Goal: Transaction & Acquisition: Purchase product/service

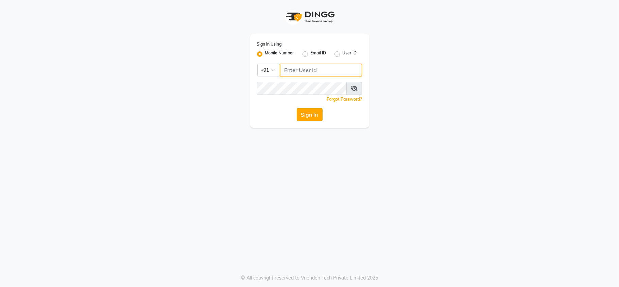
type input "7303123304"
click at [308, 113] on button "Sign In" at bounding box center [310, 114] width 26 height 13
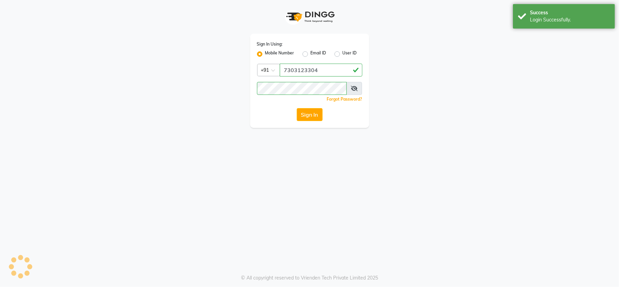
select select "service"
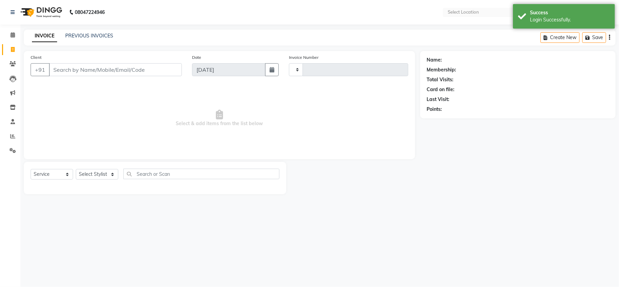
type input "3256"
select select "en"
select select "3944"
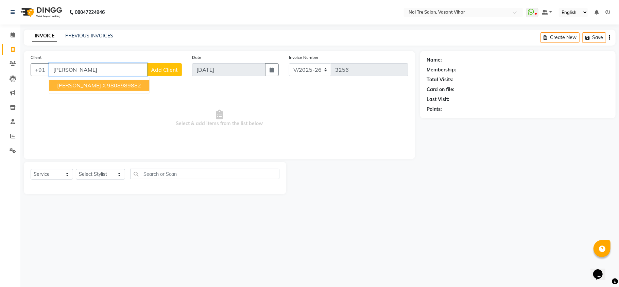
click at [79, 84] on span "[PERSON_NAME] X" at bounding box center [81, 85] width 49 height 7
type input "9808989882"
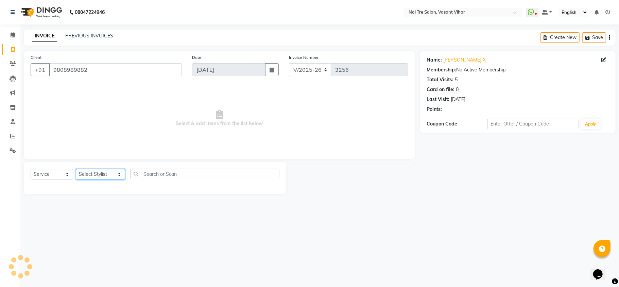
click at [91, 175] on select "Select Stylist [PERSON_NAME](PUNJABI BAGH) [PERSON_NAME] GEETA [PERSON_NAME] PD…" at bounding box center [100, 174] width 49 height 11
select select "20379"
click at [76, 169] on select "Select Stylist [PERSON_NAME](PUNJABI BAGH) [PERSON_NAME] GEETA [PERSON_NAME] PD…" at bounding box center [100, 174] width 49 height 11
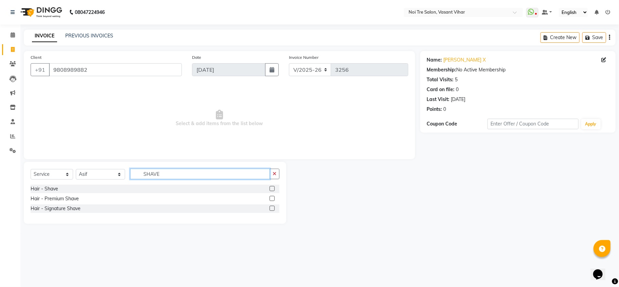
type input "SHAVE"
click at [275, 187] on label at bounding box center [272, 188] width 5 height 5
click at [274, 187] on input "checkbox" at bounding box center [272, 189] width 4 height 4
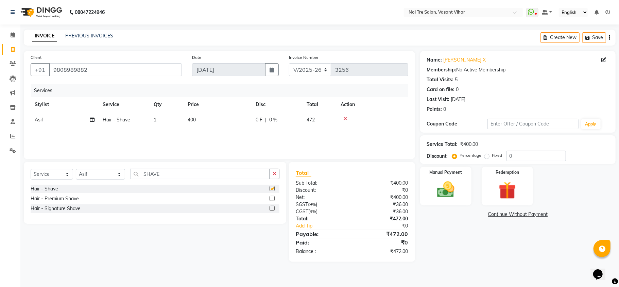
checkbox input "false"
click at [459, 186] on img at bounding box center [446, 189] width 30 height 21
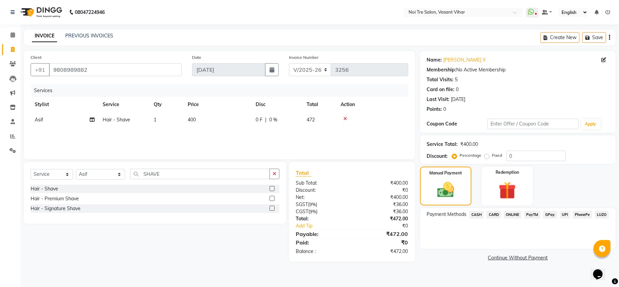
click at [477, 215] on span "CASH" at bounding box center [477, 215] width 15 height 8
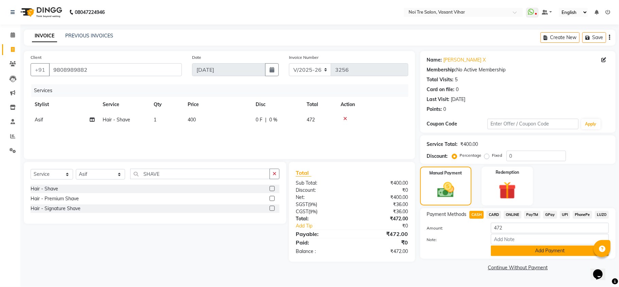
click at [527, 253] on button "Add Payment" at bounding box center [550, 250] width 118 height 11
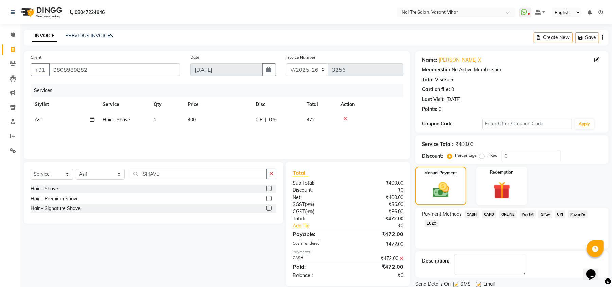
scroll to position [25, 0]
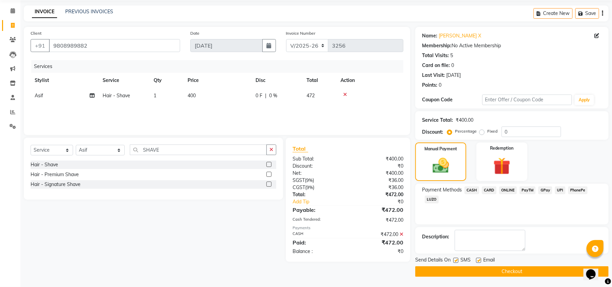
click at [495, 268] on button "Checkout" at bounding box center [511, 271] width 193 height 11
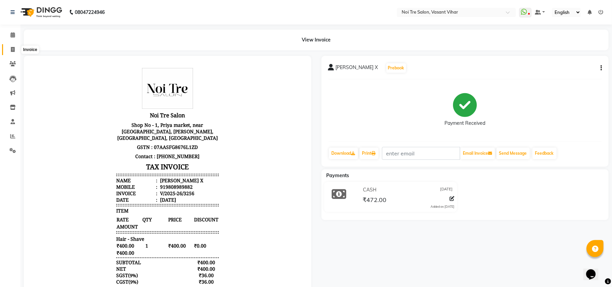
click at [10, 50] on span at bounding box center [13, 50] width 12 height 8
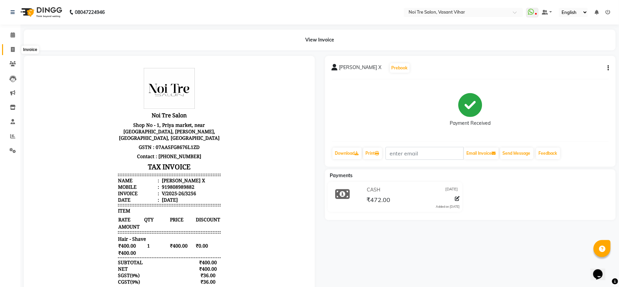
select select "3944"
select select "service"
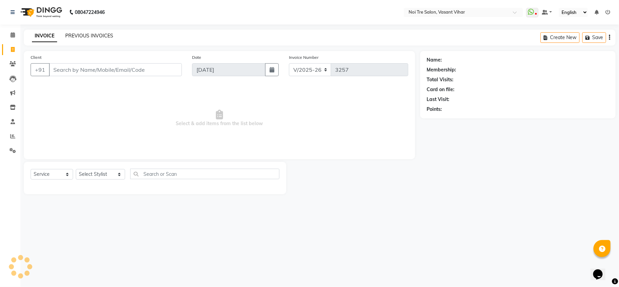
click at [88, 33] on link "PREVIOUS INVOICES" at bounding box center [89, 36] width 48 height 6
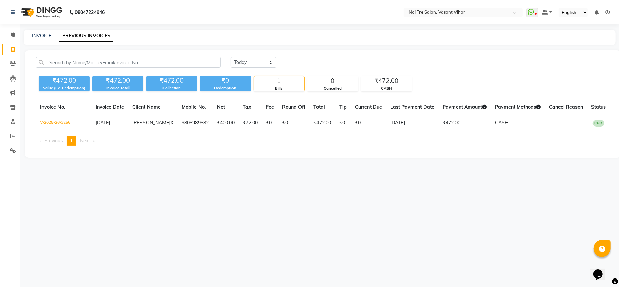
click at [420, 185] on div "08047224946 Select Location × Noi Tre Salon, Vasant Vihar WhatsApp Status ✕ Sta…" at bounding box center [309, 143] width 619 height 287
click at [47, 34] on link "INVOICE" at bounding box center [41, 36] width 19 height 6
select select "3944"
select select "service"
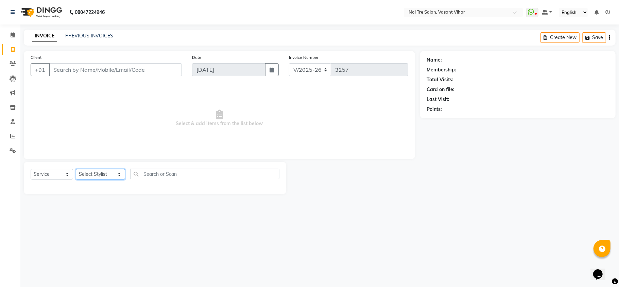
click at [98, 177] on select "Select Stylist [PERSON_NAME](PUNJABI BAGH) [PERSON_NAME] GEETA [PERSON_NAME] PD…" at bounding box center [100, 174] width 49 height 11
select select "20379"
click at [76, 169] on select "Select Stylist [PERSON_NAME](PUNJABI BAGH) [PERSON_NAME] GEETA [PERSON_NAME] PD…" at bounding box center [100, 174] width 49 height 11
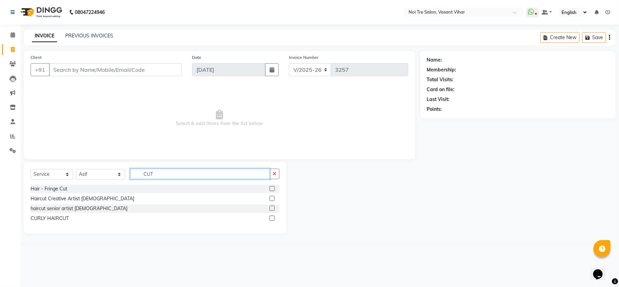
type input "CUT"
click at [269, 199] on div "Haircut Creative Artist [DEMOGRAPHIC_DATA]" at bounding box center [155, 198] width 249 height 8
click at [272, 199] on label at bounding box center [272, 198] width 5 height 5
click at [272, 199] on input "checkbox" at bounding box center [272, 199] width 4 height 4
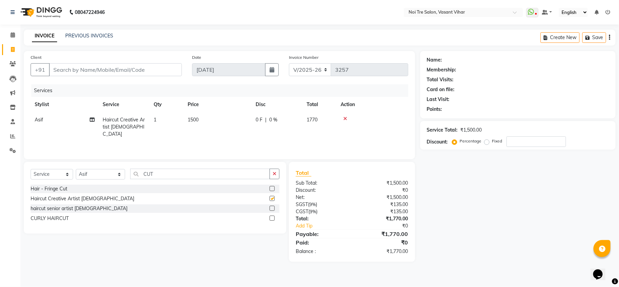
checkbox input "false"
click at [212, 127] on td "1500" at bounding box center [218, 127] width 68 height 30
select select "20379"
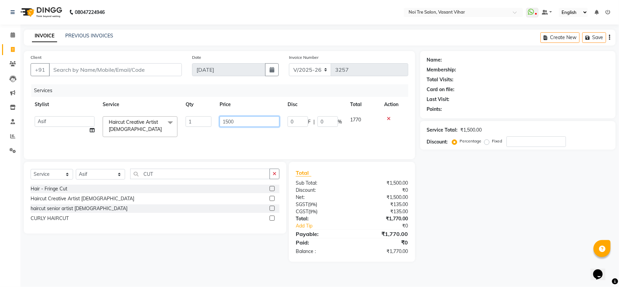
drag, startPoint x: 241, startPoint y: 121, endPoint x: 137, endPoint y: 101, distance: 106.4
click at [162, 108] on table "Stylist Service Qty Price Disc Total Action Abhishek AMARNATH Asif DANISH(PUNJA…" at bounding box center [220, 119] width 378 height 44
type input "800"
click at [177, 140] on div "Services Stylist Service Qty Price Disc Total Action Abhishek AMARNATH Asif DAN…" at bounding box center [220, 118] width 378 height 68
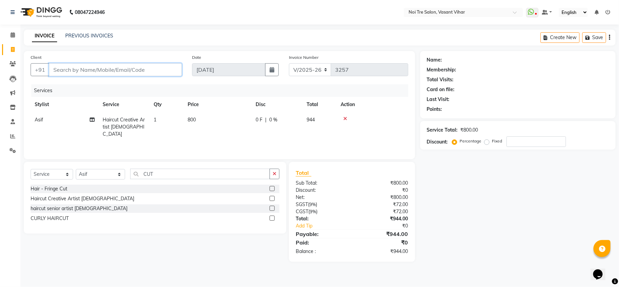
click at [134, 70] on input "Client" at bounding box center [115, 69] width 133 height 13
type input "P"
type input "0"
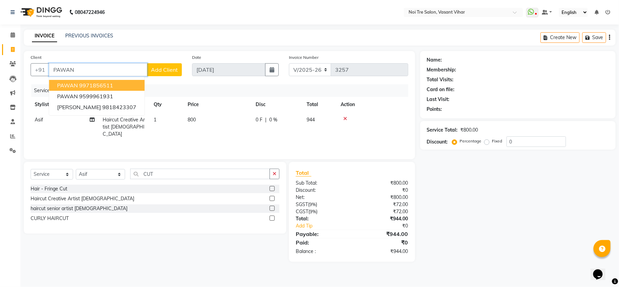
click at [116, 82] on button "PAWAN 9971856511" at bounding box center [97, 85] width 96 height 11
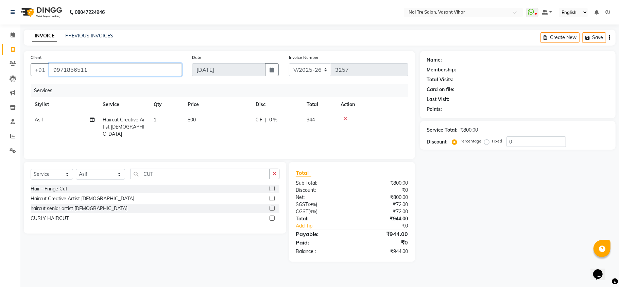
type input "9971856511"
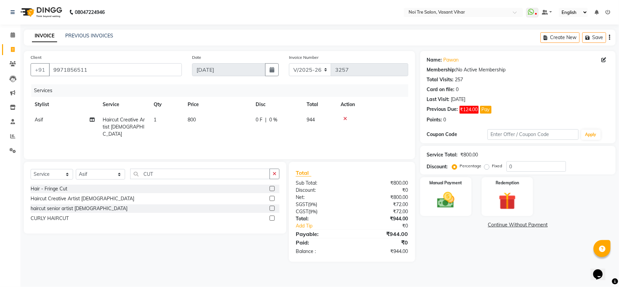
click at [492, 165] on label "Fixed" at bounding box center [497, 166] width 10 height 6
click at [486, 165] on input "Fixed" at bounding box center [488, 166] width 5 height 5
radio input "true"
drag, startPoint x: 520, startPoint y: 166, endPoint x: 450, endPoint y: 157, distance: 70.7
click at [450, 157] on div "Service Total: ₹800.00 Discount: Percentage Fixed 0" at bounding box center [518, 160] width 182 height 23
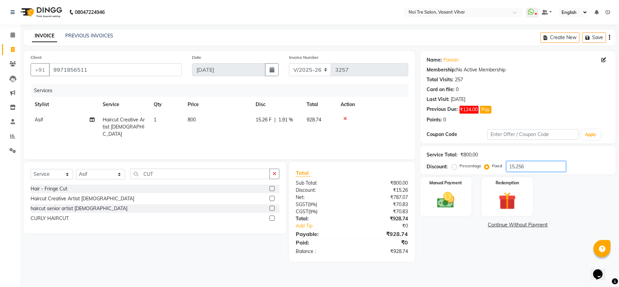
type input "15.256"
click at [460, 166] on label "Percentage" at bounding box center [471, 166] width 22 height 6
click at [456, 166] on input "Percentage" at bounding box center [456, 166] width 5 height 5
radio input "true"
click at [157, 120] on td "1" at bounding box center [167, 127] width 34 height 30
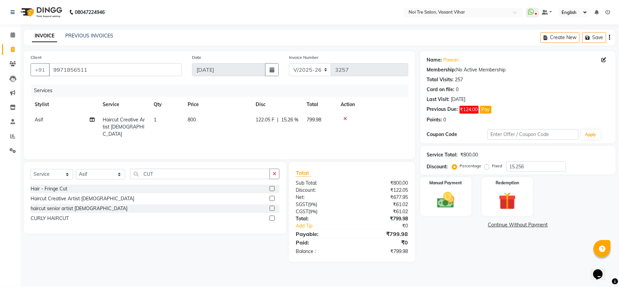
select select "20379"
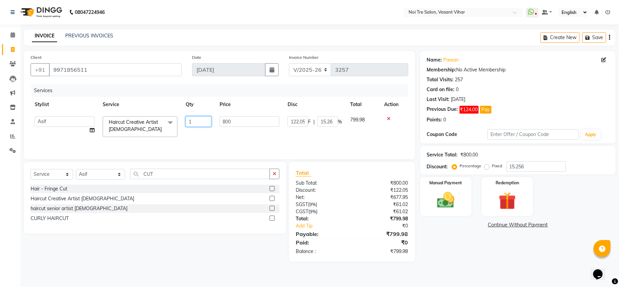
drag, startPoint x: 199, startPoint y: 119, endPoint x: 153, endPoint y: 120, distance: 46.2
click at [153, 120] on tr "[PERSON_NAME](PUNJABI BAGH) [PERSON_NAME] GEETA [PERSON_NAME] PDC [PERSON_NAME]…" at bounding box center [220, 126] width 378 height 29
type input "2"
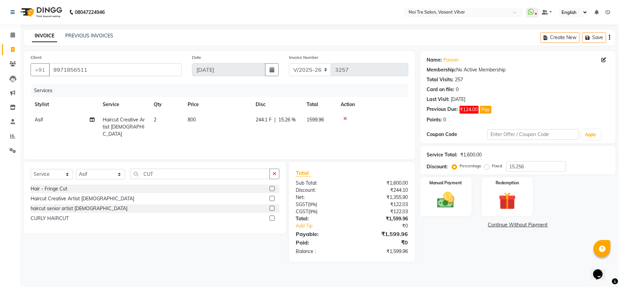
click at [233, 143] on div "Services Stylist Service Qty Price Disc Total Action Asif Haircut Creative Arti…" at bounding box center [220, 118] width 378 height 68
click at [136, 173] on input "CUT" at bounding box center [200, 174] width 140 height 11
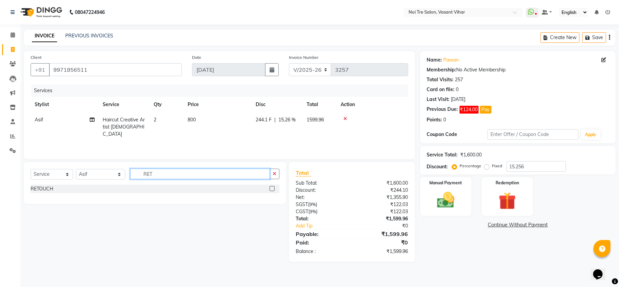
type input "RET"
click at [270, 189] on label at bounding box center [272, 188] width 5 height 5
click at [270, 189] on input "checkbox" at bounding box center [272, 189] width 4 height 4
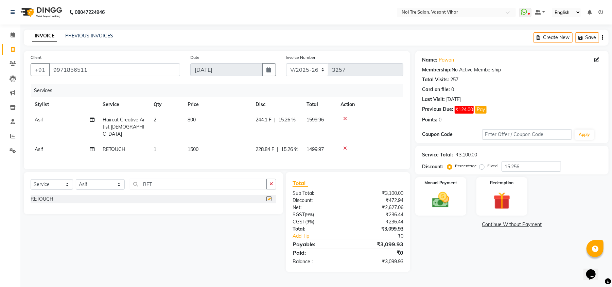
checkbox input "false"
click at [510, 252] on div "Name: Pawan Membership: No Active Membership Total Visits: 257 Card on file: 0 …" at bounding box center [514, 161] width 199 height 221
click at [457, 203] on div "Manual Payment" at bounding box center [440, 196] width 53 height 40
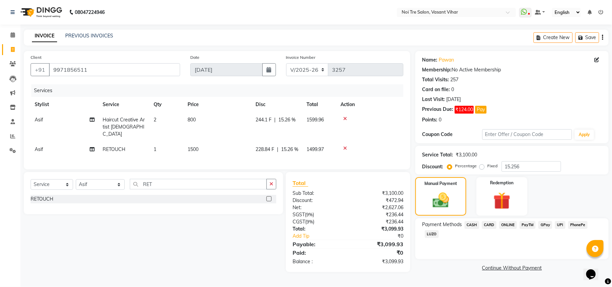
click at [471, 226] on span "CASH" at bounding box center [472, 225] width 15 height 8
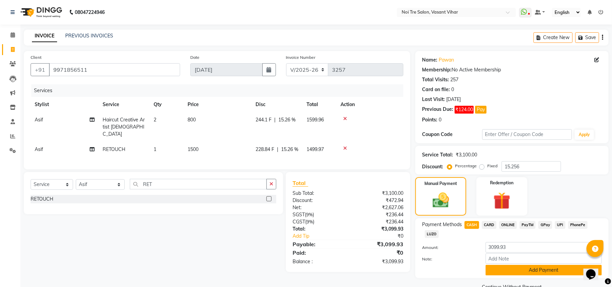
click at [530, 268] on button "Add Payment" at bounding box center [544, 270] width 116 height 11
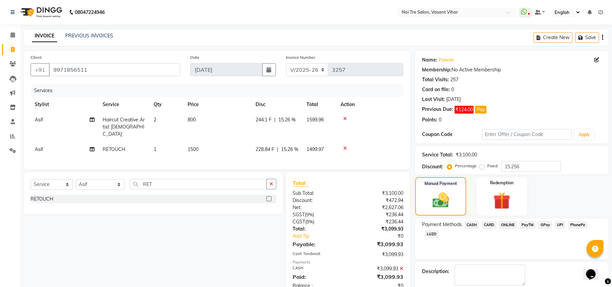
scroll to position [35, 0]
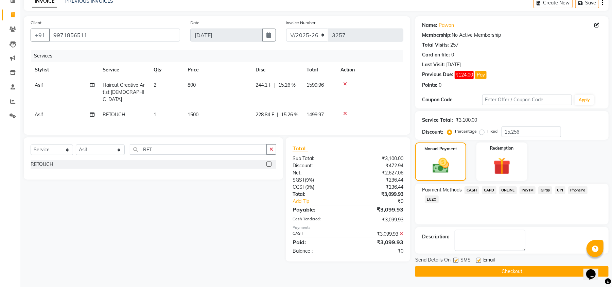
click at [501, 271] on button "Checkout" at bounding box center [511, 271] width 193 height 11
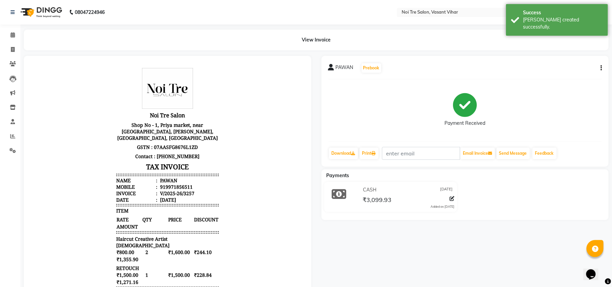
click at [249, 93] on body "Noi Tre Salon Shop No - 1, Priya market, near Jaypee Vasant Continental Hotel, …" at bounding box center [167, 212] width 269 height 294
click at [17, 52] on span at bounding box center [13, 50] width 12 height 8
select select "service"
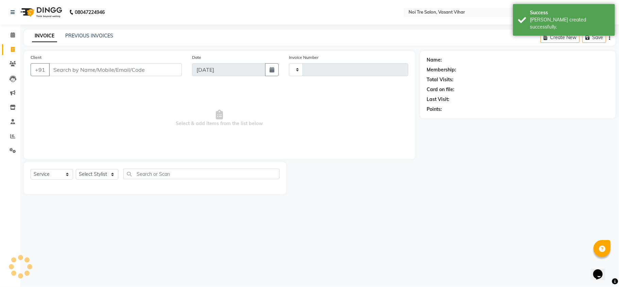
type input "3258"
select select "3944"
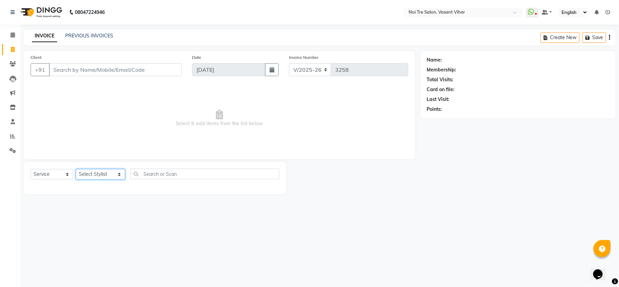
click at [91, 173] on select "Select Stylist [PERSON_NAME](PUNJABI BAGH) [PERSON_NAME] GEETA [PERSON_NAME] PD…" at bounding box center [100, 174] width 49 height 11
select select "41769"
click at [76, 169] on select "Select Stylist [PERSON_NAME](PUNJABI BAGH) [PERSON_NAME] GEETA [PERSON_NAME] PD…" at bounding box center [100, 174] width 49 height 11
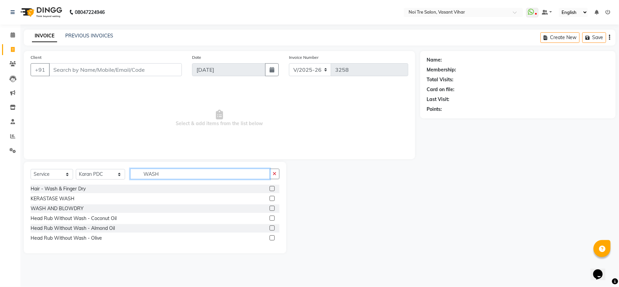
type input "WASH"
click at [271, 188] on label at bounding box center [272, 188] width 5 height 5
click at [271, 188] on input "checkbox" at bounding box center [272, 189] width 4 height 4
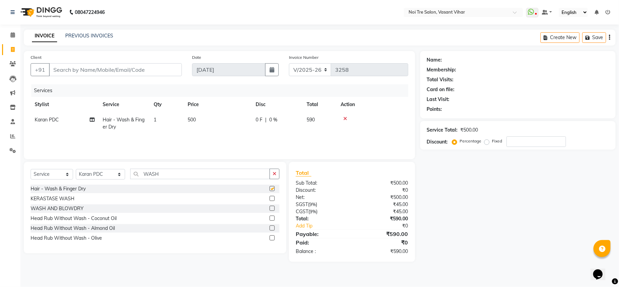
checkbox input "false"
click at [206, 122] on td "500" at bounding box center [218, 123] width 68 height 22
select select "41769"
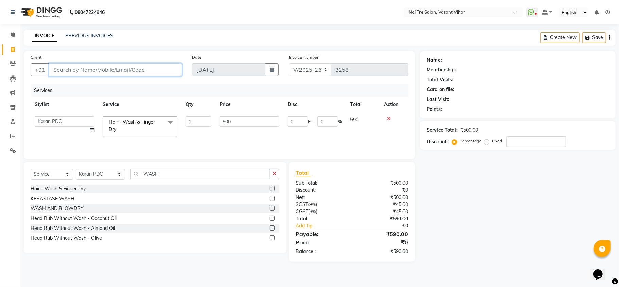
click at [89, 75] on input "Client" at bounding box center [115, 69] width 133 height 13
type input "9"
type input "0"
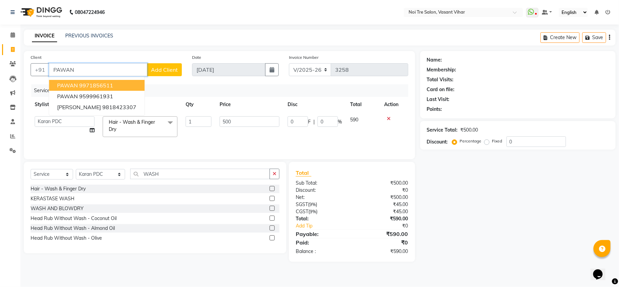
click at [101, 86] on ngb-highlight "9971856511" at bounding box center [96, 85] width 34 height 7
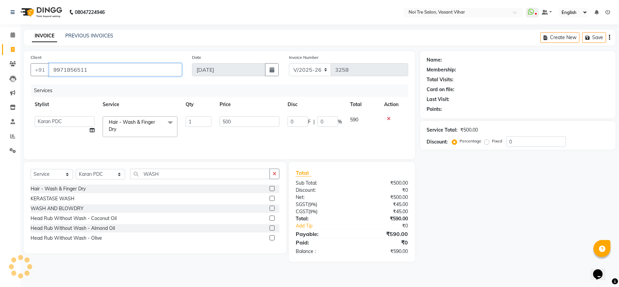
type input "9971856511"
click at [445, 189] on div "Name: Membership: Total Visits: Card on file: Last Visit: Points: Service Total…" at bounding box center [520, 156] width 201 height 211
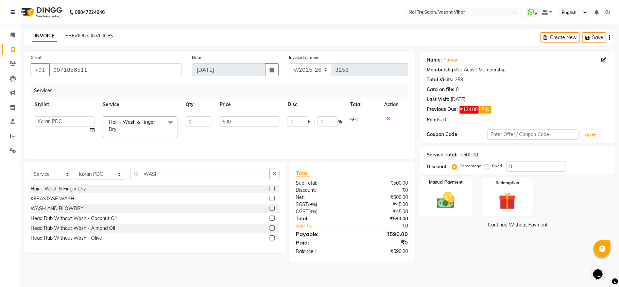
click at [468, 194] on div "Manual Payment" at bounding box center [445, 196] width 53 height 40
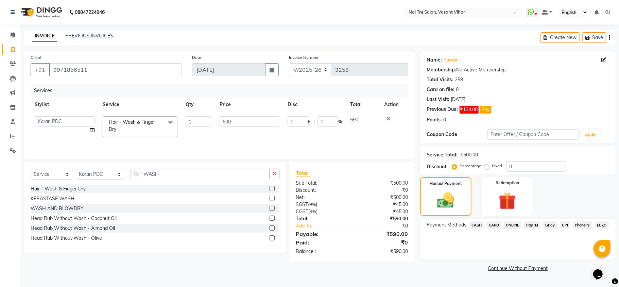
click at [562, 226] on span "UPI" at bounding box center [565, 225] width 11 height 8
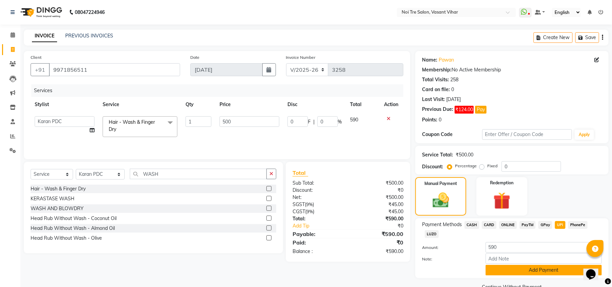
click at [566, 274] on button "Add Payment" at bounding box center [544, 270] width 116 height 11
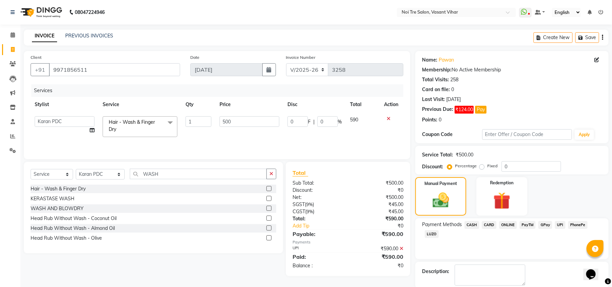
scroll to position [35, 0]
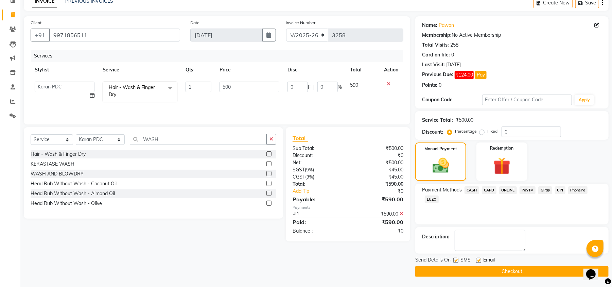
click at [569, 267] on button "Checkout" at bounding box center [511, 271] width 193 height 11
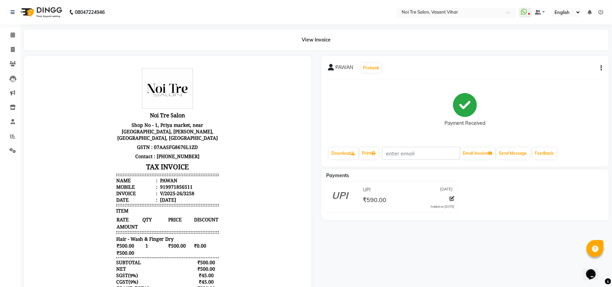
drag, startPoint x: 499, startPoint y: 6, endPoint x: 412, endPoint y: 10, distance: 87.1
click at [381, 29] on div "08047224946 Select Location × Noi Tre Salon, Vasant Vihar WhatsApp Status ✕ Sta…" at bounding box center [306, 169] width 612 height 339
drag, startPoint x: 9, startPoint y: 54, endPoint x: 16, endPoint y: 54, distance: 7.5
click at [9, 54] on link "Invoice" at bounding box center [10, 49] width 16 height 11
select select "service"
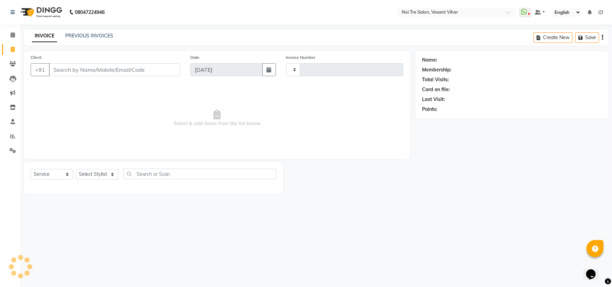
type input "3259"
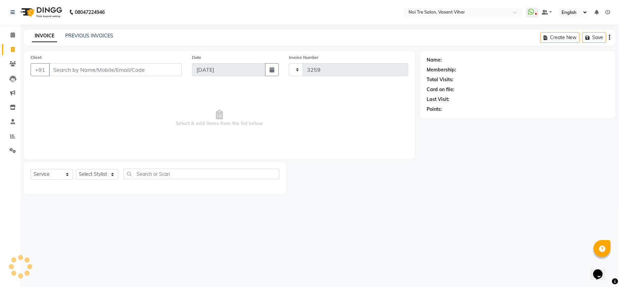
select select "3944"
click at [78, 74] on input "Client" at bounding box center [115, 69] width 133 height 13
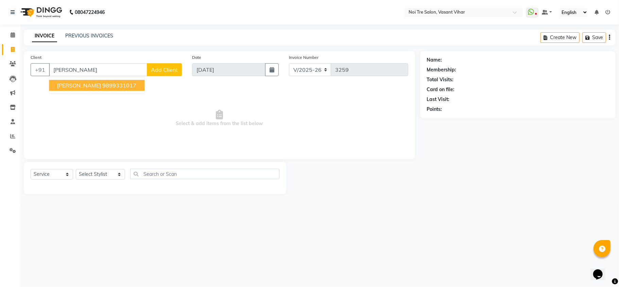
click at [67, 84] on span "deepa dalal" at bounding box center [79, 85] width 44 height 7
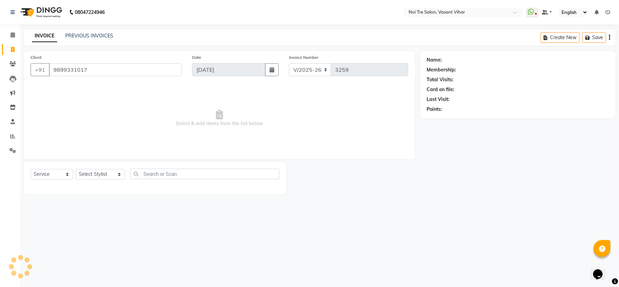
type input "9899331017"
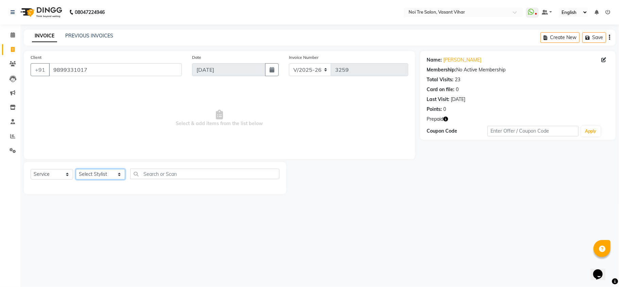
click at [94, 171] on select "Select Stylist [PERSON_NAME](PUNJABI BAGH) [PERSON_NAME] GEETA [PERSON_NAME] PD…" at bounding box center [100, 174] width 49 height 11
select select "20382"
click at [76, 169] on select "Select Stylist [PERSON_NAME](PUNJABI BAGH) [PERSON_NAME] GEETA [PERSON_NAME] PD…" at bounding box center [100, 174] width 49 height 11
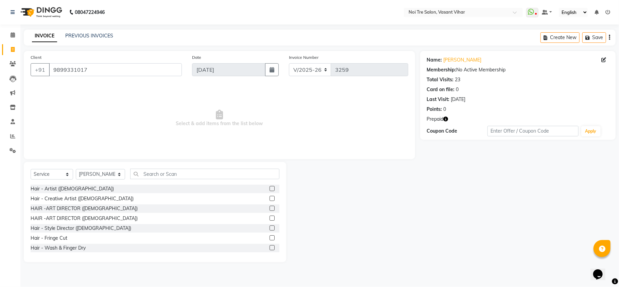
click at [447, 121] on icon "button" at bounding box center [446, 119] width 5 height 5
click at [430, 252] on div "Name: Deepa Dalal Membership: No Active Membership Total Visits: 23 Card on fil…" at bounding box center [520, 156] width 201 height 211
click at [137, 173] on input "text" at bounding box center [204, 174] width 149 height 11
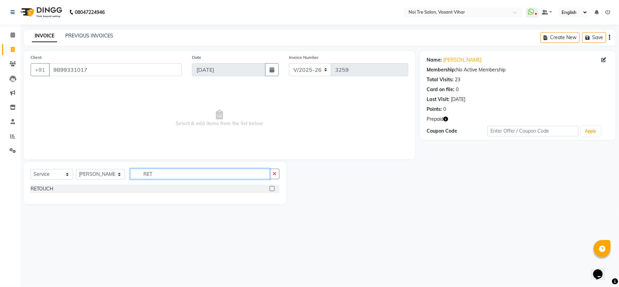
type input "RET"
click at [271, 188] on label at bounding box center [272, 188] width 5 height 5
click at [271, 188] on input "checkbox" at bounding box center [272, 189] width 4 height 4
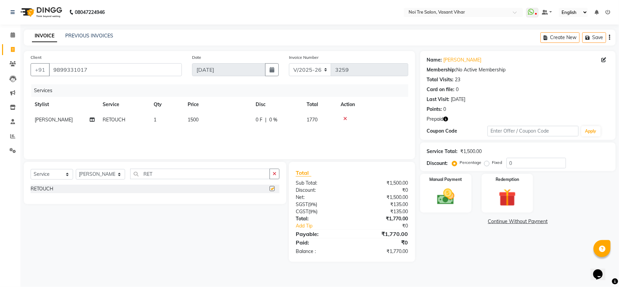
checkbox input "false"
drag, startPoint x: 172, startPoint y: 172, endPoint x: 45, endPoint y: 160, distance: 127.0
click at [45, 160] on div "Client +91 9899331017 Date 03-09-2025 Invoice Number V/2025 V/2025-26 3259 Serv…" at bounding box center [220, 156] width 402 height 211
type input "GLO"
click at [273, 187] on label at bounding box center [272, 188] width 5 height 5
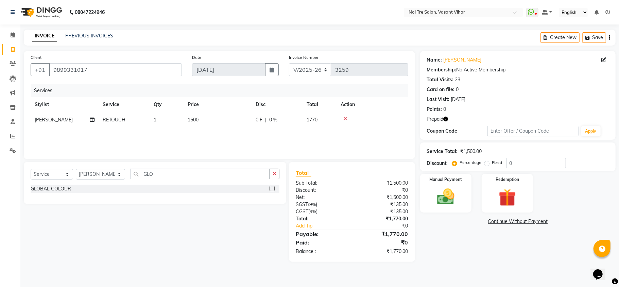
click at [273, 187] on input "checkbox" at bounding box center [272, 189] width 4 height 4
checkbox input "false"
click at [343, 117] on icon at bounding box center [345, 118] width 4 height 5
click at [231, 121] on td "5000" at bounding box center [218, 119] width 68 height 15
select select "20382"
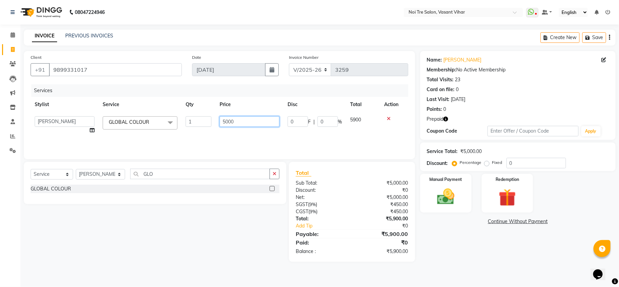
drag, startPoint x: 241, startPoint y: 120, endPoint x: 138, endPoint y: 86, distance: 108.3
click at [143, 89] on div "Services Stylist Service Qty Price Disc Total Action Abhishek AMARNATH Asif DAN…" at bounding box center [220, 118] width 378 height 68
type input "8000"
click at [245, 132] on div "Services Stylist Service Qty Price Disc Total Action Abhishek AMARNATH Asif DAN…" at bounding box center [220, 118] width 378 height 68
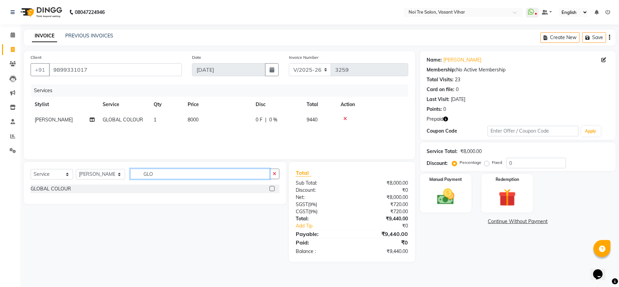
drag, startPoint x: 158, startPoint y: 174, endPoint x: 113, endPoint y: 174, distance: 45.2
click at [113, 174] on div "Select Service Product Membership Package Voucher Prepaid Gift Card Select Styl…" at bounding box center [155, 177] width 249 height 16
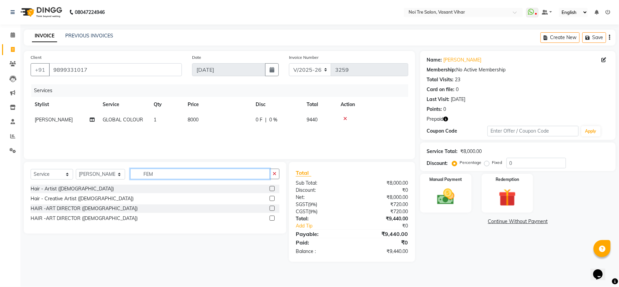
type input "FEM"
click at [273, 199] on label at bounding box center [272, 198] width 5 height 5
click at [273, 199] on input "checkbox" at bounding box center [272, 199] width 4 height 4
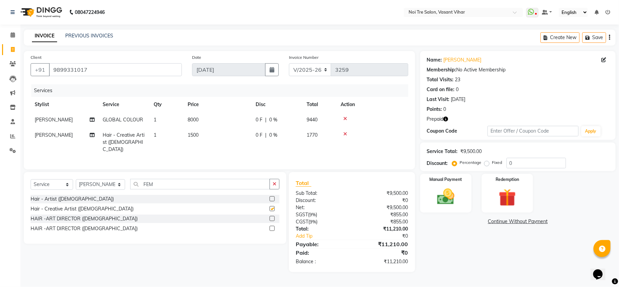
checkbox input "false"
click at [84, 186] on select "Select Stylist [PERSON_NAME](PUNJABI BAGH) [PERSON_NAME] GEETA [PERSON_NAME] PD…" at bounding box center [100, 184] width 49 height 11
select select "38778"
click at [76, 179] on select "Select Stylist [PERSON_NAME](PUNJABI BAGH) [PERSON_NAME] GEETA [PERSON_NAME] PD…" at bounding box center [100, 184] width 49 height 11
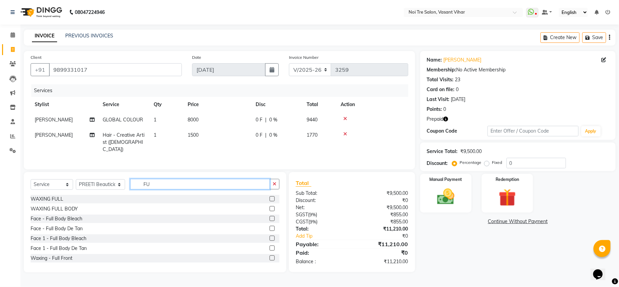
type input "F"
type input "WAX"
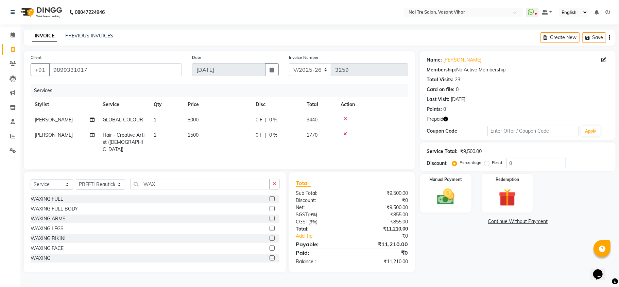
click at [270, 258] on label at bounding box center [272, 257] width 5 height 5
click at [270, 258] on input "checkbox" at bounding box center [272, 258] width 4 height 4
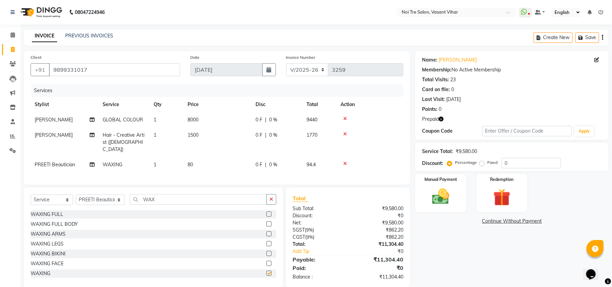
checkbox input "false"
click at [211, 161] on td "80" at bounding box center [218, 164] width 68 height 15
select select "38778"
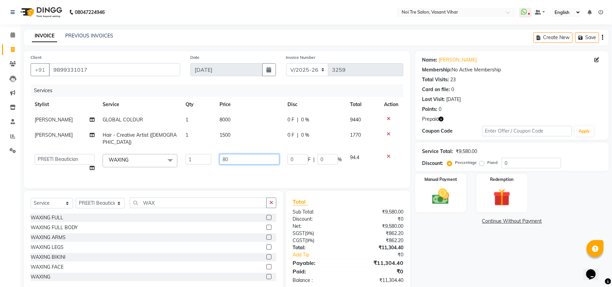
drag, startPoint x: 252, startPoint y: 147, endPoint x: 106, endPoint y: 152, distance: 145.6
click at [109, 152] on tr "Abhishek AMARNATH Asif DANISH(PUNJABI BAGH) DHARAM FAIZAN GEETA Kamal Karan PDC…" at bounding box center [217, 163] width 373 height 26
type input "1000"
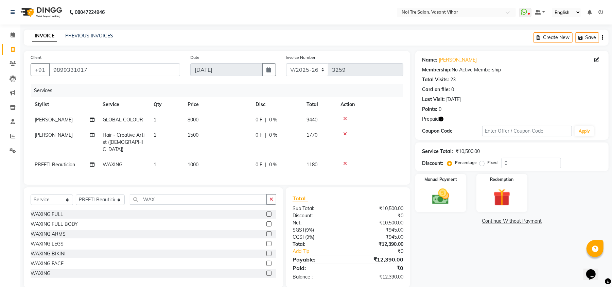
click at [190, 166] on div "Services Stylist Service Qty Price Disc Total Action Tahseen GLOBAL COLOUR 1 80…" at bounding box center [217, 130] width 373 height 93
drag, startPoint x: 134, startPoint y: 198, endPoint x: 89, endPoint y: 194, distance: 45.0
click at [93, 195] on div "Select Service Product Membership Package Voucher Prepaid Gift Card Select Styl…" at bounding box center [154, 202] width 246 height 16
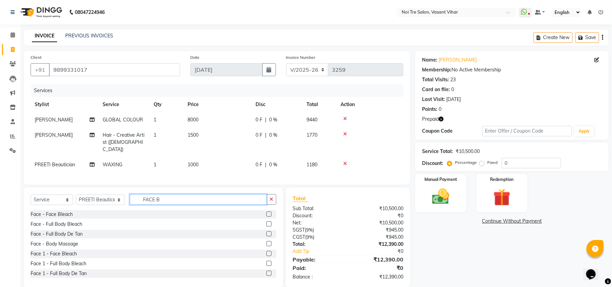
drag, startPoint x: 181, startPoint y: 202, endPoint x: 32, endPoint y: 194, distance: 149.4
click at [44, 200] on div "Select Service Product Membership Package Voucher Prepaid Gift Card Select Styl…" at bounding box center [154, 202] width 246 height 16
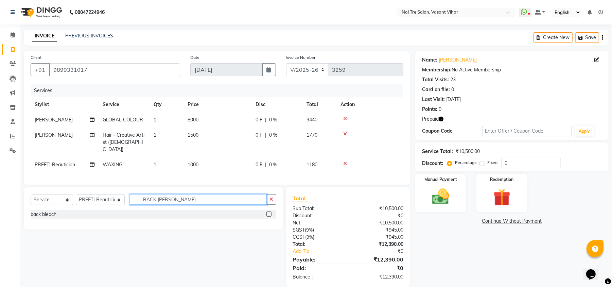
type input "BACK BLEA"
click at [269, 214] on label at bounding box center [269, 213] width 5 height 5
click at [269, 214] on input "checkbox" at bounding box center [269, 214] width 4 height 4
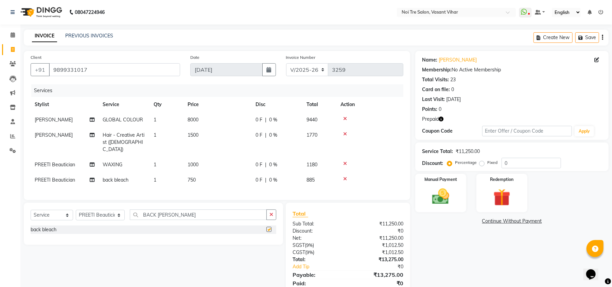
checkbox input "false"
click at [201, 175] on td "750" at bounding box center [218, 179] width 68 height 15
select select "38778"
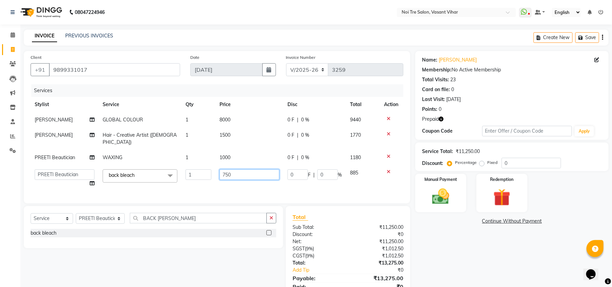
drag, startPoint x: 237, startPoint y: 165, endPoint x: 121, endPoint y: 167, distance: 115.6
click at [125, 167] on tr "Abhishek AMARNATH Asif DANISH(PUNJABI BAGH) DHARAM FAIZAN GEETA Kamal Karan PDC…" at bounding box center [217, 178] width 373 height 26
type input "800"
click at [204, 173] on tr "Abhishek AMARNATH Asif DANISH(PUNJABI BAGH) DHARAM FAIZAN GEETA Kamal Karan PDC…" at bounding box center [217, 178] width 373 height 26
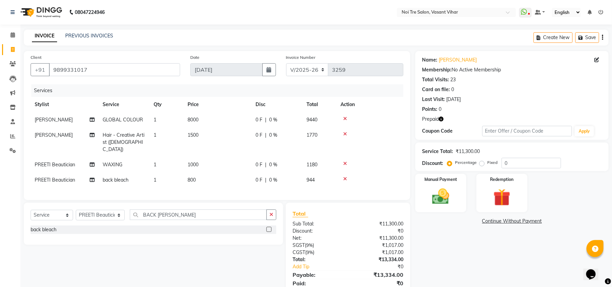
click at [345, 176] on icon at bounding box center [345, 178] width 4 height 5
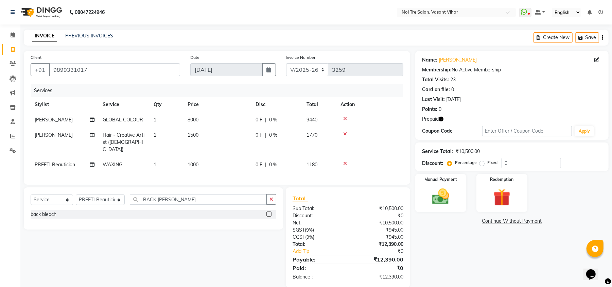
click at [441, 120] on icon "button" at bounding box center [441, 119] width 5 height 5
click at [394, 157] on td at bounding box center [370, 164] width 67 height 15
drag, startPoint x: 203, startPoint y: 115, endPoint x: 218, endPoint y: 118, distance: 15.2
click at [203, 115] on td "8000" at bounding box center [218, 119] width 68 height 15
select select "20382"
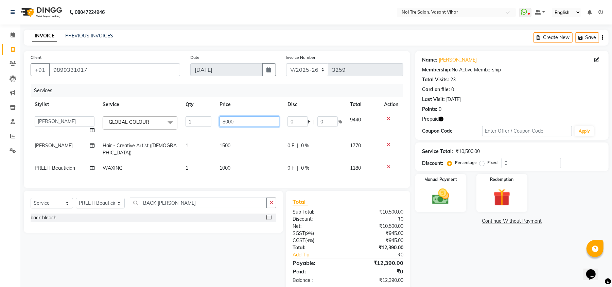
drag, startPoint x: 247, startPoint y: 120, endPoint x: 93, endPoint y: 108, distance: 154.2
click at [94, 108] on table "Stylist Service Qty Price Disc Total Action Abhishek AMARNATH Asif DANISH(PUNJA…" at bounding box center [217, 136] width 373 height 79
type input "9440"
click at [227, 143] on td "1500" at bounding box center [250, 149] width 68 height 22
select select "20382"
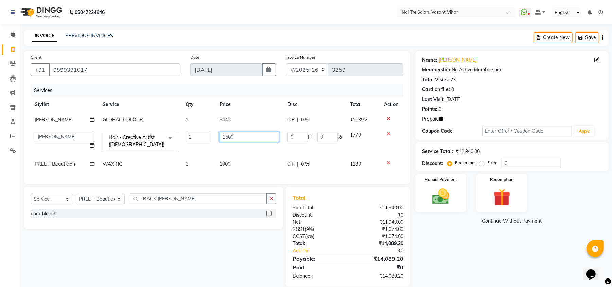
drag, startPoint x: 249, startPoint y: 138, endPoint x: 165, endPoint y: 131, distance: 84.3
click at [178, 133] on tr "Abhishek AMARNATH Asif DANISH(PUNJABI BAGH) DHARAM FAIZAN GEETA Kamal Karan PDC…" at bounding box center [217, 141] width 373 height 29
type input "1770"
click at [231, 159] on td "1000" at bounding box center [250, 163] width 68 height 15
select select "38778"
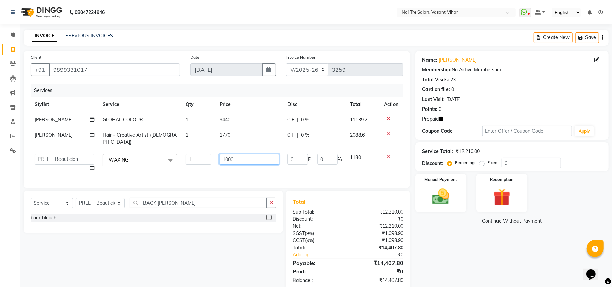
drag, startPoint x: 256, startPoint y: 155, endPoint x: 132, endPoint y: 150, distance: 123.5
click at [132, 150] on tr "Abhishek AMARNATH Asif DANISH(PUNJABI BAGH) DHARAM FAIZAN GEETA Kamal Karan PDC…" at bounding box center [217, 163] width 373 height 26
type input "1180"
click at [471, 244] on div "Name: Deepa Dalal Membership: No Active Membership Total Visits: 23 Card on fil…" at bounding box center [514, 171] width 199 height 240
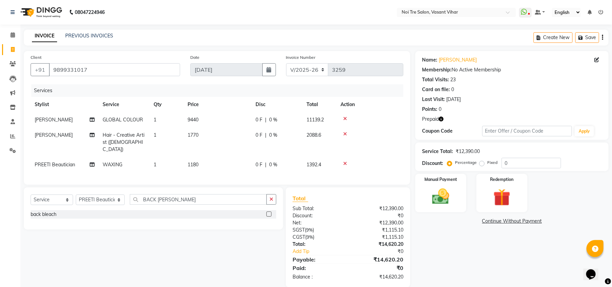
click at [269, 214] on label at bounding box center [269, 213] width 5 height 5
click at [269, 214] on input "checkbox" at bounding box center [269, 214] width 4 height 4
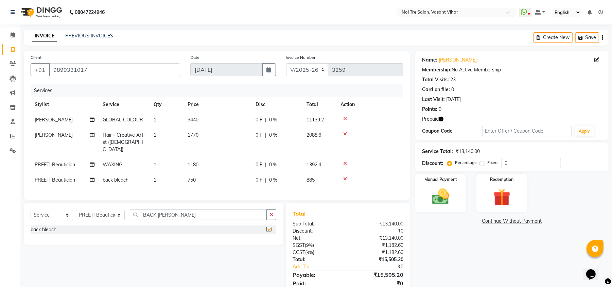
checkbox input "false"
click at [205, 175] on td "750" at bounding box center [218, 179] width 68 height 15
select select "38778"
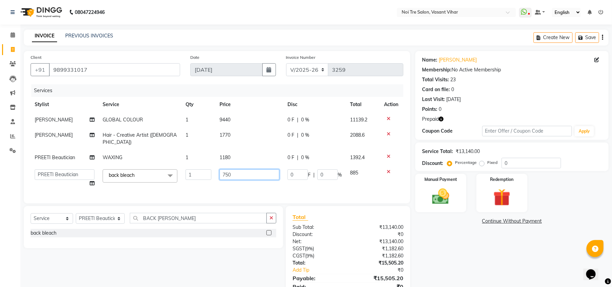
drag, startPoint x: 246, startPoint y: 167, endPoint x: 120, endPoint y: 151, distance: 127.2
click at [131, 154] on tbody "Tahseen GLOBAL COLOUR 1 9440 0 F | 0 % 11139.2 Tahseen Hair - Creative Artist (…" at bounding box center [217, 151] width 373 height 79
type input "1180"
click at [223, 187] on div "Services Stylist Service Qty Price Disc Total Action Tahseen GLOBAL COLOUR 1 94…" at bounding box center [217, 140] width 373 height 112
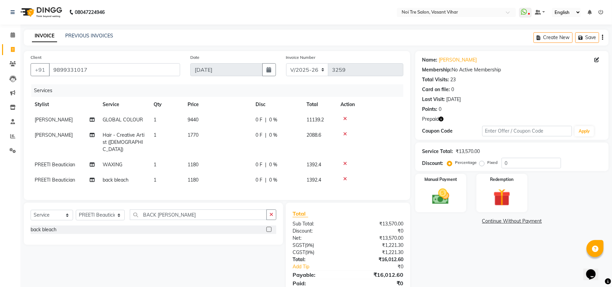
scroll to position [26, 0]
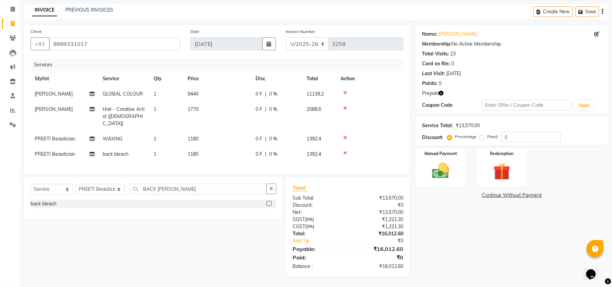
click at [445, 92] on div "Prepaid" at bounding box center [512, 93] width 180 height 7
click at [444, 94] on icon "button" at bounding box center [441, 93] width 5 height 5
click at [207, 104] on td "1770" at bounding box center [218, 117] width 68 height 30
select select "20382"
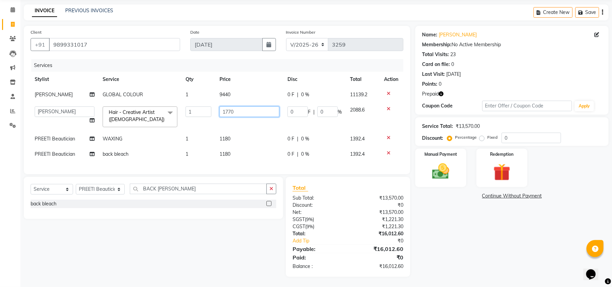
drag, startPoint x: 256, startPoint y: 109, endPoint x: 45, endPoint y: 75, distance: 213.8
click at [45, 75] on table "Stylist Service Qty Price Disc Total Action Tahseen GLOBAL COLOUR 1 9440 0 F | …" at bounding box center [217, 117] width 373 height 90
type input "1180"
click at [256, 131] on tr "PREETI Beautician WAXING 1 1180 0 F | 0 % 1392.4" at bounding box center [217, 138] width 373 height 15
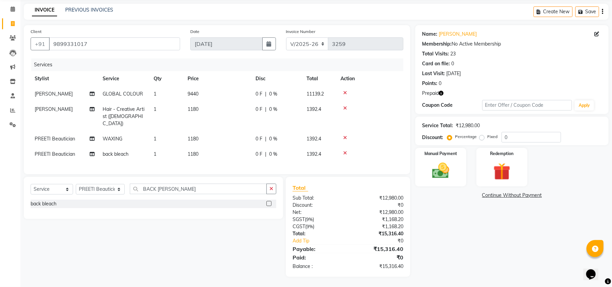
click at [440, 93] on icon "button" at bounding box center [441, 93] width 5 height 5
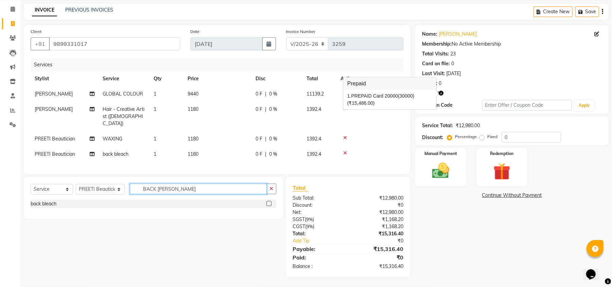
drag, startPoint x: 175, startPoint y: 190, endPoint x: 50, endPoint y: 185, distance: 125.9
click at [56, 189] on div "Select Service Product Membership Package Voucher Prepaid Gift Card Select Styl…" at bounding box center [154, 192] width 246 height 16
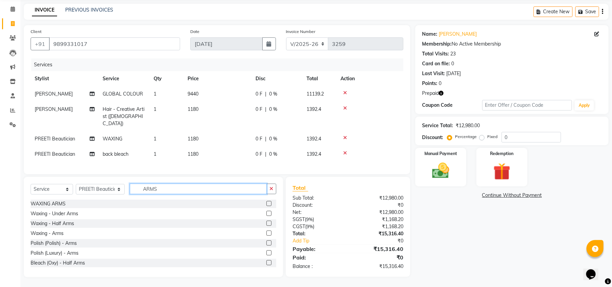
type input "ARMS"
click at [267, 202] on div at bounding box center [272, 204] width 10 height 8
click at [267, 202] on label at bounding box center [269, 203] width 5 height 5
click at [267, 202] on input "checkbox" at bounding box center [269, 204] width 4 height 4
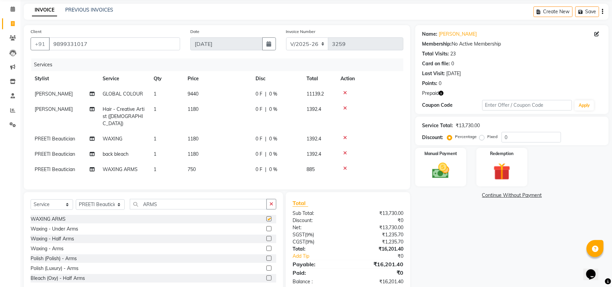
checkbox input "false"
click at [214, 169] on td "750" at bounding box center [218, 169] width 68 height 15
select select "38778"
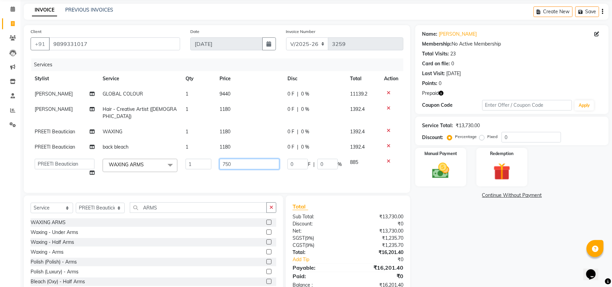
drag, startPoint x: 248, startPoint y: 156, endPoint x: 161, endPoint y: 147, distance: 87.8
click at [165, 155] on tr "Abhishek AMARNATH Asif DANISH(PUNJABI BAGH) DHARAM FAIZAN GEETA Kamal Karan PDC…" at bounding box center [217, 168] width 373 height 26
type input "800"
click at [225, 169] on td "800" at bounding box center [250, 168] width 68 height 26
select select "38778"
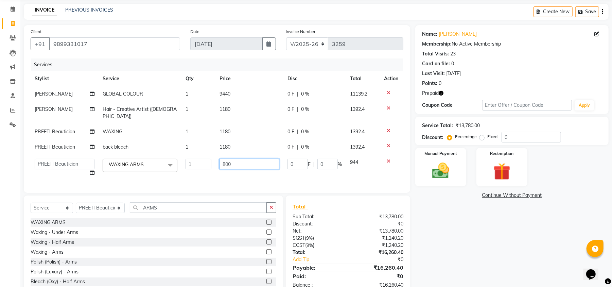
drag, startPoint x: 239, startPoint y: 154, endPoint x: 180, endPoint y: 155, distance: 59.2
click at [182, 155] on tr "Abhishek AMARNATH Asif DANISH(PUNJABI BAGH) DHARAM FAIZAN GEETA Kamal Karan PDC…" at bounding box center [217, 168] width 373 height 26
type input "944"
click at [218, 169] on td "944" at bounding box center [250, 168] width 68 height 26
select select "38778"
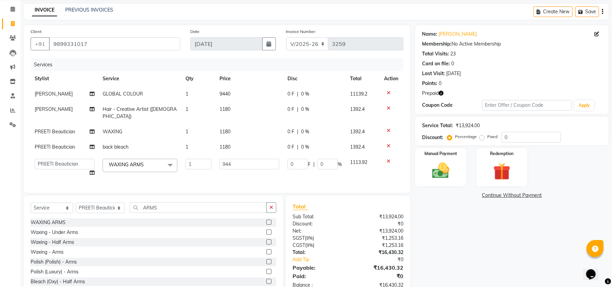
click at [262, 172] on td "944" at bounding box center [250, 168] width 68 height 26
click at [444, 93] on div "Prepaid" at bounding box center [512, 93] width 180 height 7
click at [444, 91] on icon "button" at bounding box center [441, 93] width 5 height 5
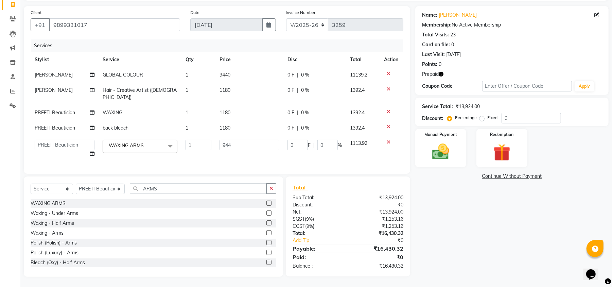
click at [470, 226] on div "Name: Deepa Dalal Membership: No Active Membership Total Visits: 23 Card on fil…" at bounding box center [514, 141] width 199 height 271
click at [443, 74] on icon "button" at bounding box center [441, 74] width 5 height 5
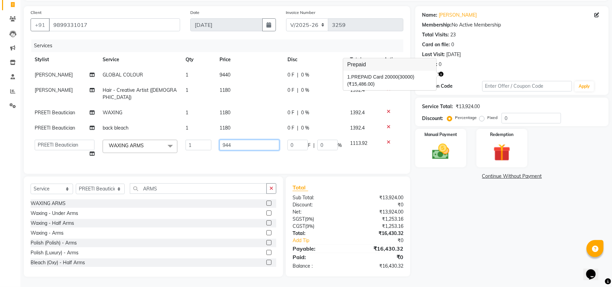
click at [277, 140] on input "944" at bounding box center [250, 145] width 60 height 11
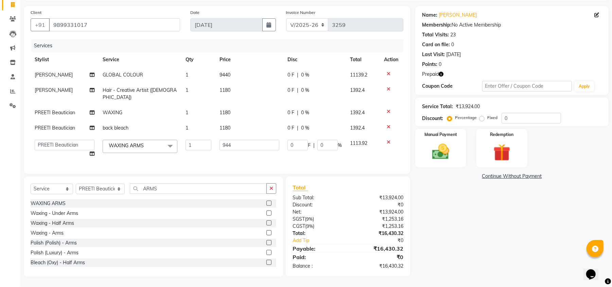
scroll to position [41, 0]
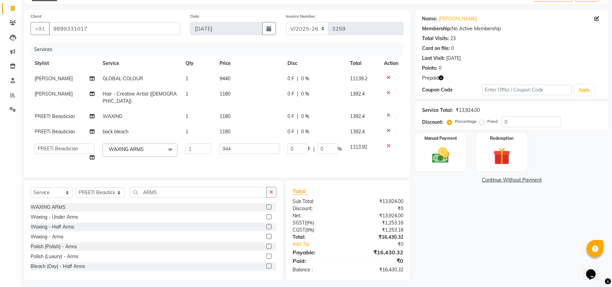
click at [272, 152] on tr "Abhishek AMARNATH Asif DANISH(PUNJABI BAGH) DHARAM FAIZAN GEETA Kamal Karan PDC…" at bounding box center [217, 152] width 373 height 26
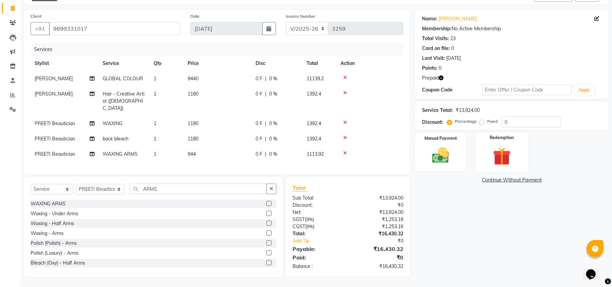
click at [526, 154] on div "Redemption" at bounding box center [502, 152] width 53 height 40
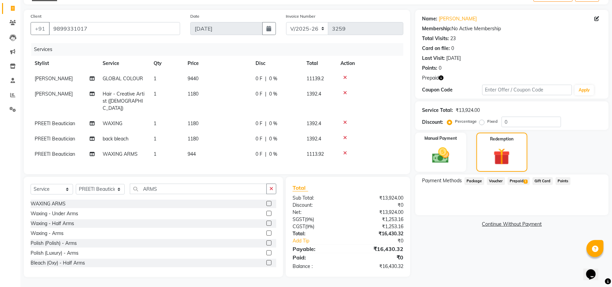
click at [524, 178] on span "Prepaid 1" at bounding box center [519, 181] width 22 height 8
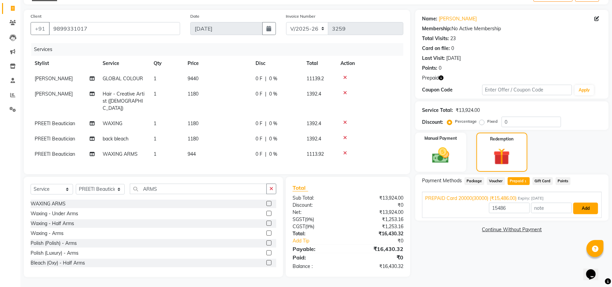
click at [578, 211] on button "Add" at bounding box center [586, 209] width 25 height 12
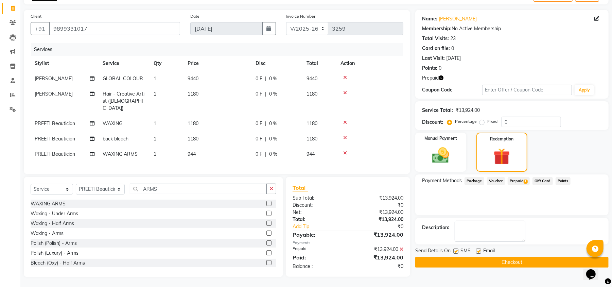
click at [443, 77] on icon "button" at bounding box center [441, 77] width 5 height 5
click at [509, 67] on div "Points: 0" at bounding box center [512, 68] width 180 height 7
click at [443, 78] on icon "button" at bounding box center [441, 77] width 5 height 5
click at [207, 77] on td "9440" at bounding box center [218, 78] width 68 height 15
select select "20382"
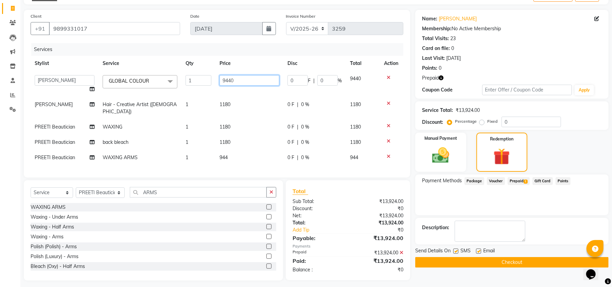
drag, startPoint x: 247, startPoint y: 78, endPoint x: 176, endPoint y: 78, distance: 71.1
click at [177, 78] on tr "Abhishek AMARNATH Asif DANISH(PUNJABI BAGH) DHARAM FAIZAN GEETA Kamal Karan PDC…" at bounding box center [217, 84] width 373 height 26
type input "10620"
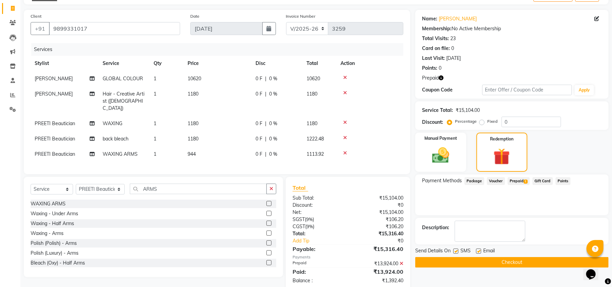
click at [236, 93] on tbody "Tahseen GLOBAL COLOUR 1 10620 0 F | 0 % 10620 Tahseen Hair - Creative Artist (F…" at bounding box center [217, 116] width 373 height 91
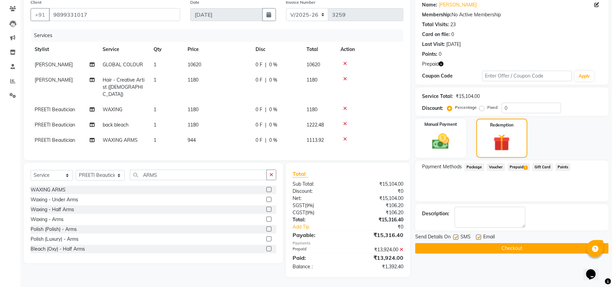
click at [521, 165] on span "Prepaid 1" at bounding box center [519, 167] width 22 height 8
click at [402, 250] on icon at bounding box center [402, 249] width 4 height 5
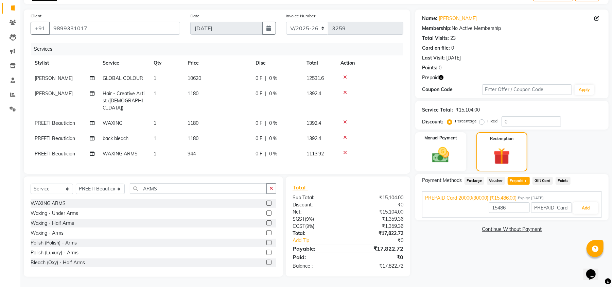
scroll to position [41, 0]
click at [590, 208] on button "Add" at bounding box center [586, 209] width 25 height 12
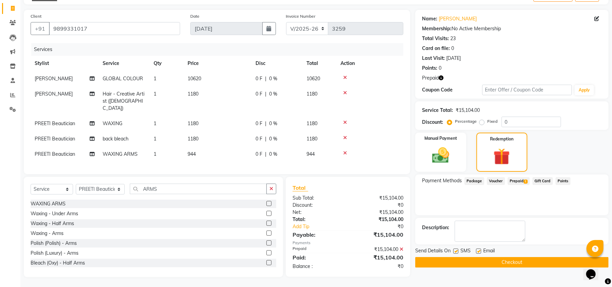
click at [213, 133] on td "1180" at bounding box center [218, 138] width 68 height 15
select select "38778"
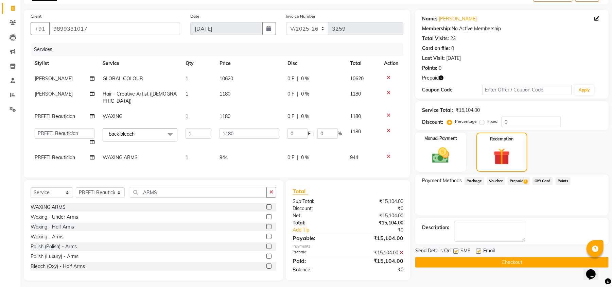
click at [243, 150] on td "944" at bounding box center [250, 157] width 68 height 15
select select "38778"
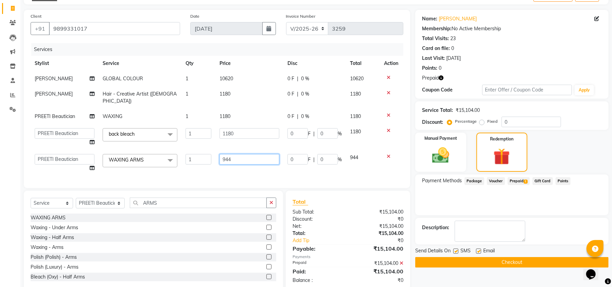
drag, startPoint x: 248, startPoint y: 150, endPoint x: 188, endPoint y: 144, distance: 60.4
click at [192, 150] on tr "Abhishek AMARNATH Asif DANISH(PUNJABI BAGH) DHARAM FAIZAN GEETA Kamal Karan PDC…" at bounding box center [217, 163] width 373 height 26
type input "1180"
click at [252, 164] on div "Services Stylist Service Qty Price Disc Total Action Tahseen GLOBAL COLOUR 1 10…" at bounding box center [217, 112] width 373 height 138
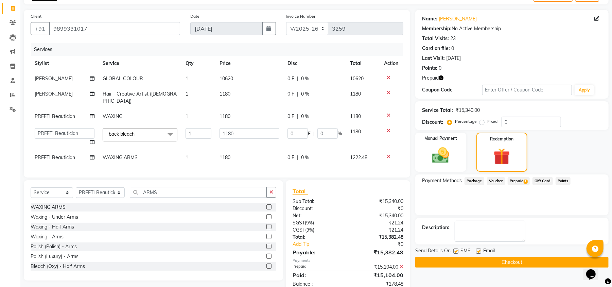
click at [226, 88] on td "1180" at bounding box center [250, 97] width 68 height 22
select select "20382"
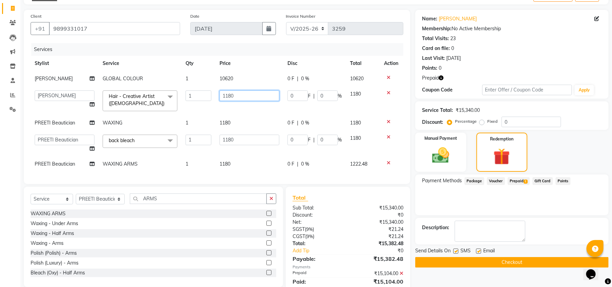
click at [165, 96] on tr "Abhishek AMARNATH Asif DANISH(PUNJABI BAGH) DHARAM FAIZAN GEETA Kamal Karan PDC…" at bounding box center [217, 100] width 373 height 29
type input "1770"
click at [248, 105] on tbody "Tahseen GLOBAL COLOUR 1 10620 0 F | 0 % 10620 Abhishek AMARNATH Asif DANISH(PUN…" at bounding box center [217, 121] width 373 height 101
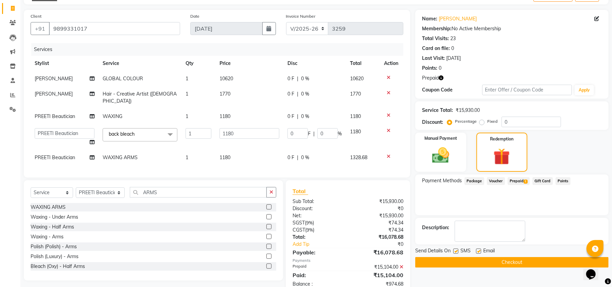
click at [402, 264] on icon at bounding box center [402, 266] width 4 height 5
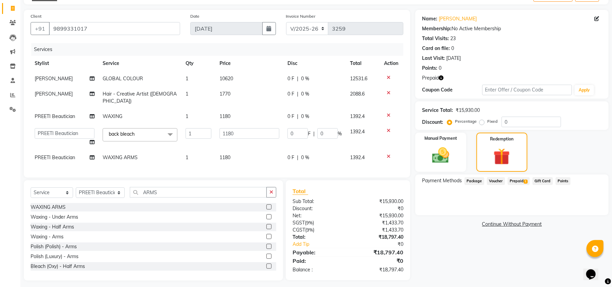
click at [523, 177] on span "Prepaid 1" at bounding box center [519, 181] width 22 height 8
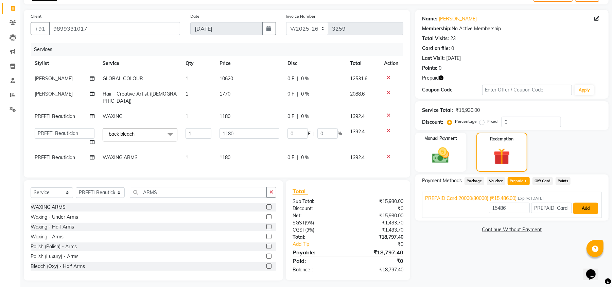
click at [597, 211] on button "Add" at bounding box center [586, 209] width 25 height 12
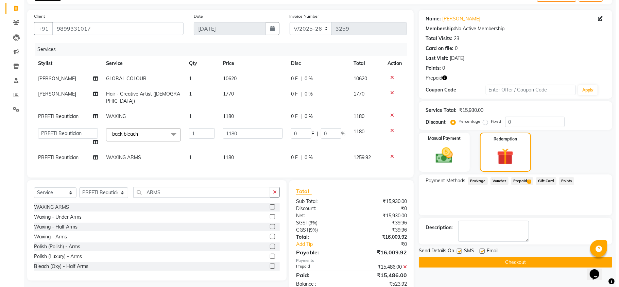
scroll to position [58, 0]
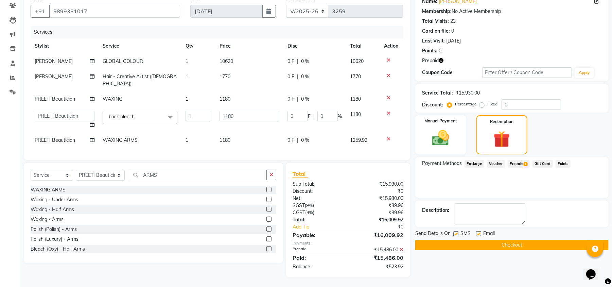
click at [231, 59] on span "10620" at bounding box center [227, 61] width 14 height 6
select select "20382"
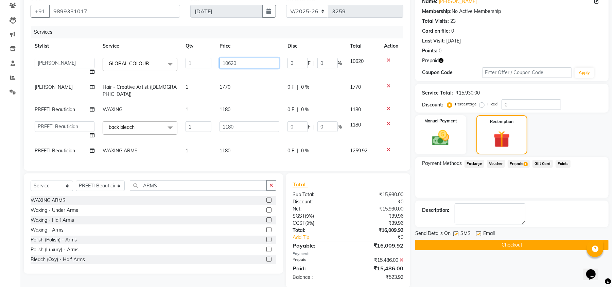
drag, startPoint x: 245, startPoint y: 60, endPoint x: 170, endPoint y: 61, distance: 75.5
click at [184, 61] on tr "Abhishek AMARNATH Asif DANISH(PUNJABI BAGH) DHARAM FAIZAN GEETA Kamal Karan PDC…" at bounding box center [217, 67] width 373 height 26
click at [445, 62] on div "Prepaid" at bounding box center [512, 60] width 180 height 7
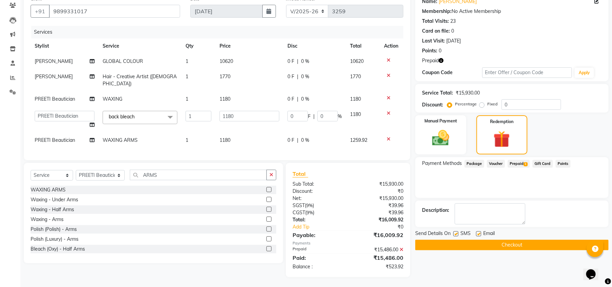
click at [444, 61] on div "Prepaid" at bounding box center [512, 60] width 180 height 7
click at [442, 59] on icon "button" at bounding box center [441, 60] width 5 height 5
click at [529, 28] on div "Card on file: 0" at bounding box center [512, 31] width 180 height 7
click at [235, 70] on td "1770" at bounding box center [250, 80] width 68 height 22
select select "20382"
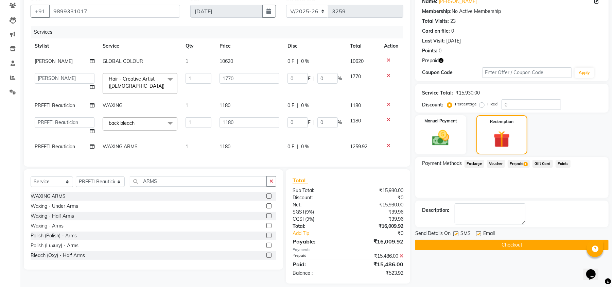
click at [262, 64] on td "10620" at bounding box center [250, 61] width 68 height 15
select select "20382"
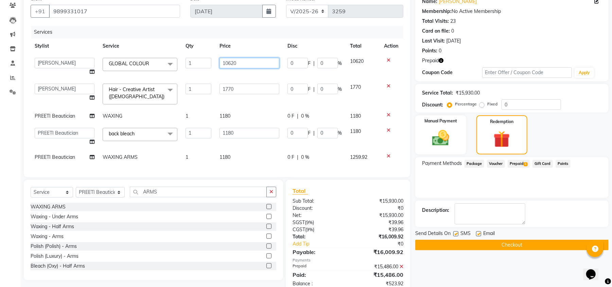
drag, startPoint x: 262, startPoint y: 64, endPoint x: 187, endPoint y: 55, distance: 75.3
click at [193, 56] on tr "Abhishek AMARNATH Asif DANISH(PUNJABI BAGH) DHARAM FAIZAN GEETA Kamal Karan PDC…" at bounding box center [217, 67] width 373 height 26
drag, startPoint x: 246, startPoint y: 65, endPoint x: 192, endPoint y: 59, distance: 54.7
click at [192, 59] on tr "Abhishek AMARNATH Asif DANISH(PUNJABI BAGH) DHARAM FAIZAN GEETA Kamal Karan PDC…" at bounding box center [217, 67] width 373 height 26
type input "9440"
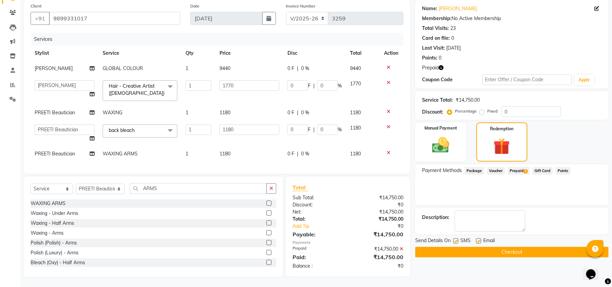
click at [232, 72] on tbody "Tahseen GLOBAL COLOUR 1 9440 0 F | 0 % 9440 Abhishek AMARNATH Asif DANISH(PUNJA…" at bounding box center [217, 111] width 373 height 101
drag, startPoint x: 251, startPoint y: 80, endPoint x: 128, endPoint y: 80, distance: 122.7
click at [155, 80] on tr "Abhishek AMARNATH Asif DANISH(PUNJABI BAGH) DHARAM FAIZAN GEETA Kamal Karan PDC…" at bounding box center [217, 90] width 373 height 29
type input "1180"
click at [253, 95] on td "1180" at bounding box center [250, 90] width 68 height 29
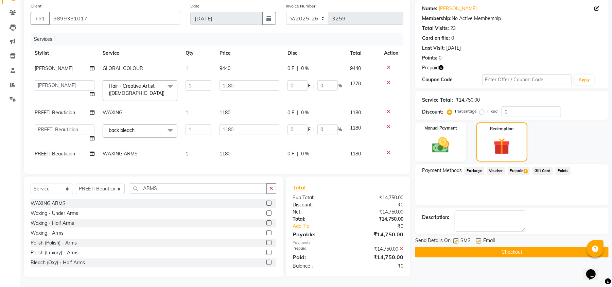
select select "20382"
click at [581, 185] on div "Payment Methods Package Voucher Prepaid 1 Gift Card Points" at bounding box center [511, 184] width 193 height 41
click at [441, 65] on icon "button" at bounding box center [441, 67] width 5 height 5
click at [402, 249] on icon at bounding box center [402, 248] width 4 height 5
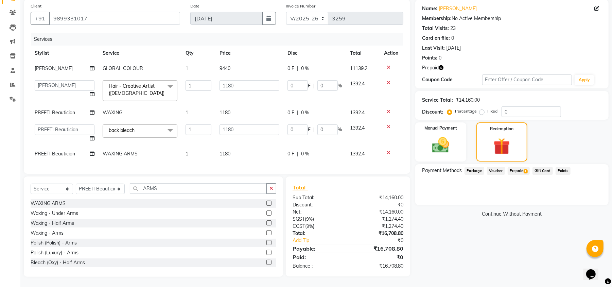
click at [524, 167] on span "Prepaid 1" at bounding box center [519, 171] width 22 height 8
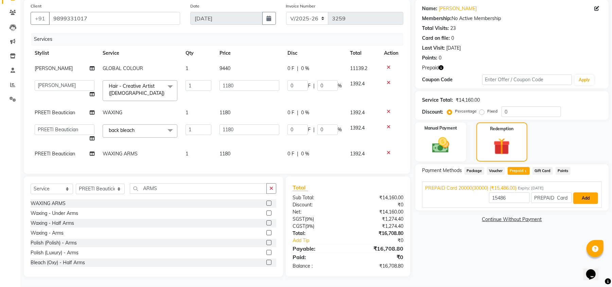
click at [578, 192] on button "Add" at bounding box center [586, 198] width 25 height 12
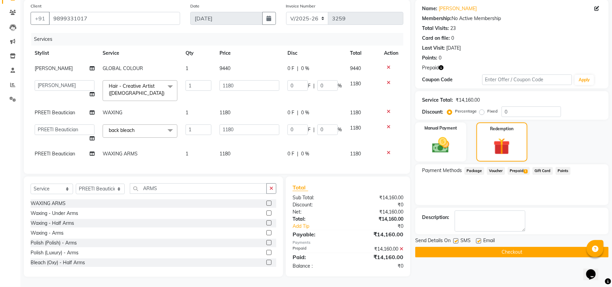
click at [249, 61] on td "9440" at bounding box center [250, 68] width 68 height 15
select select "20382"
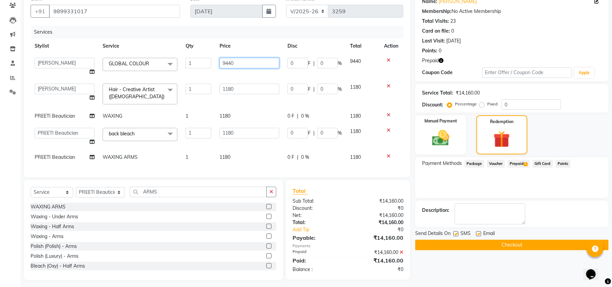
drag, startPoint x: 256, startPoint y: 63, endPoint x: 149, endPoint y: 49, distance: 108.2
click at [171, 52] on table "Stylist Service Qty Price Disc Total Action Abhishek AMARNATH Asif DANISH(PUNJA…" at bounding box center [217, 101] width 373 height 126
type input "10620"
click at [233, 72] on tbody "Abhishek AMARNATH Asif DANISH(PUNJABI BAGH) DHARAM FAIZAN GEETA Kamal Karan PDC…" at bounding box center [217, 109] width 373 height 111
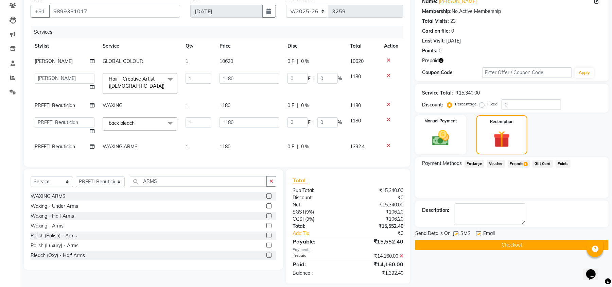
click at [402, 258] on icon at bounding box center [402, 256] width 4 height 5
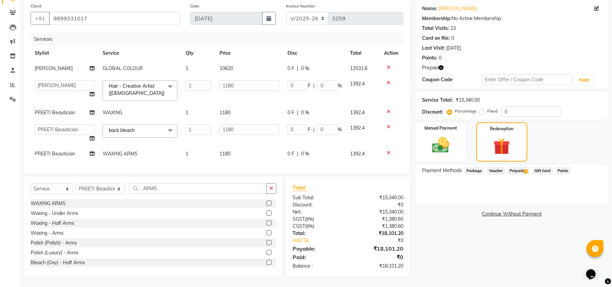
click at [524, 169] on span "1" at bounding box center [526, 171] width 4 height 4
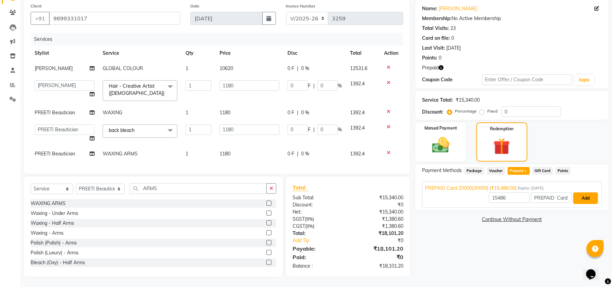
click at [579, 192] on button "Add" at bounding box center [586, 198] width 25 height 12
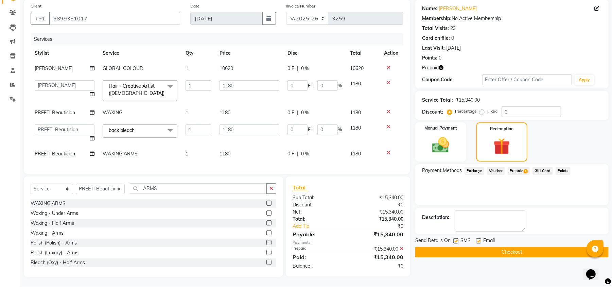
click at [442, 65] on icon "button" at bounding box center [441, 67] width 5 height 5
click at [494, 45] on div "Last Visit: 20-07-2025" at bounding box center [512, 48] width 180 height 7
click at [252, 63] on td "10620" at bounding box center [250, 68] width 68 height 15
select select "20382"
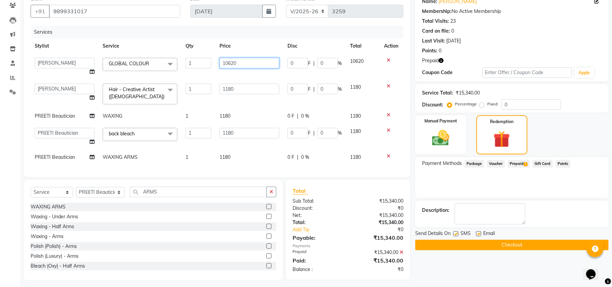
drag, startPoint x: 252, startPoint y: 65, endPoint x: 180, endPoint y: 56, distance: 71.9
click at [180, 56] on tr "Abhishek AMARNATH Asif DANISH(PUNJABI BAGH) DHARAM FAIZAN GEETA Kamal Karan PDC…" at bounding box center [217, 67] width 373 height 26
type input "10766"
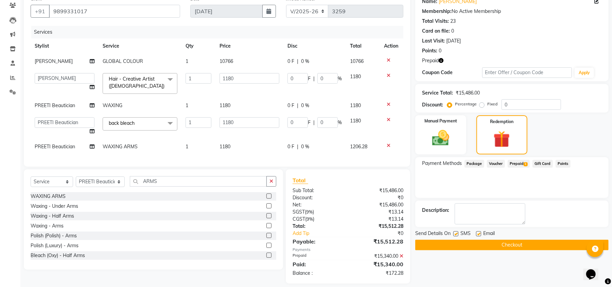
click at [269, 77] on tbody "Tahseen GLOBAL COLOUR 1 10766 0 F | 0 % 10766 Abhishek AMARNATH Asif DANISH(PUN…" at bounding box center [217, 104] width 373 height 101
click at [403, 258] on icon at bounding box center [402, 256] width 4 height 5
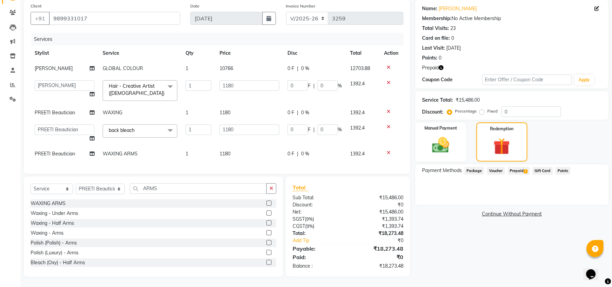
click at [528, 167] on span "Prepaid 1" at bounding box center [519, 171] width 22 height 8
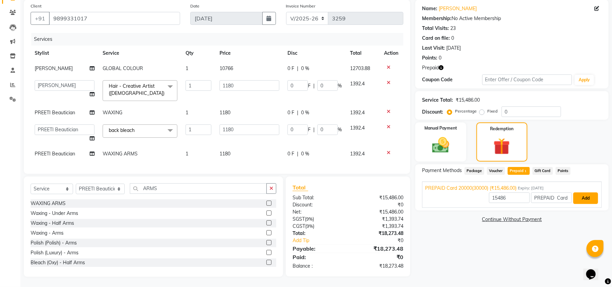
click at [583, 192] on button "Add" at bounding box center [586, 198] width 25 height 12
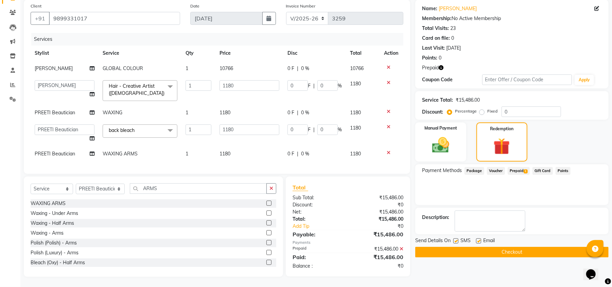
click at [479, 237] on div "Email" at bounding box center [488, 241] width 24 height 8
click at [481, 238] on label at bounding box center [478, 240] width 5 height 5
click at [481, 239] on input "checkbox" at bounding box center [478, 241] width 4 height 4
checkbox input "false"
click at [456, 238] on label at bounding box center [456, 240] width 5 height 5
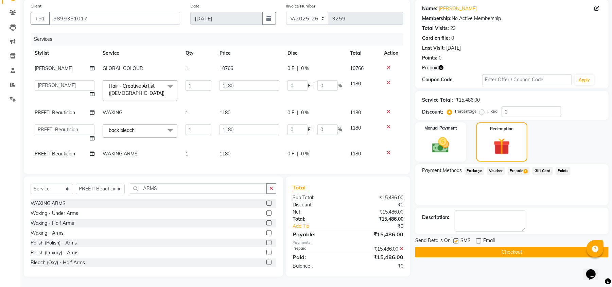
click at [456, 239] on input "checkbox" at bounding box center [456, 241] width 4 height 4
checkbox input "false"
click at [598, 6] on icon at bounding box center [597, 8] width 5 height 5
select select "female"
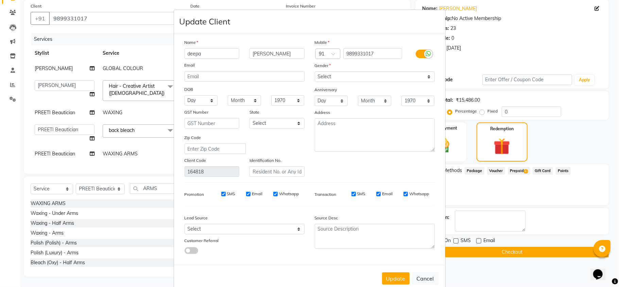
click at [430, 51] on div at bounding box center [423, 53] width 33 height 11
click at [426, 53] on icon at bounding box center [428, 54] width 5 height 6
click at [0, 0] on input "checkbox" at bounding box center [0, 0] width 0 height 0
click at [230, 192] on input "SMS" at bounding box center [232, 194] width 4 height 4
checkbox input "false"
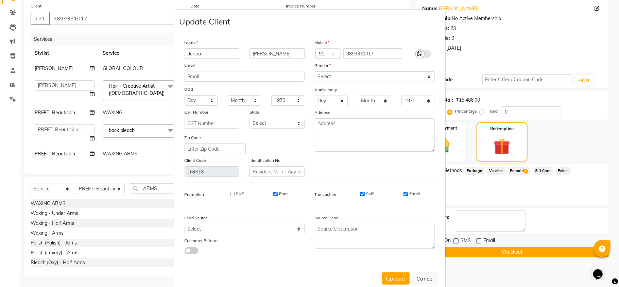
click at [270, 192] on div "SMS Email" at bounding box center [255, 194] width 98 height 6
click at [273, 192] on input "Email" at bounding box center [275, 194] width 4 height 4
checkbox input "false"
click at [360, 193] on input "SMS" at bounding box center [362, 194] width 4 height 4
checkbox input "false"
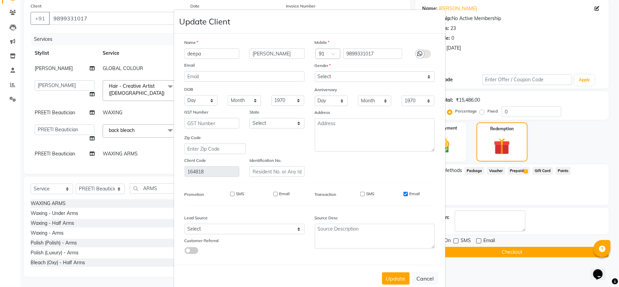
click at [404, 192] on input "Email" at bounding box center [406, 194] width 4 height 4
checkbox input "false"
click at [385, 272] on button "Update" at bounding box center [396, 278] width 28 height 12
select select
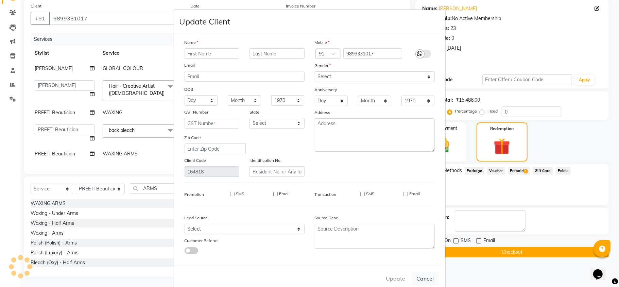
select select
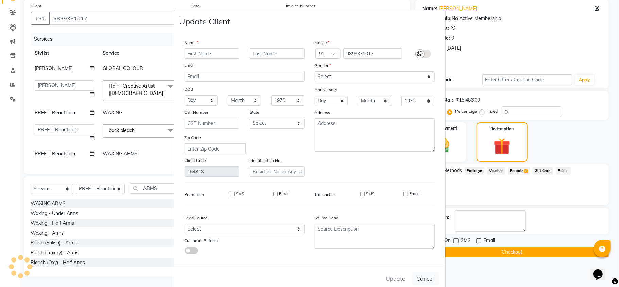
checkbox input "false"
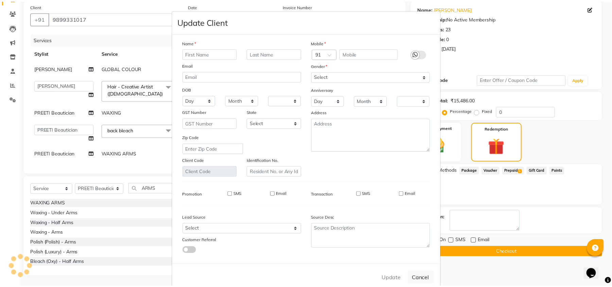
scroll to position [56, 0]
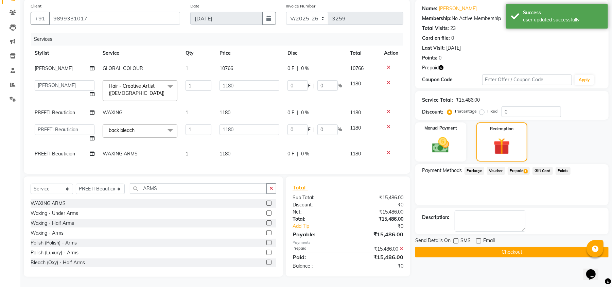
click at [526, 247] on button "Checkout" at bounding box center [511, 252] width 193 height 11
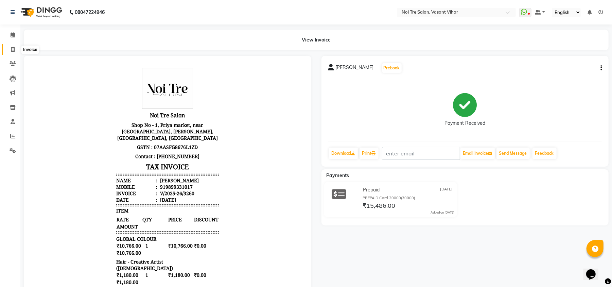
click at [12, 49] on icon at bounding box center [13, 49] width 4 height 5
select select "service"
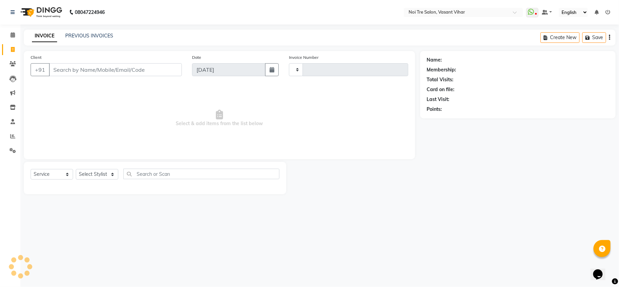
type input "3261"
select select "3944"
click at [84, 30] on div "INVOICE PREVIOUS INVOICES Create New Save" at bounding box center [320, 38] width 592 height 16
click at [83, 34] on link "PREVIOUS INVOICES" at bounding box center [89, 36] width 48 height 6
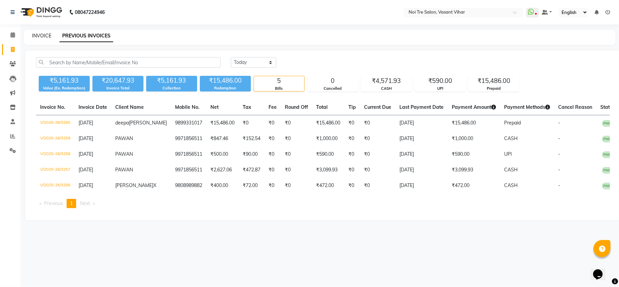
click at [39, 37] on link "INVOICE" at bounding box center [41, 36] width 19 height 6
select select "service"
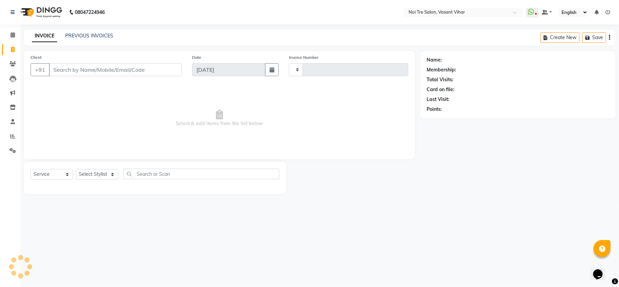
type input "3261"
select select "3944"
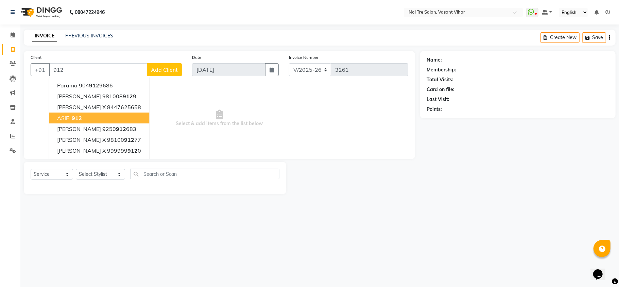
click at [66, 120] on span "ASIF" at bounding box center [63, 118] width 12 height 7
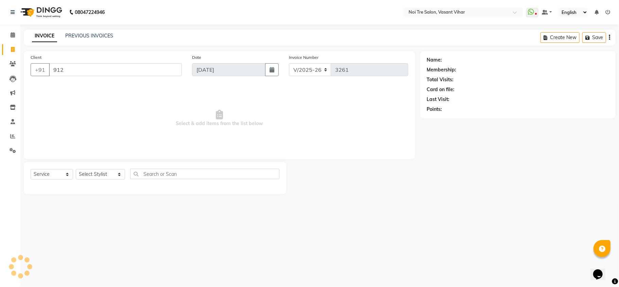
type input "912"
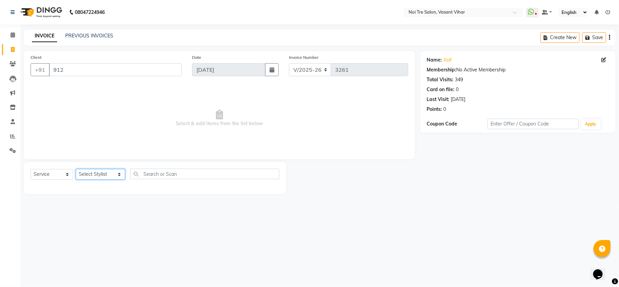
click at [93, 176] on select "Select Stylist [PERSON_NAME](PUNJABI BAGH) [PERSON_NAME] GEETA [PERSON_NAME] PD…" at bounding box center [100, 174] width 49 height 11
select select "20379"
click at [76, 169] on select "Select Stylist [PERSON_NAME](PUNJABI BAGH) [PERSON_NAME] GEETA [PERSON_NAME] PD…" at bounding box center [100, 174] width 49 height 11
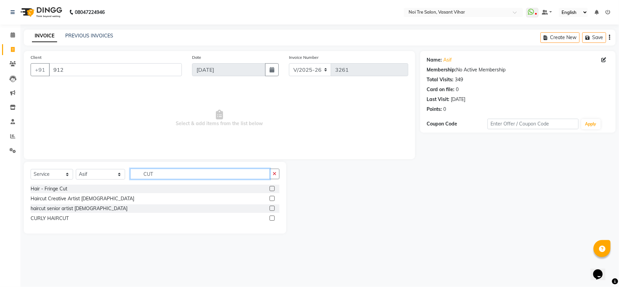
type input "CUT"
click at [273, 199] on label at bounding box center [272, 198] width 5 height 5
click at [273, 199] on input "checkbox" at bounding box center [272, 199] width 4 height 4
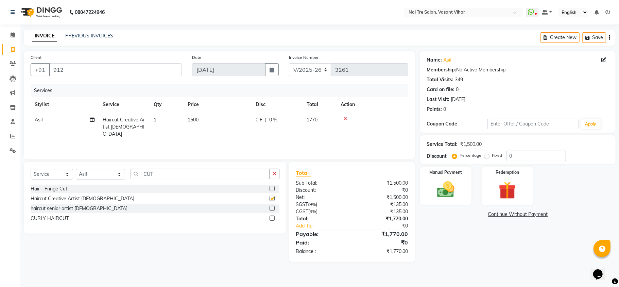
checkbox input "false"
click at [59, 173] on select "Select Service Product Membership Package Voucher Prepaid Gift Card" at bounding box center [52, 174] width 42 height 11
select select "product"
click at [31, 169] on select "Select Service Product Membership Package Voucher Prepaid Gift Card" at bounding box center [52, 174] width 42 height 11
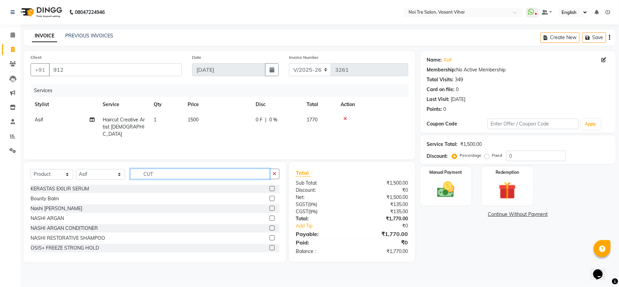
drag, startPoint x: 173, startPoint y: 176, endPoint x: 10, endPoint y: 165, distance: 163.5
click at [14, 166] on app-home "08047224946 Select Location × Noi Tre Salon, Vasant Vihar WhatsApp Status ✕ Sta…" at bounding box center [309, 136] width 619 height 272
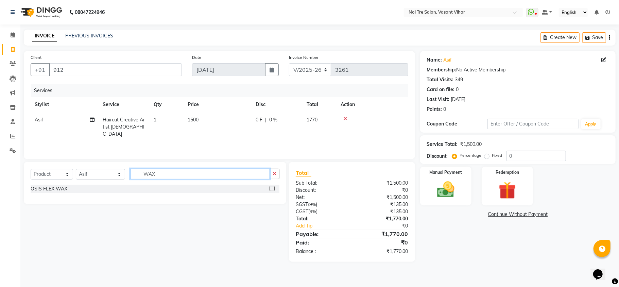
type input "WAX"
click at [271, 188] on label at bounding box center [272, 188] width 5 height 5
click at [271, 188] on input "checkbox" at bounding box center [272, 189] width 4 height 4
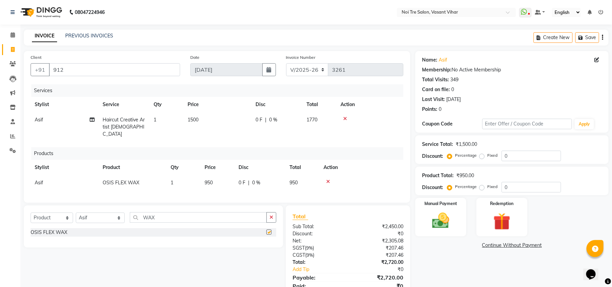
checkbox input "false"
click at [214, 175] on td "950" at bounding box center [218, 182] width 34 height 15
select select "20379"
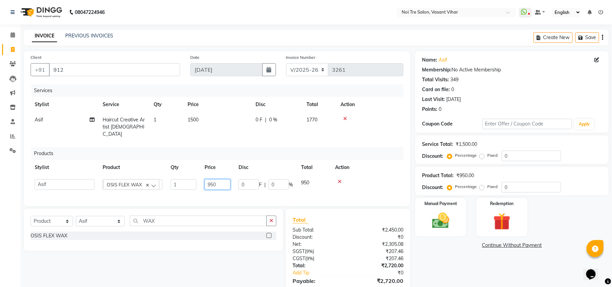
drag, startPoint x: 224, startPoint y: 177, endPoint x: 83, endPoint y: 152, distance: 143.2
click at [126, 165] on table "Stylist Product Qty Price Disc Total Action Abhishek AMARNATH Asif DANISH(PUNJA…" at bounding box center [217, 177] width 373 height 34
type input "1100"
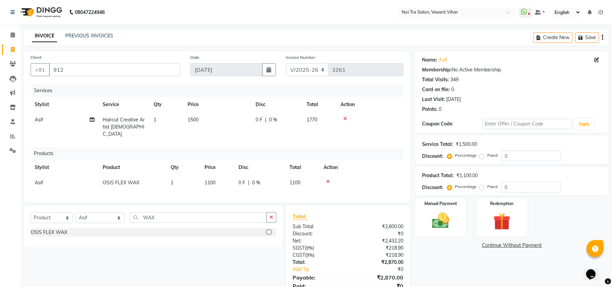
click at [388, 178] on td at bounding box center [362, 182] width 84 height 15
drag, startPoint x: 190, startPoint y: 127, endPoint x: 196, endPoint y: 125, distance: 5.7
click at [196, 125] on td "1500" at bounding box center [218, 127] width 68 height 30
select select "20379"
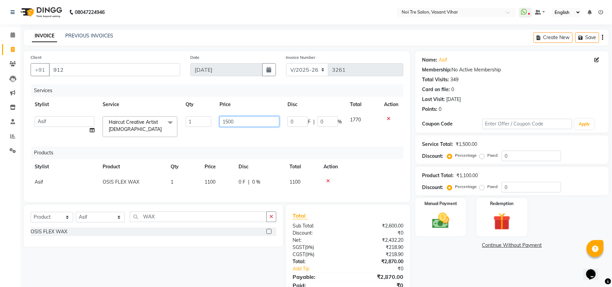
drag, startPoint x: 242, startPoint y: 124, endPoint x: 179, endPoint y: 117, distance: 63.9
click at [180, 117] on tr "[PERSON_NAME](PUNJABI BAGH) [PERSON_NAME] GEETA [PERSON_NAME] PDC [PERSON_NAME]…" at bounding box center [217, 126] width 373 height 29
type input "800"
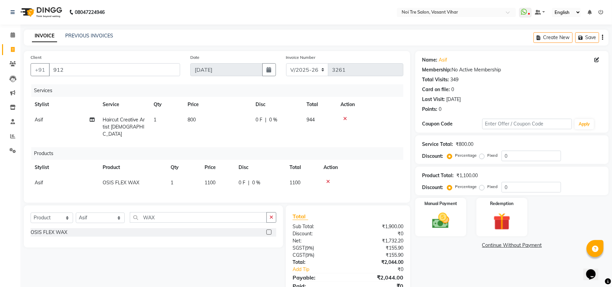
click at [271, 134] on tr "Asif Haircut Creative Artist Male 1 800 0 F | 0 % 944" at bounding box center [217, 127] width 373 height 30
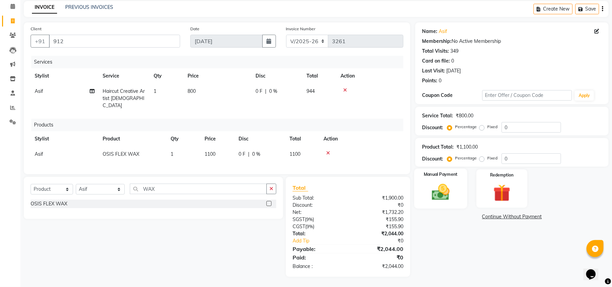
click at [447, 192] on img at bounding box center [440, 192] width 29 height 21
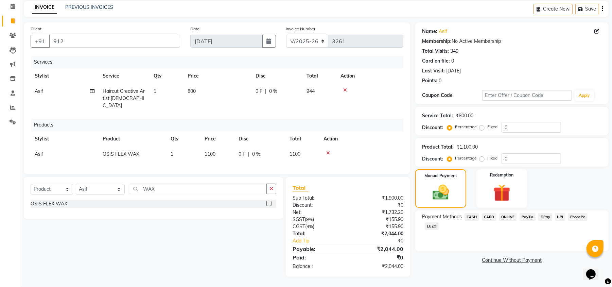
click at [467, 216] on span "CASH" at bounding box center [472, 217] width 15 height 8
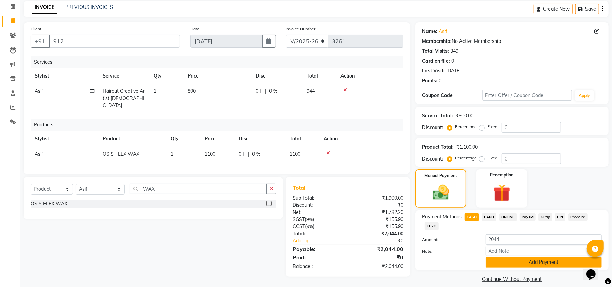
click at [509, 262] on button "Add Payment" at bounding box center [544, 262] width 116 height 11
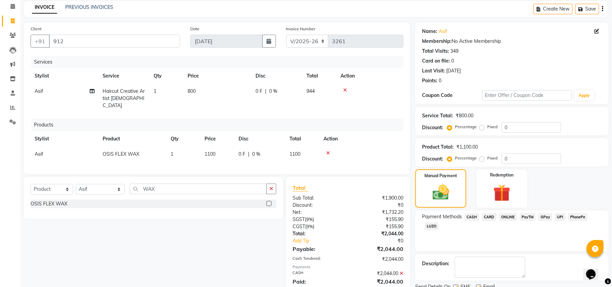
scroll to position [56, 0]
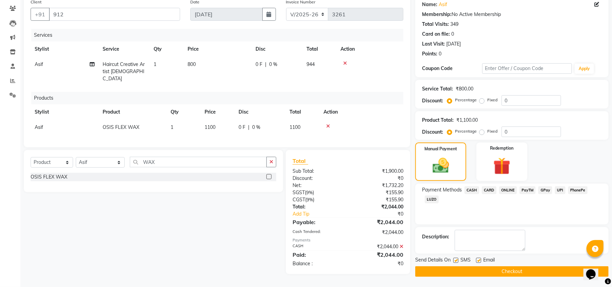
click at [512, 272] on button "Checkout" at bounding box center [511, 271] width 193 height 11
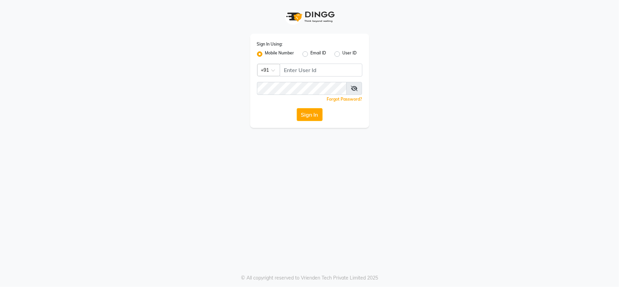
select select "service"
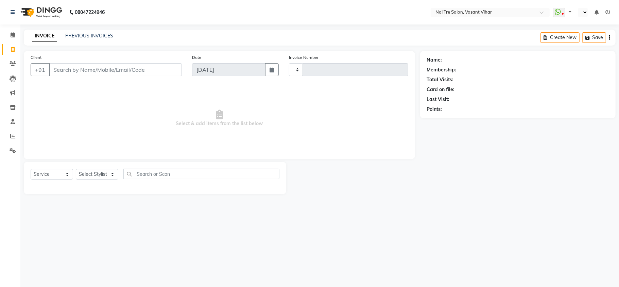
type input "3259"
select select "en"
select select "3944"
click at [87, 61] on div "Client +91" at bounding box center [105, 68] width 161 height 28
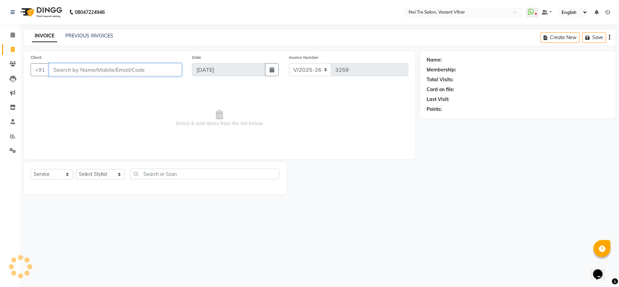
click at [85, 70] on input "Client" at bounding box center [115, 69] width 133 height 13
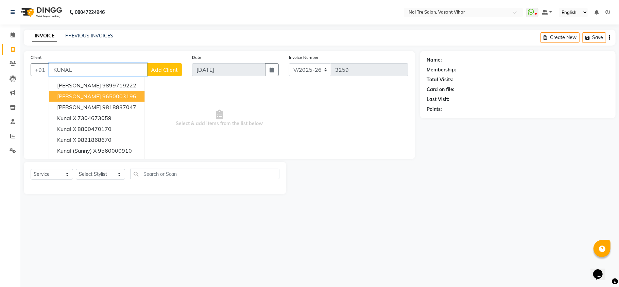
click at [112, 97] on ngb-highlight "9650003196" at bounding box center [119, 96] width 34 height 7
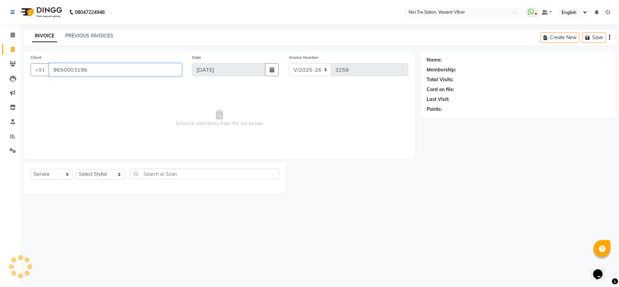
type input "9650003196"
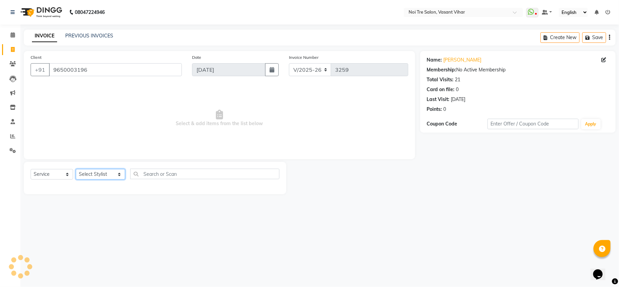
click at [88, 173] on select "Select Stylist [PERSON_NAME](PUNJABI BAGH) [PERSON_NAME] GEETA [PERSON_NAME] PD…" at bounding box center [100, 174] width 49 height 11
click at [76, 169] on select "Select Stylist [PERSON_NAME](PUNJABI BAGH) [PERSON_NAME] GEETA [PERSON_NAME] PD…" at bounding box center [100, 174] width 49 height 11
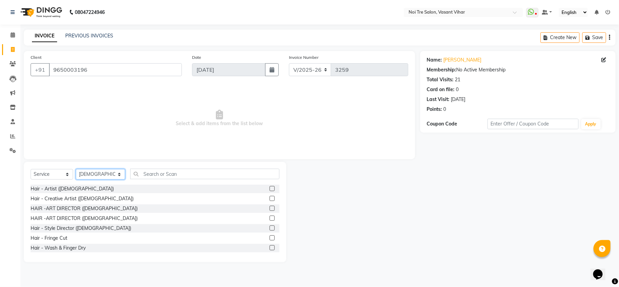
select select "20380"
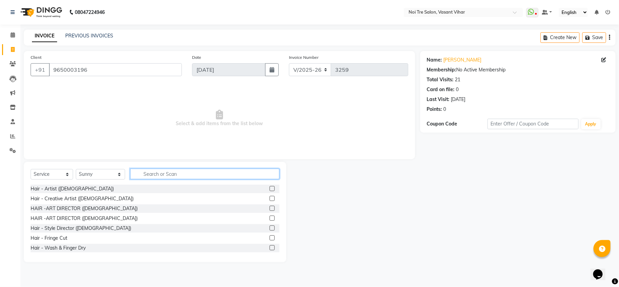
click at [174, 177] on input "text" at bounding box center [204, 174] width 149 height 11
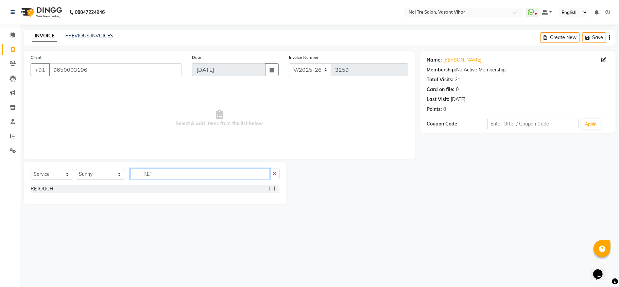
type input "RET"
click at [271, 186] on label at bounding box center [272, 188] width 5 height 5
click at [271, 187] on input "checkbox" at bounding box center [272, 189] width 4 height 4
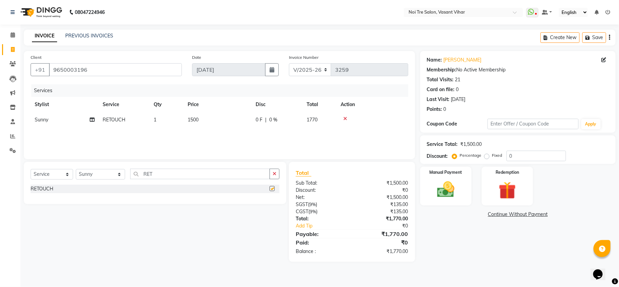
checkbox input "false"
click at [212, 120] on td "1500" at bounding box center [218, 119] width 68 height 15
select select "20380"
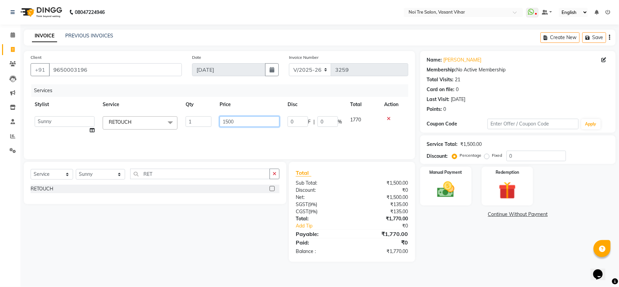
drag, startPoint x: 182, startPoint y: 120, endPoint x: 94, endPoint y: 120, distance: 88.1
click at [120, 120] on tr "Abhishek AMARNATH Asif DANISH(PUNJABI BAGH) DHARAM FAIZAN GEETA Kamal Karan PDC…" at bounding box center [220, 125] width 378 height 26
type input "1800"
click at [227, 218] on div "Select Service Product Membership Package Voucher Prepaid Gift Card Select Styl…" at bounding box center [153, 212] width 268 height 100
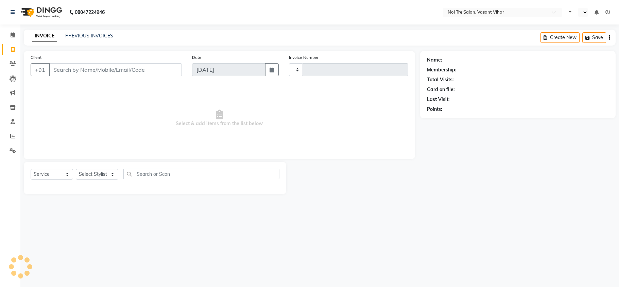
select select "service"
type input "3259"
select select "en"
select select "3944"
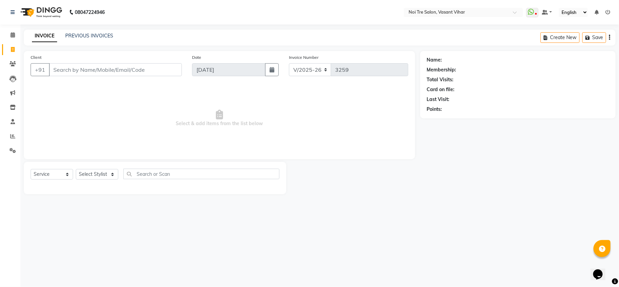
click at [93, 70] on input "Client" at bounding box center [115, 69] width 133 height 13
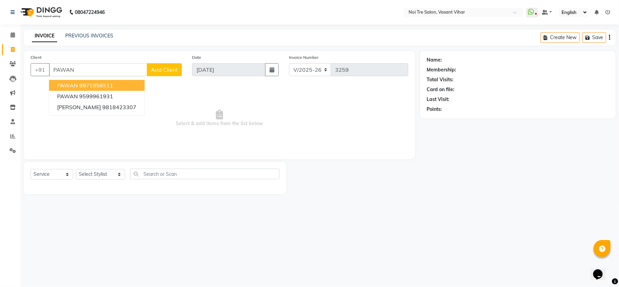
click at [98, 88] on ngb-highlight "9971856511" at bounding box center [96, 85] width 34 height 7
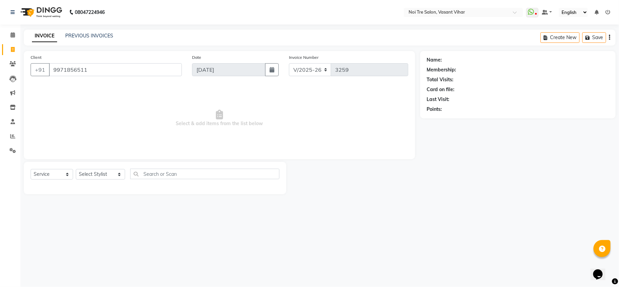
type input "9971856511"
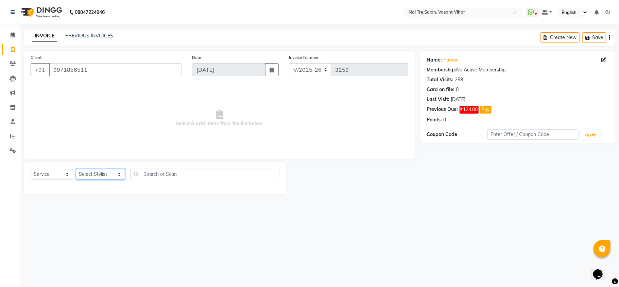
click at [80, 174] on select "Select Stylist [PERSON_NAME](PUNJABI BAGH) [PERSON_NAME] GEETA [PERSON_NAME] PD…" at bounding box center [100, 174] width 49 height 11
select select "46585"
click at [76, 169] on select "Select Stylist [PERSON_NAME](PUNJABI BAGH) [PERSON_NAME] GEETA [PERSON_NAME] PD…" at bounding box center [100, 174] width 49 height 11
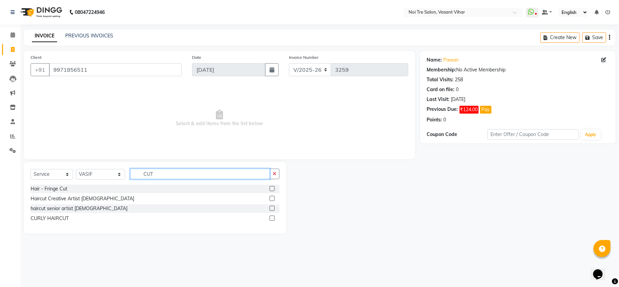
type input "CUT"
click at [271, 200] on label at bounding box center [272, 198] width 5 height 5
click at [271, 200] on input "checkbox" at bounding box center [272, 199] width 4 height 4
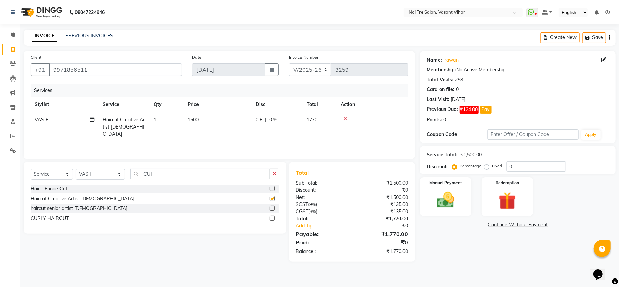
checkbox input "false"
click at [214, 116] on td "1500" at bounding box center [218, 127] width 68 height 30
select select "46585"
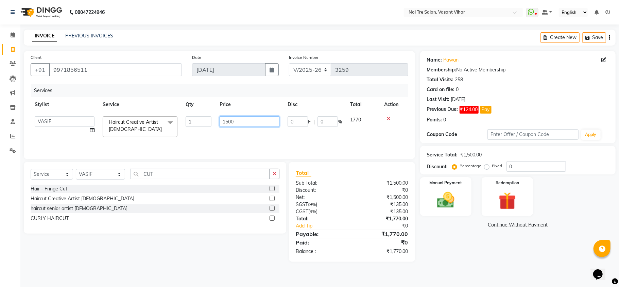
drag, startPoint x: 245, startPoint y: 123, endPoint x: 132, endPoint y: 113, distance: 113.3
click at [144, 118] on tr "[PERSON_NAME](PUNJABI BAGH) [PERSON_NAME] GEETA [PERSON_NAME] PDC [PERSON_NAME]…" at bounding box center [220, 126] width 378 height 29
type input "1000"
click at [230, 136] on div "Services Stylist Service Qty Price Disc Total Action Abhishek AMARNATH Asif DAN…" at bounding box center [220, 118] width 378 height 68
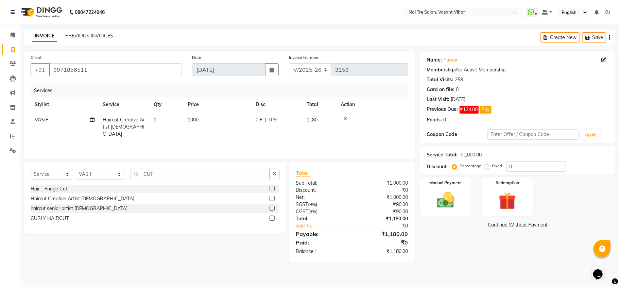
click at [492, 169] on label "Fixed" at bounding box center [497, 166] width 10 height 6
click at [486, 168] on input "Fixed" at bounding box center [488, 166] width 5 height 5
radio input "true"
drag, startPoint x: 529, startPoint y: 165, endPoint x: 416, endPoint y: 159, distance: 113.4
click at [467, 165] on div "Percentage Fixed 0" at bounding box center [510, 166] width 113 height 11
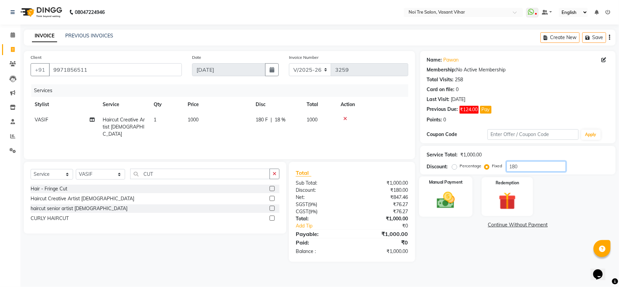
type input "180"
click at [450, 195] on img at bounding box center [446, 200] width 30 height 21
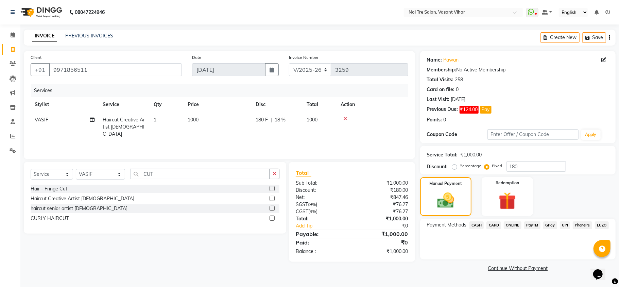
click at [483, 225] on span "CASH" at bounding box center [477, 225] width 15 height 8
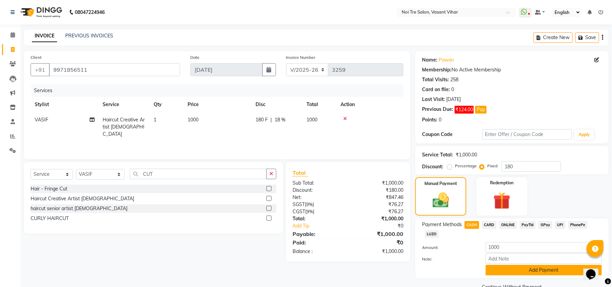
click at [522, 266] on button "Add Payment" at bounding box center [544, 270] width 116 height 11
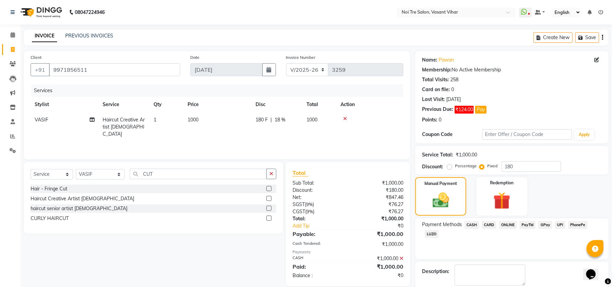
scroll to position [35, 0]
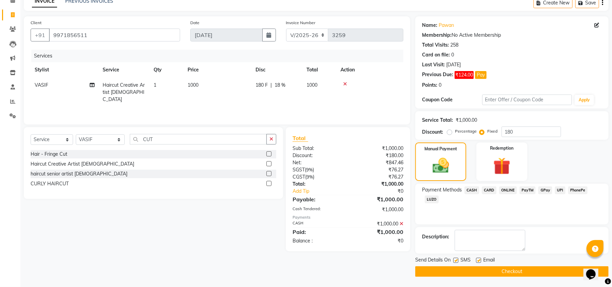
click at [558, 271] on button "Checkout" at bounding box center [511, 271] width 193 height 11
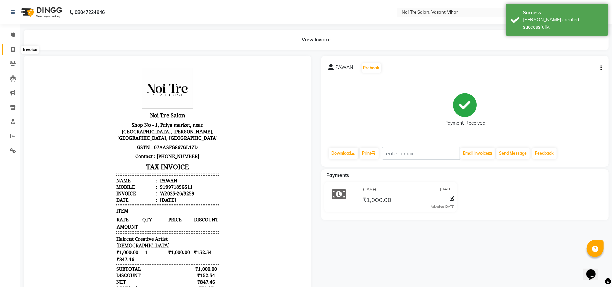
click at [11, 50] on icon at bounding box center [13, 49] width 4 height 5
select select "service"
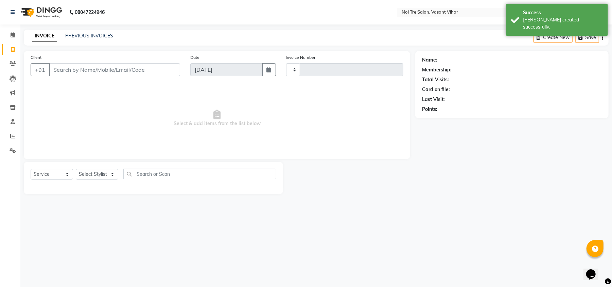
type input "3260"
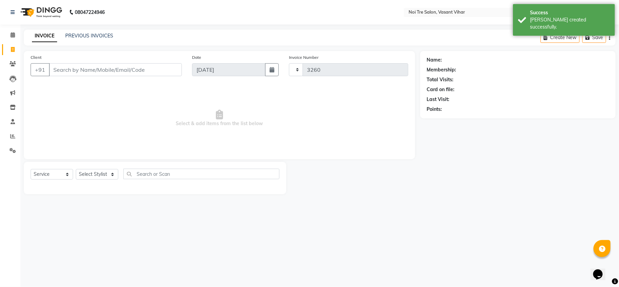
select select "3944"
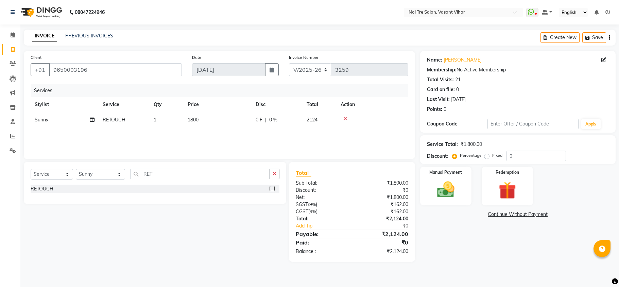
select select "3944"
select select "service"
select select "20380"
click at [203, 116] on td "1800" at bounding box center [218, 119] width 68 height 15
select select "20380"
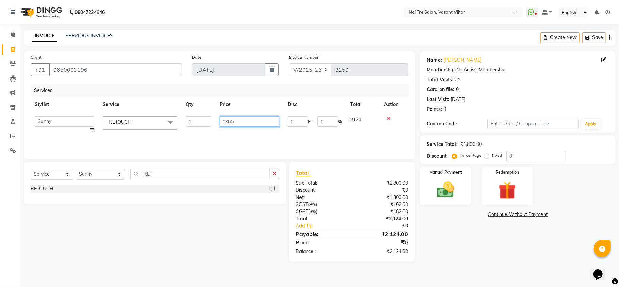
drag, startPoint x: 237, startPoint y: 118, endPoint x: 172, endPoint y: 108, distance: 66.3
click at [180, 109] on table "Stylist Service Qty Price Disc Total Action Abhishek AMARNATH Asif DANISH(PUNJA…" at bounding box center [220, 117] width 378 height 41
type input "3210"
drag, startPoint x: 376, startPoint y: 135, endPoint x: 399, endPoint y: 139, distance: 23.5
click at [376, 135] on div "Services Stylist Service Qty Price Disc Total Action Abhishek AMARNATH Asif DAN…" at bounding box center [220, 118] width 378 height 68
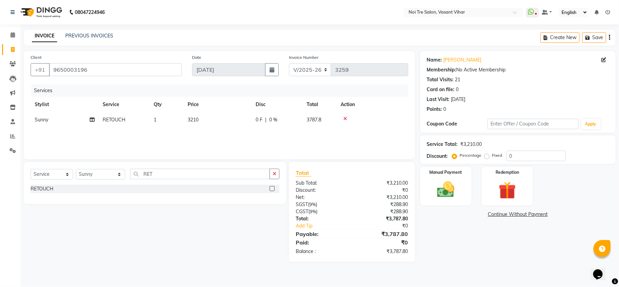
drag, startPoint x: 535, startPoint y: 163, endPoint x: 491, endPoint y: 160, distance: 43.9
click at [493, 160] on div "Service Total: ₹3,210.00 Discount: Percentage Fixed 0" at bounding box center [517, 149] width 195 height 29
drag, startPoint x: 536, startPoint y: 155, endPoint x: 464, endPoint y: 138, distance: 74.2
click at [464, 138] on div "Service Total: ₹3,210.00 Discount: Percentage Fixed 0" at bounding box center [517, 149] width 195 height 29
type input "15.256"
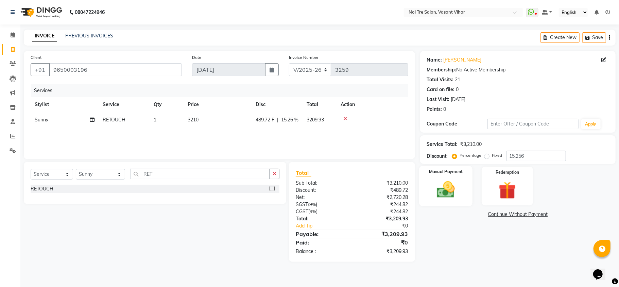
click at [458, 187] on img at bounding box center [446, 189] width 30 height 21
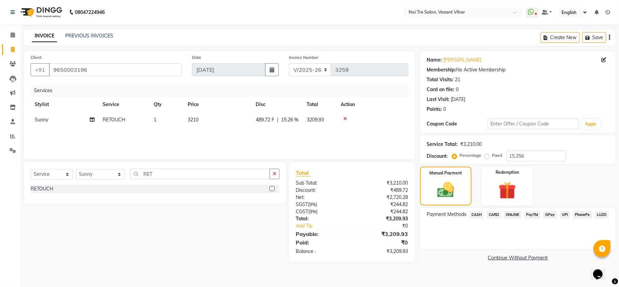
click at [494, 214] on span "CARD" at bounding box center [494, 215] width 15 height 8
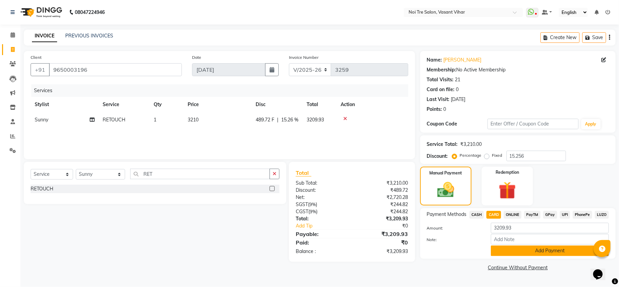
click at [534, 249] on button "Add Payment" at bounding box center [550, 250] width 118 height 11
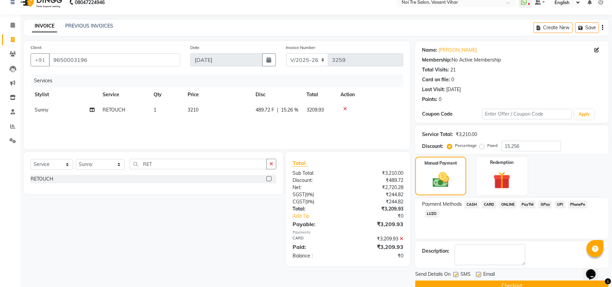
scroll to position [25, 0]
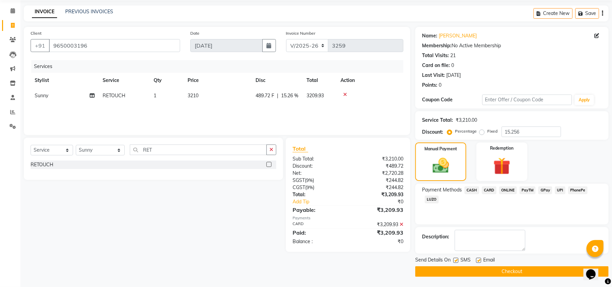
click at [465, 269] on button "Checkout" at bounding box center [511, 271] width 193 height 11
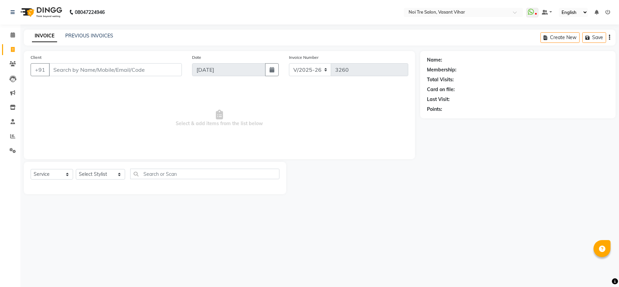
select select "3944"
select select "service"
click at [86, 30] on div "INVOICE PREVIOUS INVOICES Create New Save" at bounding box center [320, 38] width 592 height 16
click at [103, 34] on link "PREVIOUS INVOICES" at bounding box center [89, 36] width 48 height 6
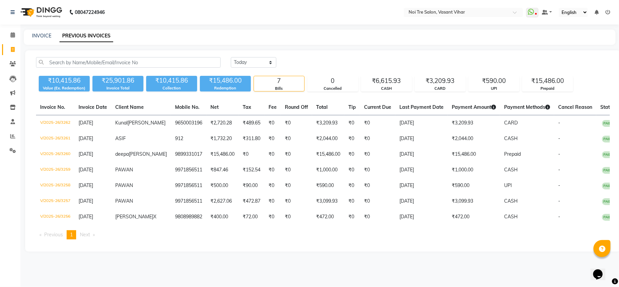
click at [269, 44] on div "INVOICE PREVIOUS INVOICES" at bounding box center [320, 37] width 592 height 15
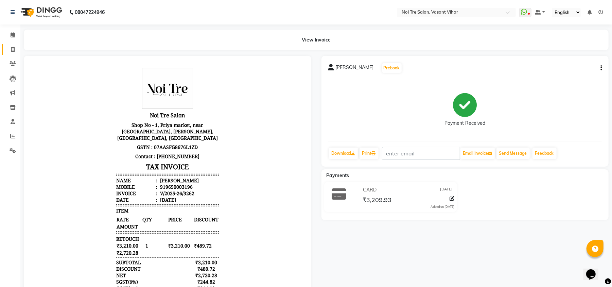
click at [10, 52] on span at bounding box center [13, 50] width 12 height 8
select select "service"
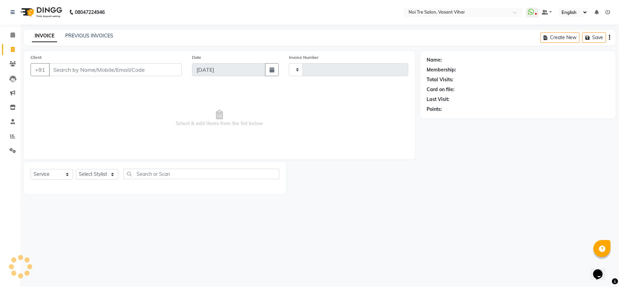
type input "3263"
select select "3944"
click at [87, 38] on link "PREVIOUS INVOICES" at bounding box center [89, 36] width 48 height 6
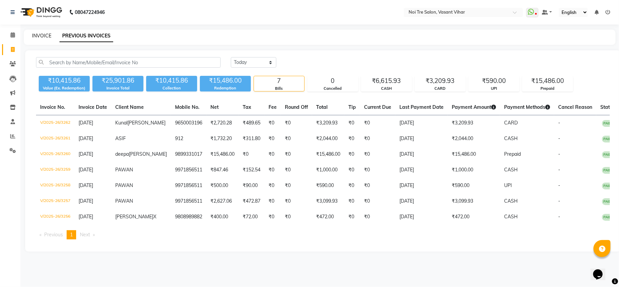
click at [46, 33] on link "INVOICE" at bounding box center [41, 36] width 19 height 6
select select "3944"
select select "service"
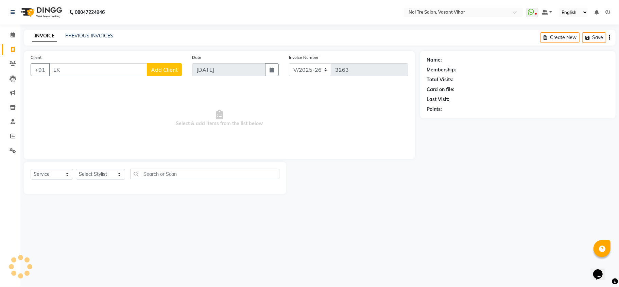
type input "E"
click at [102, 37] on link "PREVIOUS INVOICES" at bounding box center [89, 36] width 48 height 6
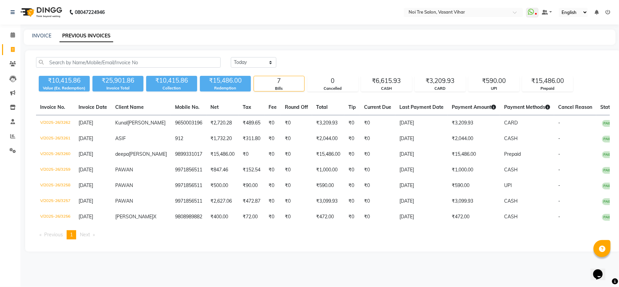
click at [102, 36] on link "PREVIOUS INVOICES" at bounding box center [86, 36] width 54 height 12
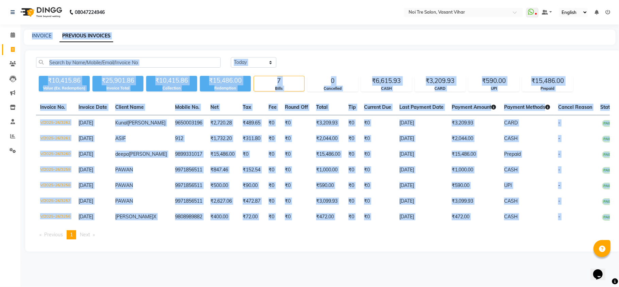
drag, startPoint x: 0, startPoint y: 241, endPoint x: 20, endPoint y: 245, distance: 20.9
click at [20, 245] on app-home "08047224946 Select Location × Noi Tre Salon, Vasant Vihar WhatsApp Status ✕ Sta…" at bounding box center [309, 131] width 619 height 262
click at [14, 50] on icon at bounding box center [13, 49] width 4 height 5
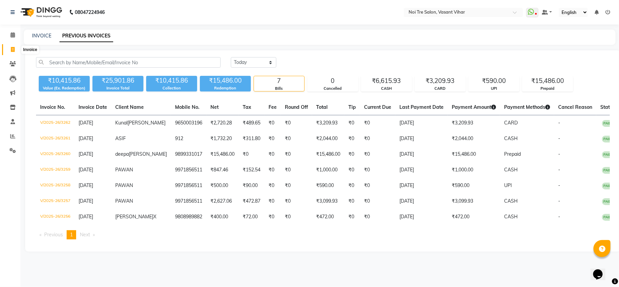
select select "service"
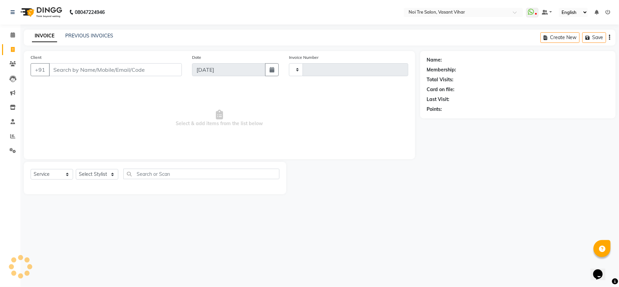
type input "3263"
select select "3944"
click at [87, 169] on select "Select Stylist" at bounding box center [97, 174] width 42 height 11
click at [114, 76] on div "Client +91" at bounding box center [105, 68] width 161 height 28
click at [114, 70] on input "Client" at bounding box center [115, 69] width 133 height 13
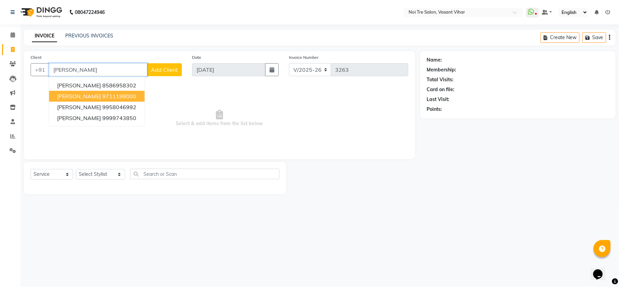
click at [102, 98] on ngb-highlight "9711198000" at bounding box center [119, 96] width 34 height 7
type input "9711198000"
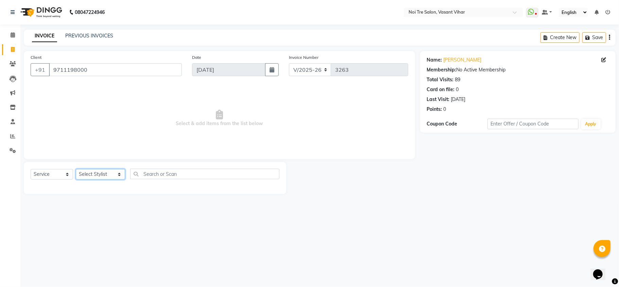
click at [105, 174] on select "Select Stylist Abhishek AMARNATH Asif DANISH(PUNJABI BAGH) DHARAM FAIZAN GEETA …" at bounding box center [100, 174] width 49 height 11
select select "20382"
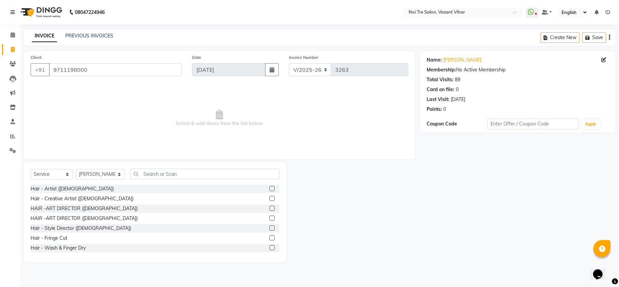
click at [148, 180] on div "Select Service Product Membership Package Voucher Prepaid Gift Card Select Styl…" at bounding box center [155, 177] width 249 height 16
click at [159, 179] on input "text" at bounding box center [204, 174] width 149 height 11
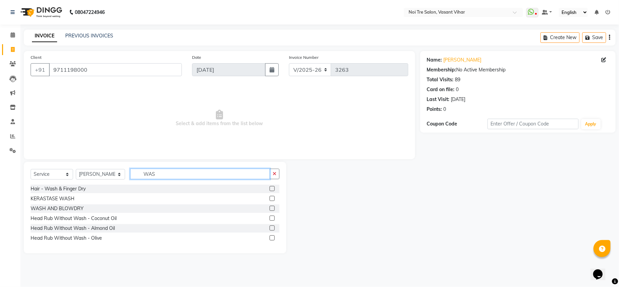
type input "WAS"
click at [272, 197] on label at bounding box center [272, 198] width 5 height 5
click at [272, 197] on input "checkbox" at bounding box center [272, 199] width 4 height 4
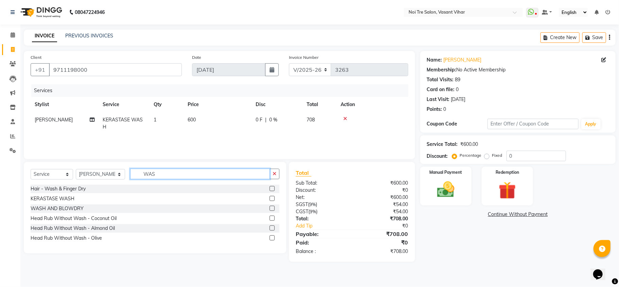
checkbox input "false"
drag, startPoint x: 185, startPoint y: 173, endPoint x: 37, endPoint y: 154, distance: 149.4
click at [37, 154] on div "Client +91 9711198000 Date 03-09-2025 Invoice Number V/2025 V/2025-26 3263 Serv…" at bounding box center [220, 156] width 402 height 211
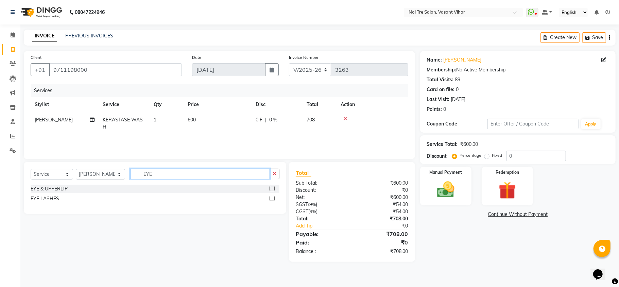
drag, startPoint x: 188, startPoint y: 170, endPoint x: 42, endPoint y: 148, distance: 147.8
click at [51, 150] on div "Client +91 9711198000 Date 03-09-2025 Invoice Number V/2025 V/2025-26 3263 Serv…" at bounding box center [220, 156] width 402 height 211
type input "BROW"
click at [271, 188] on label at bounding box center [272, 188] width 5 height 5
click at [271, 188] on input "checkbox" at bounding box center [272, 189] width 4 height 4
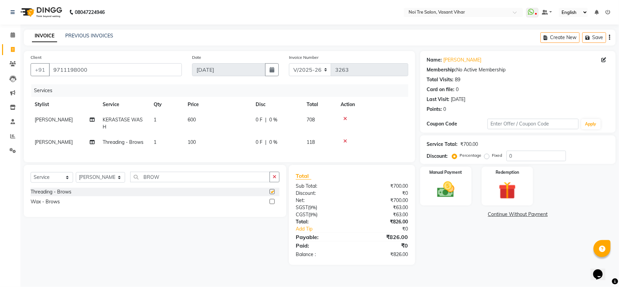
checkbox input "false"
click at [56, 139] on td "[PERSON_NAME]" at bounding box center [65, 142] width 68 height 15
select select "20382"
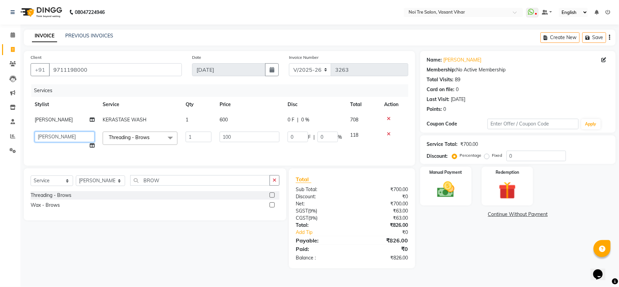
click at [56, 139] on select "Abhishek AMARNATH Asif DANISH(PUNJABI BAGH) DHARAM FAIZAN GEETA Kamal Karan PDC…" at bounding box center [65, 137] width 60 height 11
select select "38778"
click at [517, 197] on img at bounding box center [508, 190] width 30 height 22
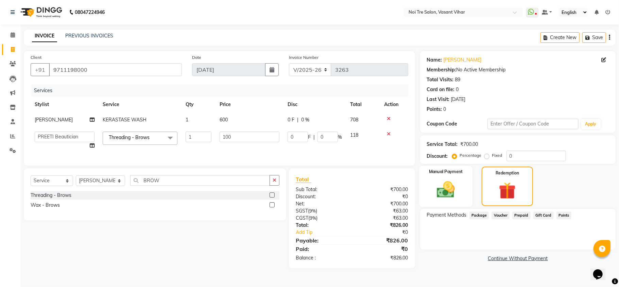
click at [449, 187] on img at bounding box center [446, 189] width 30 height 21
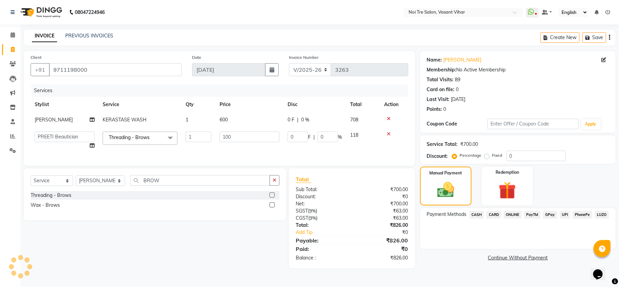
click at [475, 212] on span "CASH" at bounding box center [477, 215] width 15 height 8
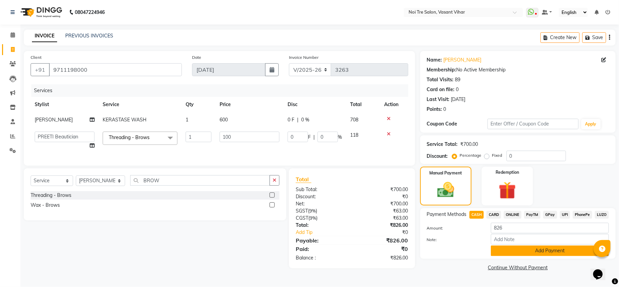
click at [563, 252] on button "Add Payment" at bounding box center [550, 250] width 118 height 11
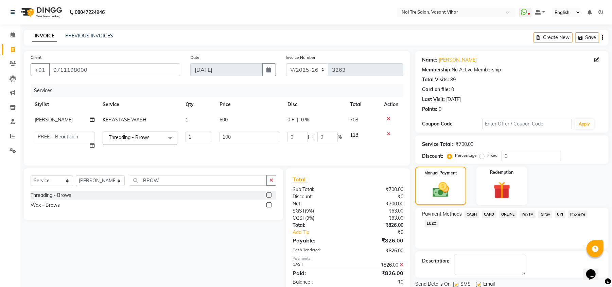
scroll to position [25, 0]
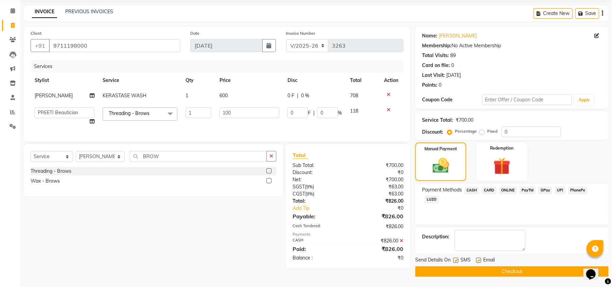
click at [472, 273] on button "Checkout" at bounding box center [511, 271] width 193 height 11
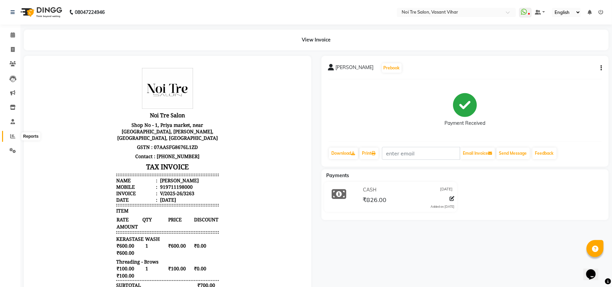
click at [10, 134] on span at bounding box center [13, 137] width 12 height 8
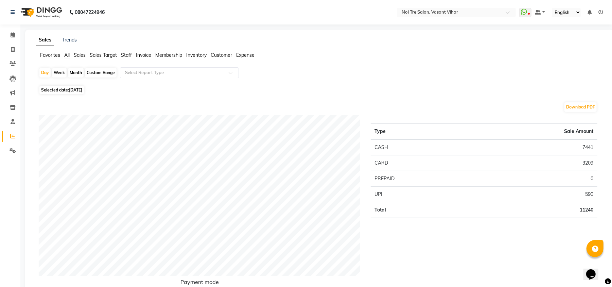
click at [77, 73] on div "Month" at bounding box center [76, 73] width 16 height 10
select select "9"
select select "2025"
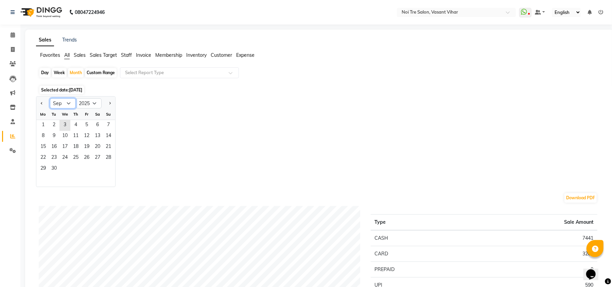
click at [71, 105] on select "Jan Feb Mar Apr May Jun Jul Aug Sep Oct Nov Dec" at bounding box center [63, 103] width 26 height 10
select select "8"
click at [50, 98] on select "Jan Feb Mar Apr May Jun Jul Aug Sep Oct Nov Dec" at bounding box center [63, 103] width 26 height 10
click at [78, 169] on span "28" at bounding box center [75, 169] width 11 height 11
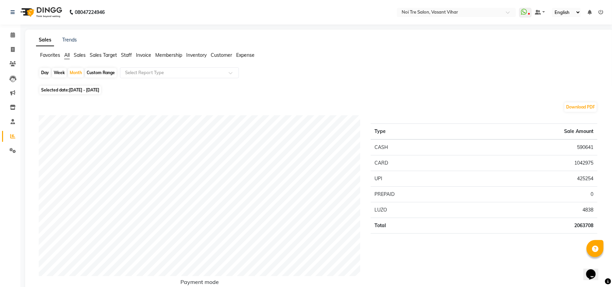
click at [42, 71] on div "Day" at bounding box center [44, 73] width 11 height 10
select select "8"
select select "2025"
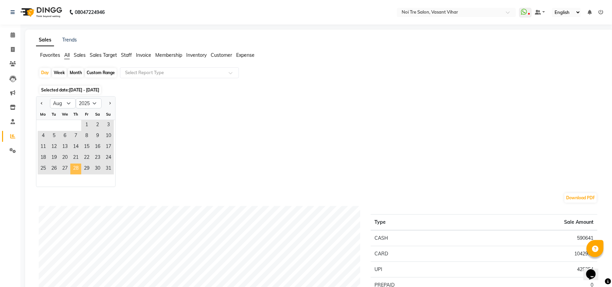
click at [74, 169] on span "28" at bounding box center [75, 169] width 11 height 11
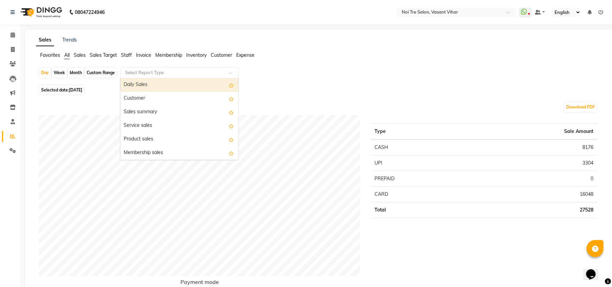
drag, startPoint x: 186, startPoint y: 74, endPoint x: 175, endPoint y: 82, distance: 12.6
click at [186, 75] on input "text" at bounding box center [173, 72] width 98 height 7
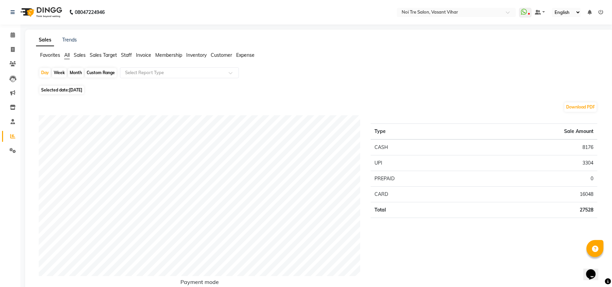
click at [128, 53] on span "Staff" at bounding box center [126, 55] width 11 height 6
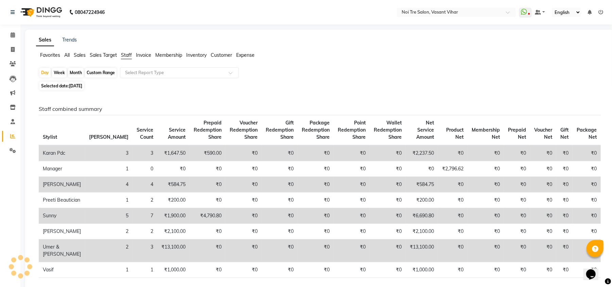
click at [168, 79] on div "Day Week Month Custom Range Select Report Type" at bounding box center [320, 73] width 562 height 12
click at [169, 75] on input "text" at bounding box center [173, 72] width 98 height 7
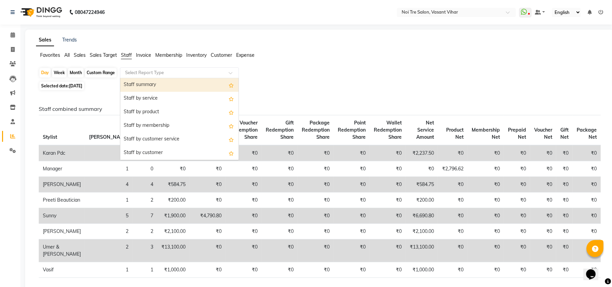
click at [161, 83] on div "Staff summary" at bounding box center [179, 85] width 118 height 14
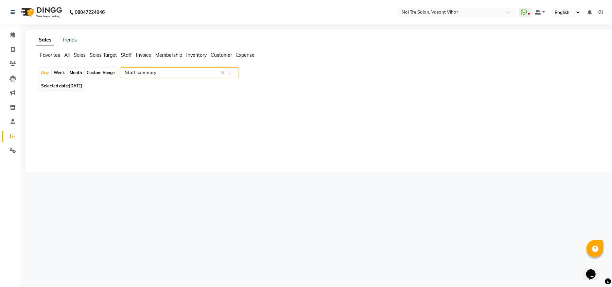
select select "full_report"
select select "csv"
click at [42, 75] on div "Day" at bounding box center [44, 73] width 11 height 10
select select "8"
select select "2025"
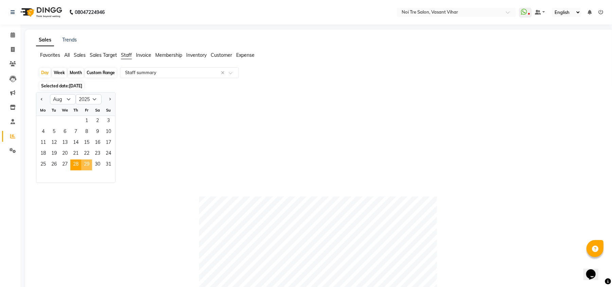
click at [86, 165] on span "29" at bounding box center [86, 164] width 11 height 11
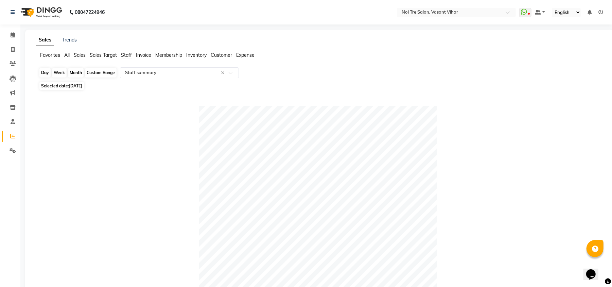
click at [47, 75] on div "Day" at bounding box center [44, 73] width 11 height 10
select select "8"
select select "2025"
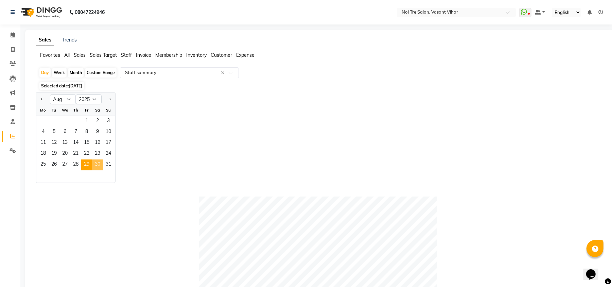
click at [100, 167] on span "30" at bounding box center [97, 164] width 11 height 11
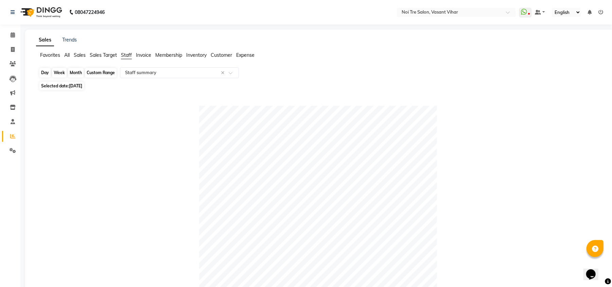
click at [47, 77] on div "Day" at bounding box center [44, 73] width 11 height 10
select select "8"
select select "2025"
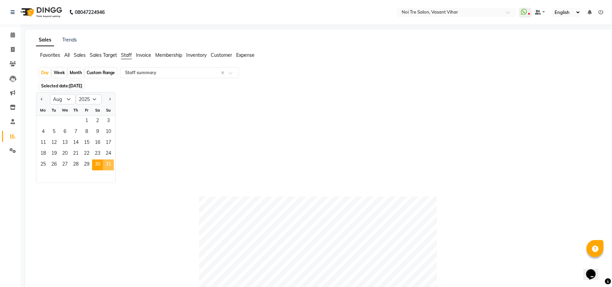
click at [107, 165] on span "31" at bounding box center [108, 164] width 11 height 11
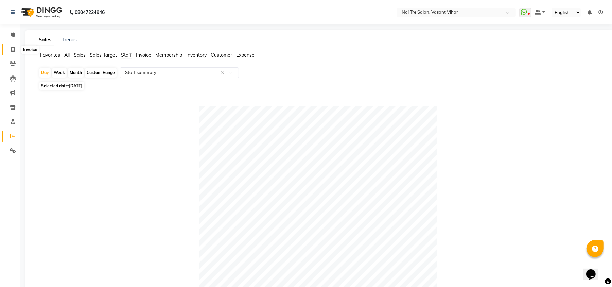
click at [12, 50] on icon at bounding box center [13, 49] width 4 height 5
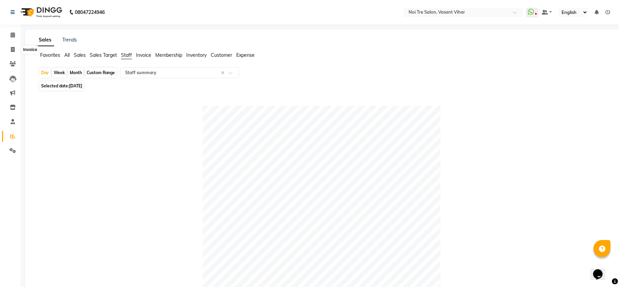
select select "service"
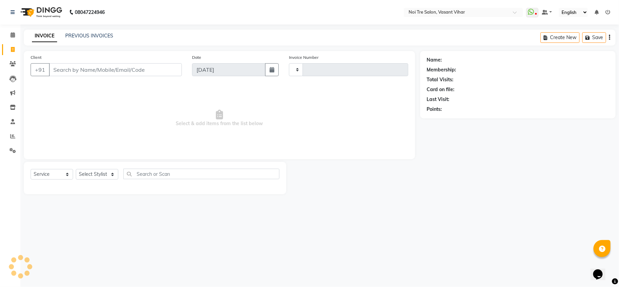
type input "3264"
select select "3944"
click at [85, 38] on link "PREVIOUS INVOICES" at bounding box center [89, 36] width 48 height 6
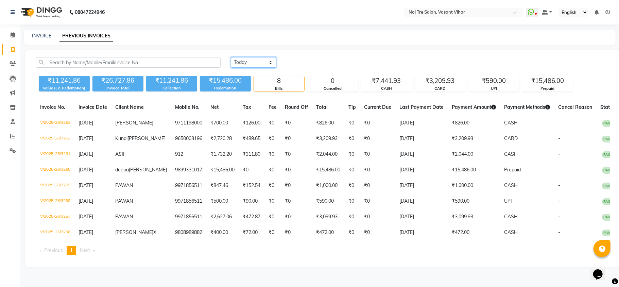
click at [267, 65] on select "Today Yesterday Custom Range" at bounding box center [254, 62] width 46 height 11
select select "range"
click at [231, 57] on select "Today Yesterday Custom Range" at bounding box center [254, 62] width 46 height 11
click at [326, 66] on input "[DATE]" at bounding box center [309, 63] width 48 height 10
select select "9"
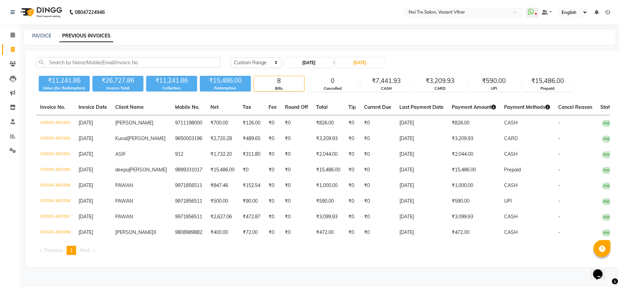
select select "2025"
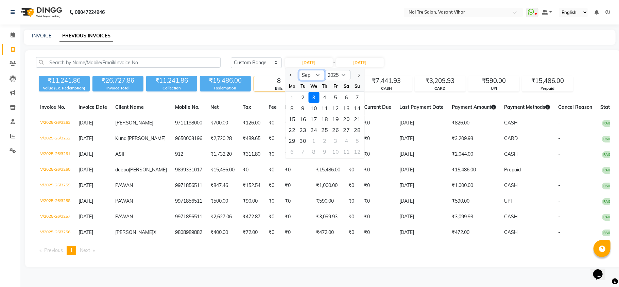
click at [320, 70] on select "Jan Feb Mar Apr May Jun Jul Aug Sep Oct Nov Dec" at bounding box center [312, 75] width 26 height 10
select select "8"
click at [299, 70] on select "Jan Feb Mar Apr May Jun Jul Aug Sep Oct Nov Dec" at bounding box center [312, 75] width 26 height 10
click at [354, 140] on div "31" at bounding box center [357, 140] width 11 height 11
type input "31-08-2025"
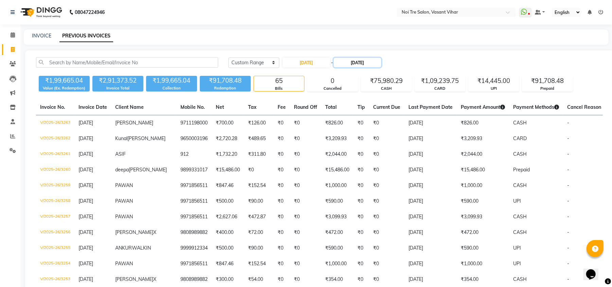
click at [369, 60] on input "[DATE]" at bounding box center [358, 63] width 48 height 10
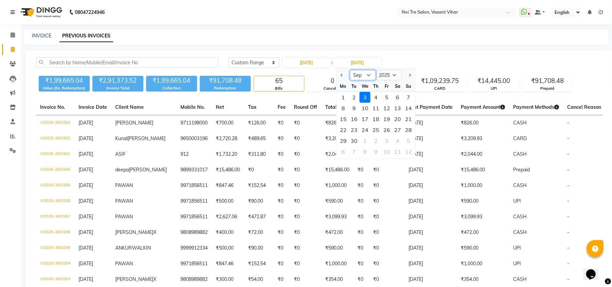
click at [366, 75] on select "Aug Sep Oct Nov Dec" at bounding box center [363, 75] width 26 height 10
select select "8"
click at [350, 70] on select "Aug Sep Oct Nov Dec" at bounding box center [363, 75] width 26 height 10
click at [406, 138] on div "31" at bounding box center [408, 140] width 11 height 11
type input "31-08-2025"
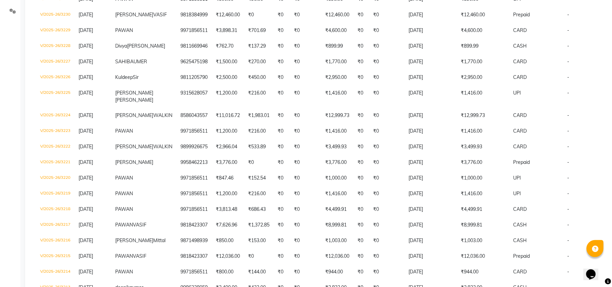
scroll to position [143, 0]
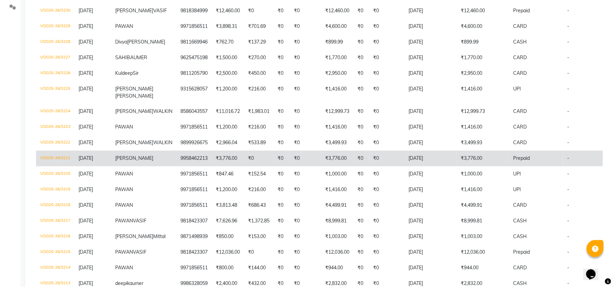
click at [321, 166] on td "₹3,776.00" at bounding box center [337, 159] width 32 height 16
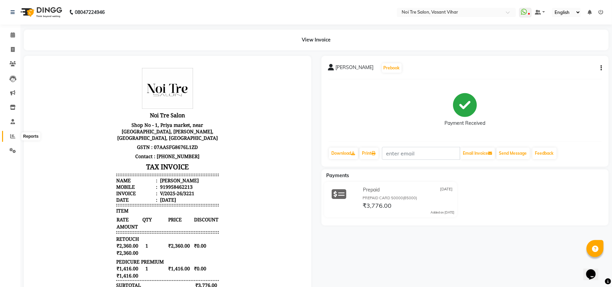
click at [14, 139] on span at bounding box center [13, 137] width 12 height 8
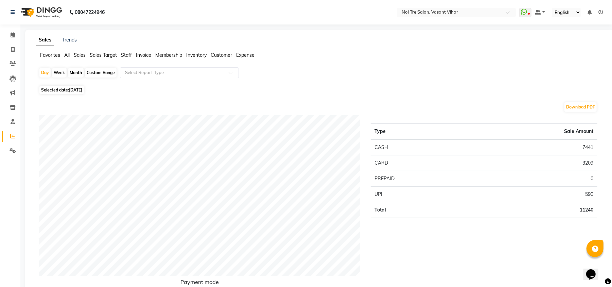
click at [130, 53] on span "Staff" at bounding box center [126, 55] width 11 height 6
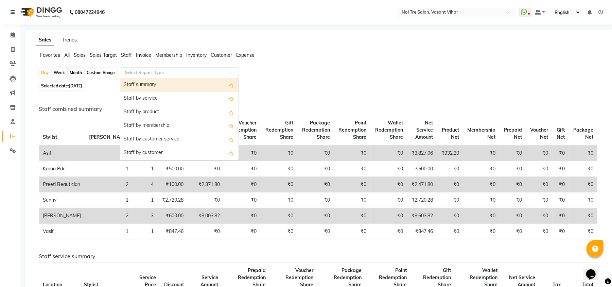
click at [138, 73] on input "text" at bounding box center [173, 72] width 98 height 7
click at [134, 86] on div "Staff summary" at bounding box center [179, 85] width 118 height 14
select select "full_report"
select select "csv"
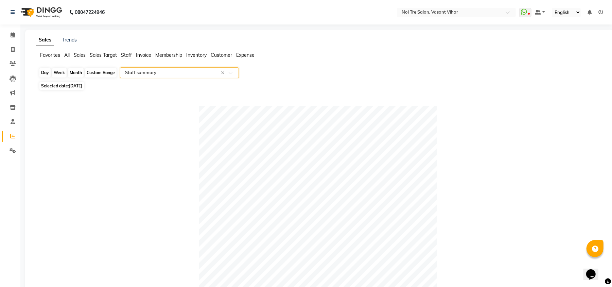
click at [48, 74] on div "Day" at bounding box center [44, 73] width 11 height 10
select select "9"
select select "2025"
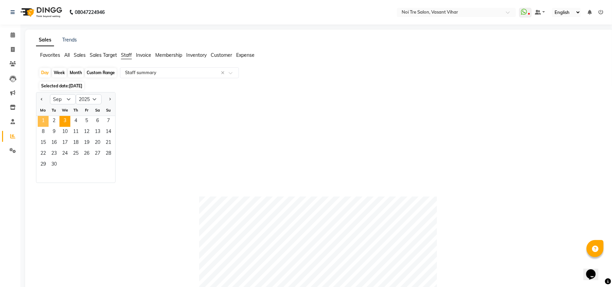
click at [41, 120] on span "1" at bounding box center [43, 121] width 11 height 11
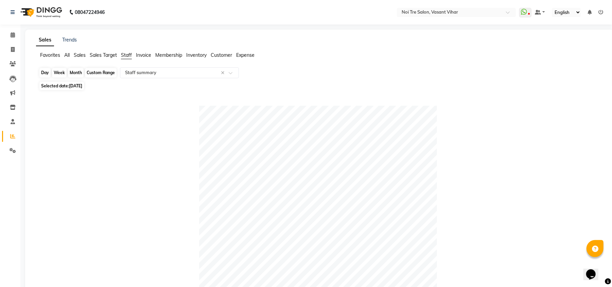
click at [49, 71] on div "Day" at bounding box center [44, 73] width 11 height 10
select select "9"
select select "2025"
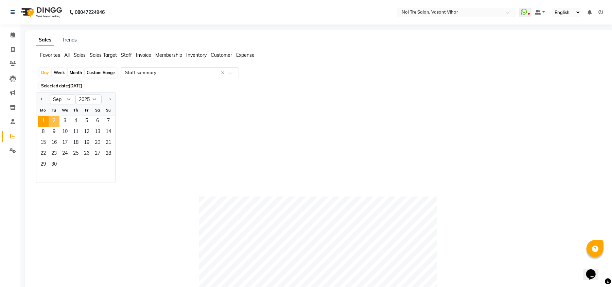
click at [55, 120] on span "2" at bounding box center [54, 121] width 11 height 11
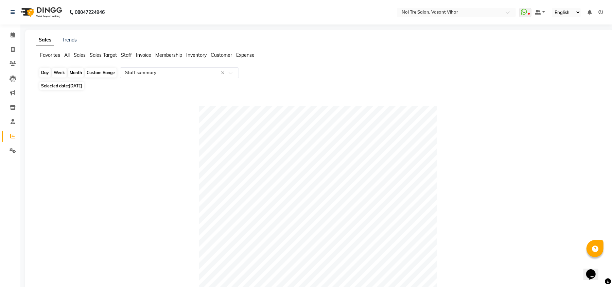
click at [46, 76] on div "Day" at bounding box center [44, 73] width 11 height 10
select select "9"
select select "2025"
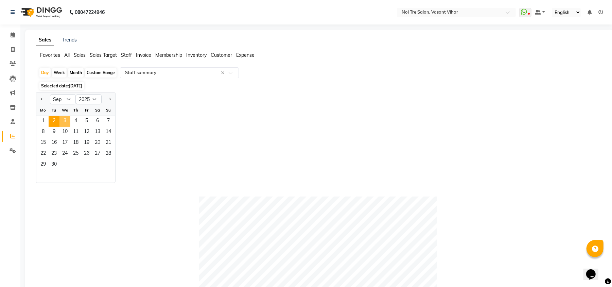
click at [65, 122] on span "3" at bounding box center [64, 121] width 11 height 11
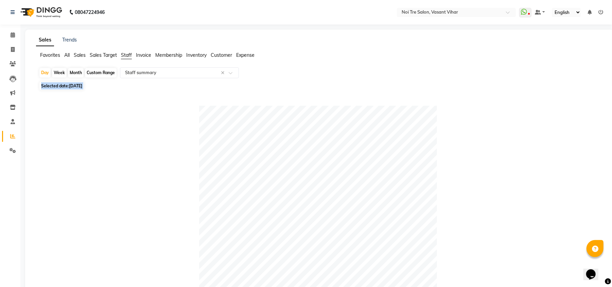
drag, startPoint x: 607, startPoint y: 98, endPoint x: 593, endPoint y: 145, distance: 48.5
click at [593, 145] on div "Sales Trends Favorites All Sales Sales Target Staff Invoice Membership Inventor…" at bounding box center [319, 279] width 589 height 498
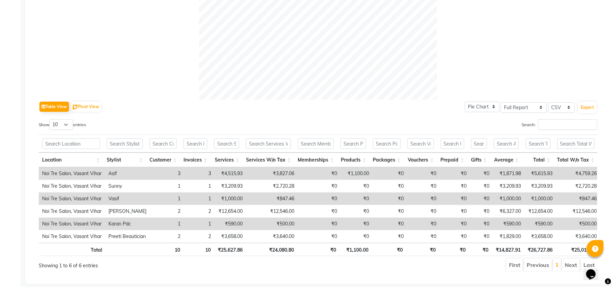
scroll to position [237, 0]
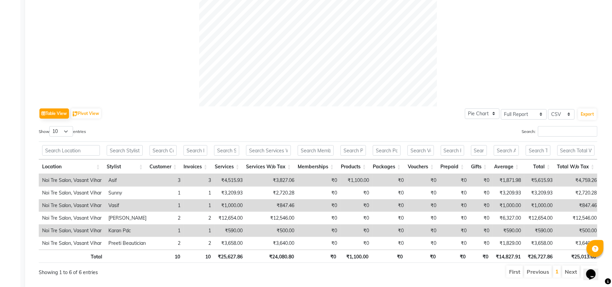
drag, startPoint x: 610, startPoint y: 123, endPoint x: 617, endPoint y: 131, distance: 11.1
click at [609, 124] on div "Sales Trends Favorites All Sales Sales Target Staff Invoice Membership Inventor…" at bounding box center [319, 41] width 589 height 498
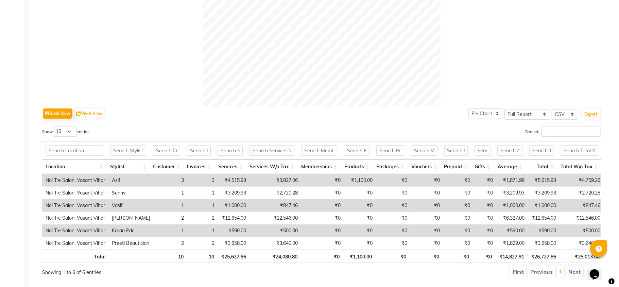
scroll to position [0, 0]
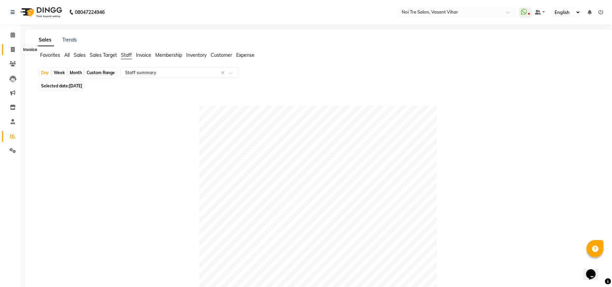
drag, startPoint x: 12, startPoint y: 47, endPoint x: 20, endPoint y: 46, distance: 8.3
click at [12, 47] on icon at bounding box center [13, 49] width 4 height 5
select select "service"
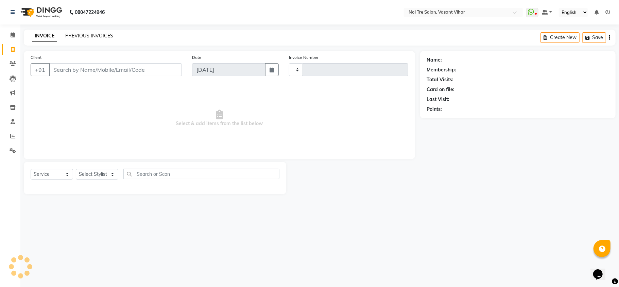
type input "3264"
select select "3944"
click at [76, 37] on link "PREVIOUS INVOICES" at bounding box center [89, 36] width 48 height 6
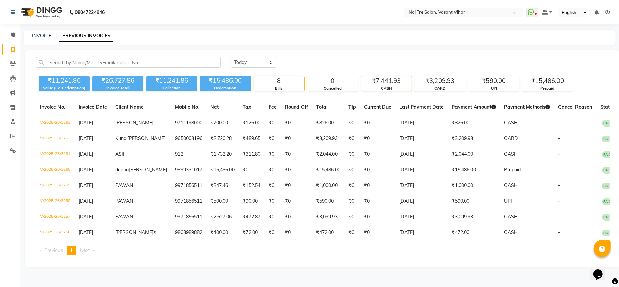
click at [381, 86] on div "CASH" at bounding box center [386, 89] width 50 height 6
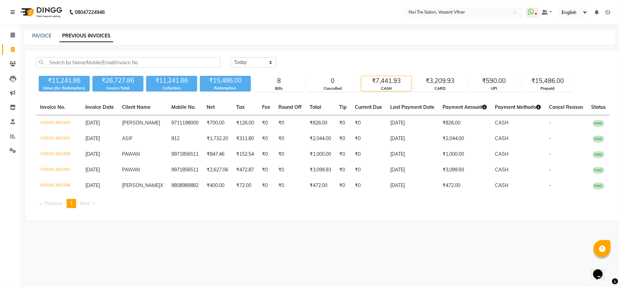
click at [430, 223] on main "INVOICE PREVIOUS INVOICES Today Yesterday Custom Range ₹11,241.86 Value (Ex. Re…" at bounding box center [319, 130] width 599 height 201
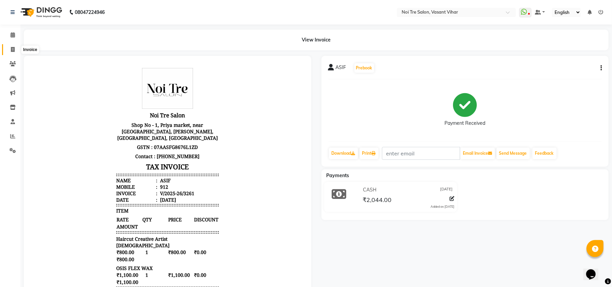
click at [12, 47] on icon at bounding box center [13, 49] width 4 height 5
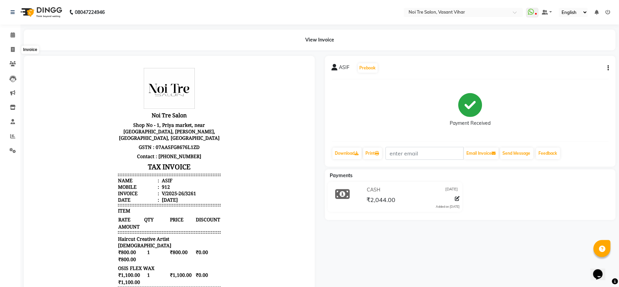
select select "3944"
select select "service"
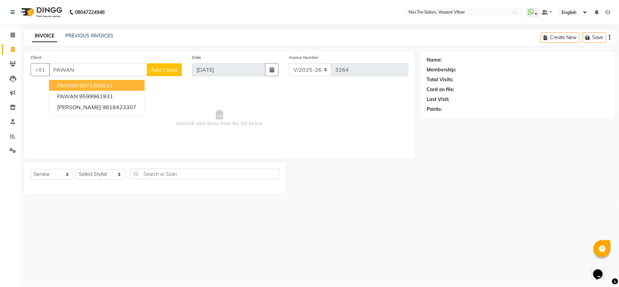
click at [96, 87] on ngb-highlight "9971856511" at bounding box center [96, 85] width 34 height 7
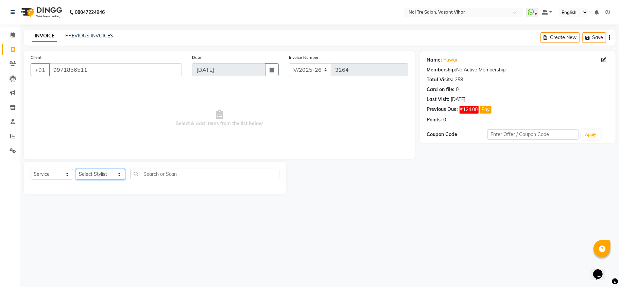
click at [94, 180] on select "Select Stylist [PERSON_NAME](PUNJABI BAGH) [PERSON_NAME] GEETA [PERSON_NAME] PD…" at bounding box center [100, 174] width 49 height 11
click at [168, 91] on span "Select & add items from the list below" at bounding box center [220, 118] width 378 height 68
drag, startPoint x: 100, startPoint y: 65, endPoint x: 0, endPoint y: 48, distance: 101.1
click at [0, 48] on app-home "08047224946 Select Location × Noi Tre Salon, [GEOGRAPHIC_DATA] Vihar WhatsApp S…" at bounding box center [309, 102] width 619 height 204
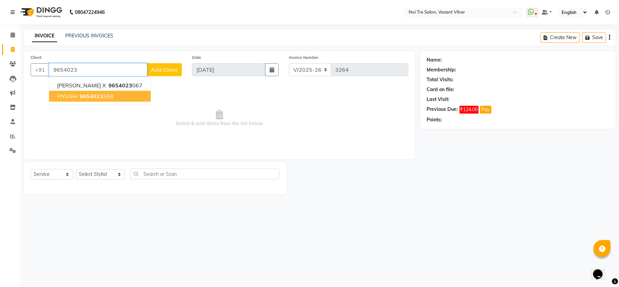
click at [71, 97] on span "PIYUSH" at bounding box center [67, 96] width 20 height 7
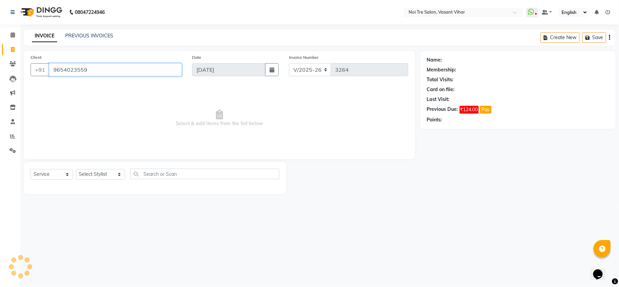
type input "9654023559"
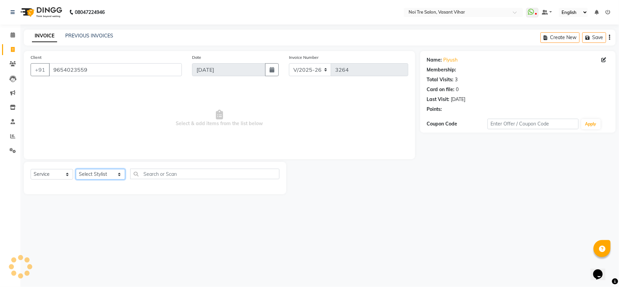
click at [99, 176] on select "Select Stylist [PERSON_NAME](PUNJABI BAGH) [PERSON_NAME] GEETA [PERSON_NAME] PD…" at bounding box center [100, 174] width 49 height 11
select select "20379"
click at [76, 169] on select "Select Stylist [PERSON_NAME](PUNJABI BAGH) [PERSON_NAME] GEETA [PERSON_NAME] PD…" at bounding box center [100, 174] width 49 height 11
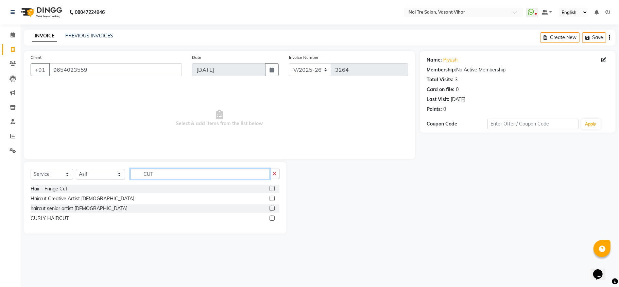
type input "CUT"
click at [272, 195] on div at bounding box center [275, 198] width 10 height 8
click at [274, 200] on label at bounding box center [272, 198] width 5 height 5
click at [274, 200] on input "checkbox" at bounding box center [272, 199] width 4 height 4
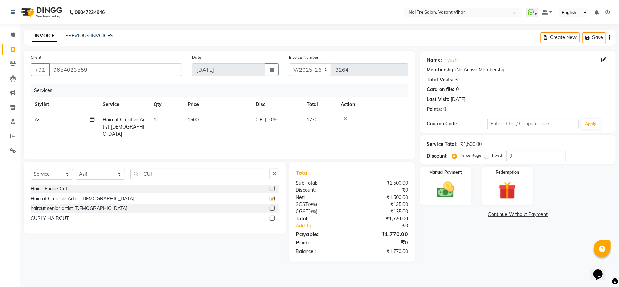
checkbox input "false"
click at [223, 124] on td "1500" at bounding box center [218, 127] width 68 height 30
select select "20379"
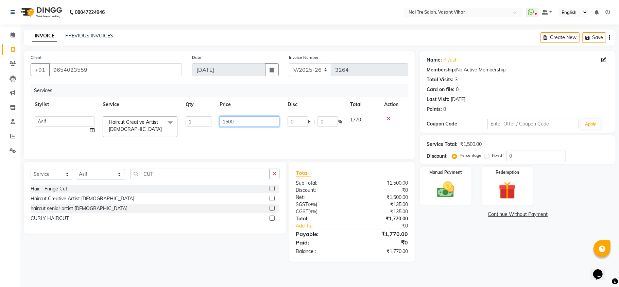
drag, startPoint x: 203, startPoint y: 119, endPoint x: 128, endPoint y: 117, distance: 75.2
click at [139, 117] on tr "[PERSON_NAME](PUNJABI BAGH) [PERSON_NAME] GEETA [PERSON_NAME] PDC [PERSON_NAME]…" at bounding box center [220, 126] width 378 height 29
type input "1000"
click at [204, 136] on div "Services Stylist Service Qty Price Disc Total Action [PERSON_NAME](PUNJABI BAGH…" at bounding box center [220, 118] width 378 height 68
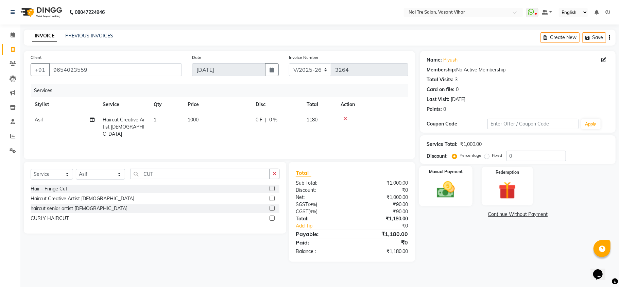
click at [464, 184] on div "Manual Payment" at bounding box center [445, 186] width 53 height 40
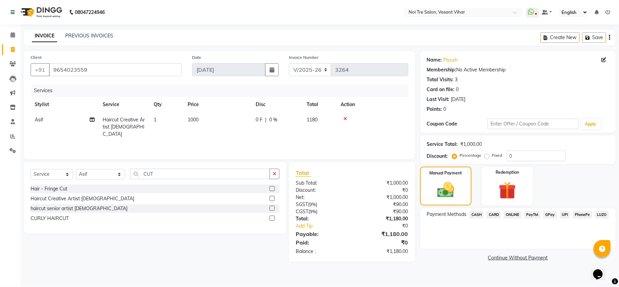
click at [496, 213] on span "CARD" at bounding box center [494, 215] width 15 height 8
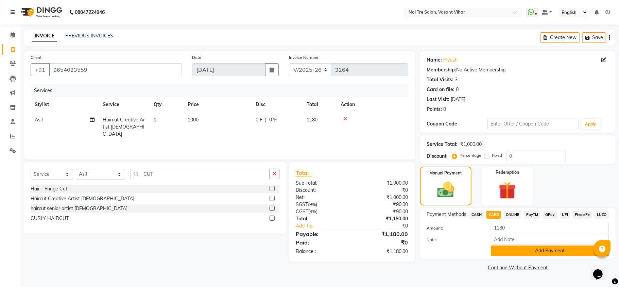
click at [564, 254] on button "Add Payment" at bounding box center [550, 250] width 118 height 11
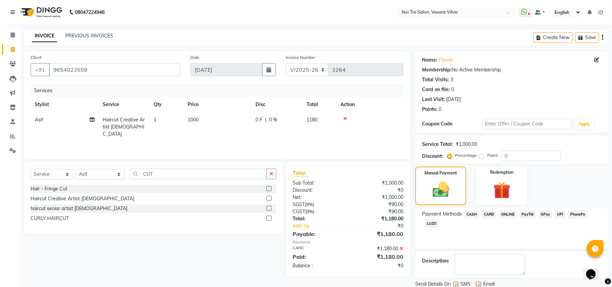
scroll to position [25, 0]
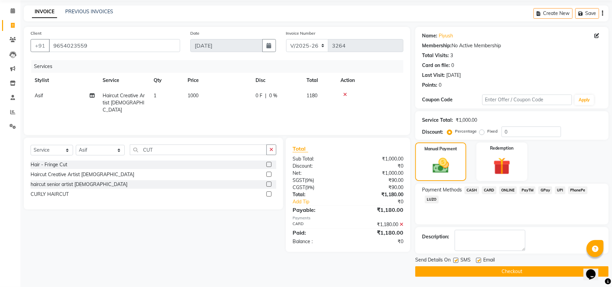
click at [522, 264] on div "Send Details On SMS Email Checkout" at bounding box center [511, 266] width 193 height 20
click at [522, 270] on button "Checkout" at bounding box center [511, 271] width 193 height 11
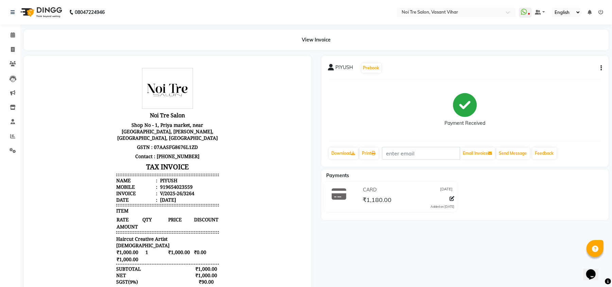
click at [574, 252] on div "PIYUSH Prebook Payment Received Download Print Email Invoice Send Message Feedb…" at bounding box center [466, 175] width 298 height 239
click at [7, 51] on span at bounding box center [13, 50] width 12 height 8
select select "service"
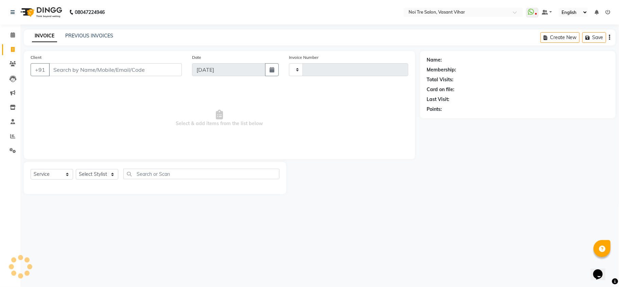
type input "3265"
select select "3944"
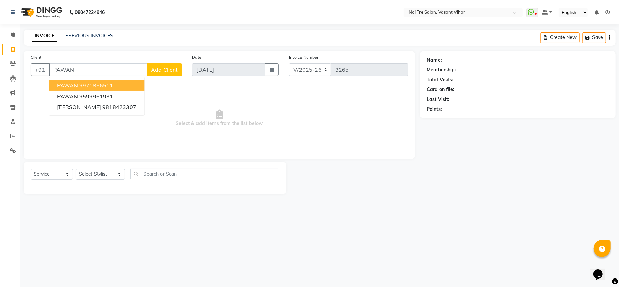
click at [108, 82] on ngb-highlight "9971856511" at bounding box center [96, 85] width 34 height 7
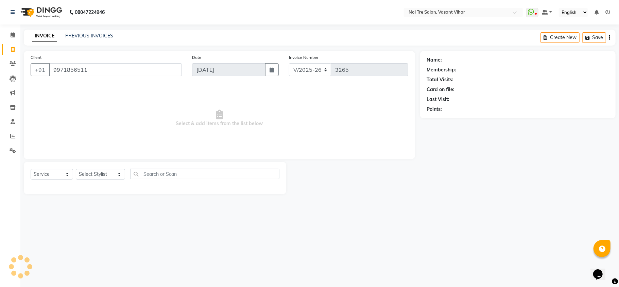
type input "9971856511"
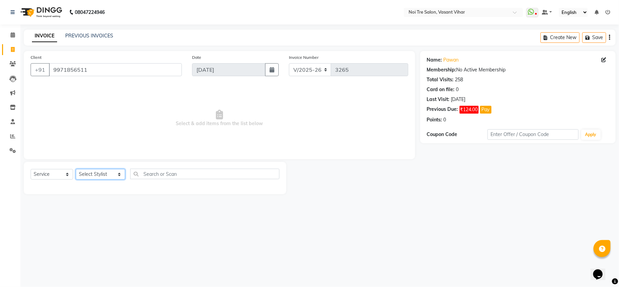
click at [98, 174] on select "Select Stylist [PERSON_NAME](PUNJABI BAGH) [PERSON_NAME] GEETA [PERSON_NAME] PD…" at bounding box center [100, 174] width 49 height 11
select select "46585"
click at [76, 169] on select "Select Stylist [PERSON_NAME](PUNJABI BAGH) [PERSON_NAME] GEETA [PERSON_NAME] PD…" at bounding box center [100, 174] width 49 height 11
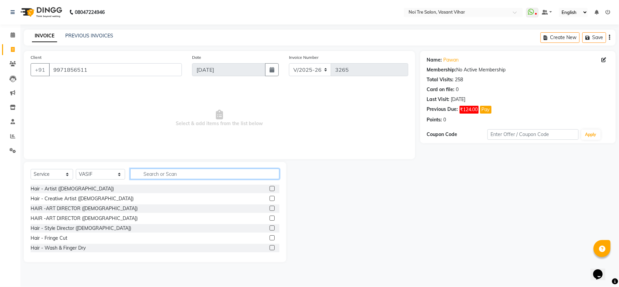
type input "C"
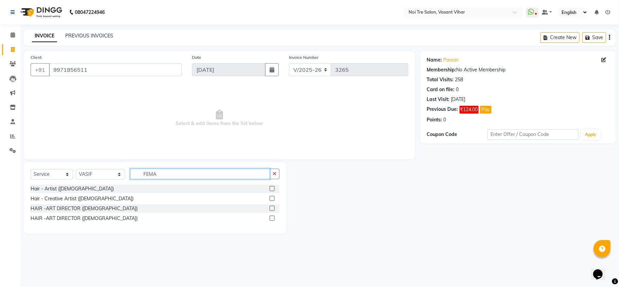
type input "FEMA"
click at [273, 197] on label at bounding box center [272, 198] width 5 height 5
click at [273, 197] on input "checkbox" at bounding box center [272, 199] width 4 height 4
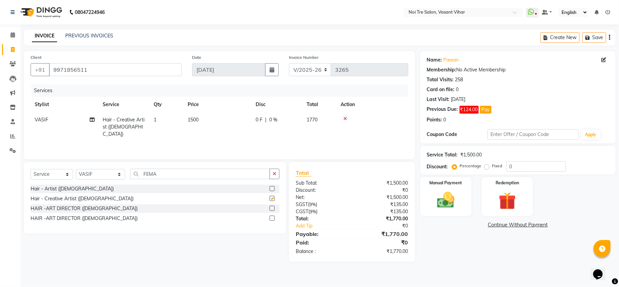
checkbox input "false"
drag, startPoint x: 209, startPoint y: 123, endPoint x: 208, endPoint y: 127, distance: 3.8
click at [209, 124] on td "1500" at bounding box center [218, 127] width 68 height 30
select select "46585"
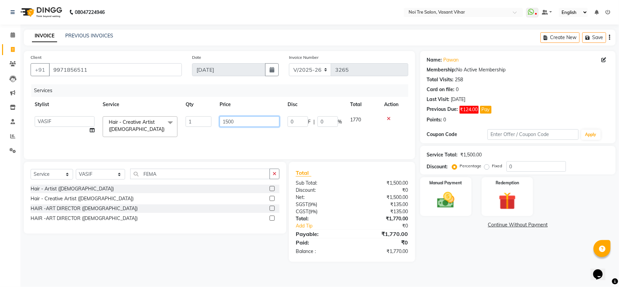
drag, startPoint x: 240, startPoint y: 120, endPoint x: 198, endPoint y: 116, distance: 42.4
click at [199, 116] on tr "[PERSON_NAME](PUNJABI BAGH) [PERSON_NAME] GEETA [PERSON_NAME] PDC [PERSON_NAME]…" at bounding box center [220, 126] width 378 height 29
type input "2000"
click at [260, 135] on div "Services Stylist Service Qty Price Disc Total Action [PERSON_NAME](PUNJABI BAGH…" at bounding box center [220, 118] width 378 height 68
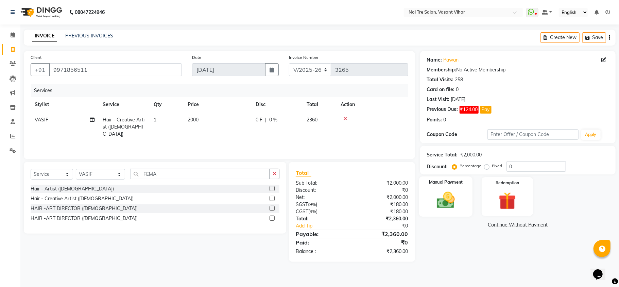
click at [427, 190] on div "Manual Payment" at bounding box center [445, 196] width 53 height 40
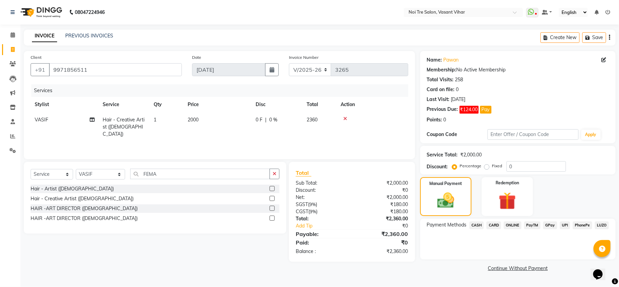
click at [478, 225] on span "CASH" at bounding box center [477, 225] width 15 height 8
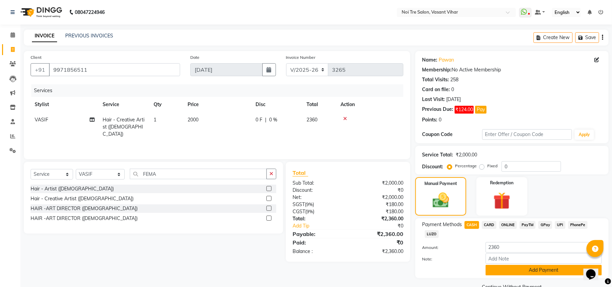
click at [543, 269] on button "Add Payment" at bounding box center [544, 270] width 116 height 11
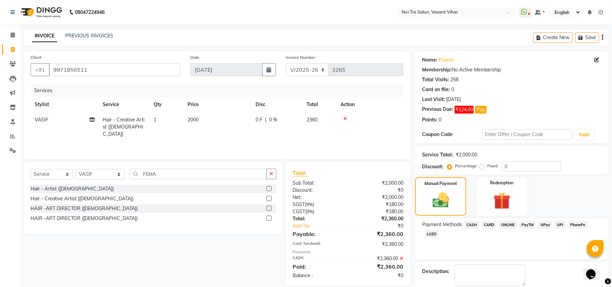
scroll to position [35, 0]
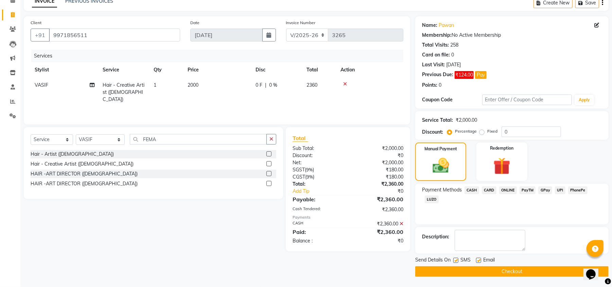
click at [570, 275] on button "Checkout" at bounding box center [511, 271] width 193 height 11
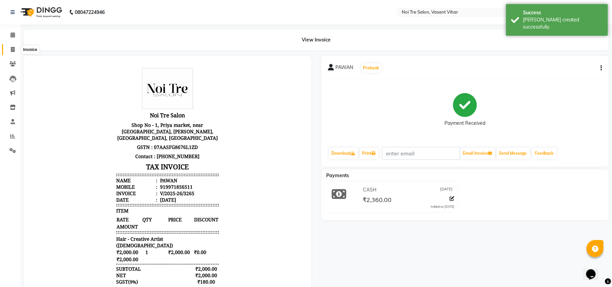
click at [7, 50] on span at bounding box center [13, 50] width 12 height 8
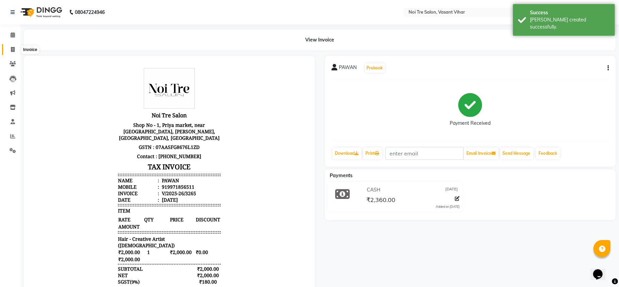
select select "3944"
select select "service"
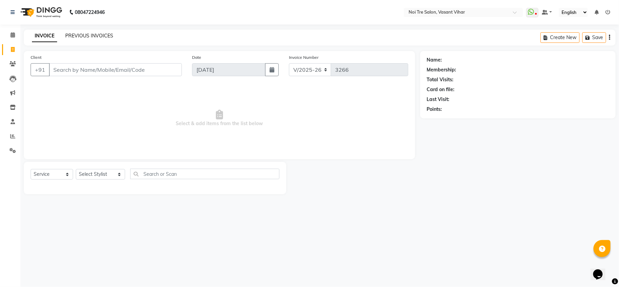
click at [98, 34] on link "PREVIOUS INVOICES" at bounding box center [89, 36] width 48 height 6
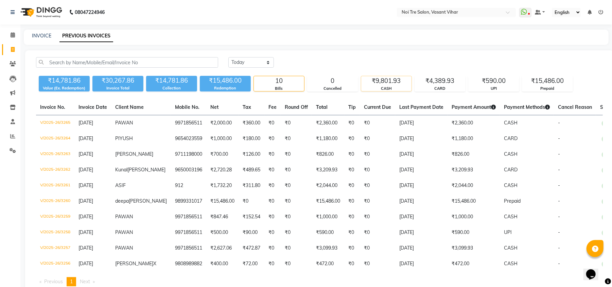
click at [396, 83] on div "₹9,801.93" at bounding box center [386, 81] width 50 height 10
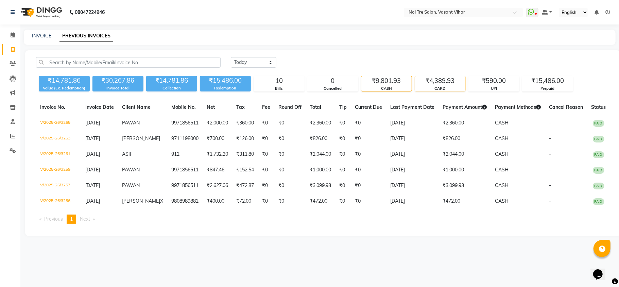
click at [456, 89] on div "CARD" at bounding box center [440, 89] width 50 height 6
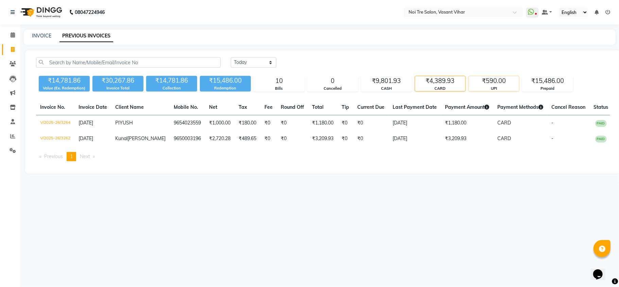
click at [491, 89] on div "UPI" at bounding box center [494, 89] width 50 height 6
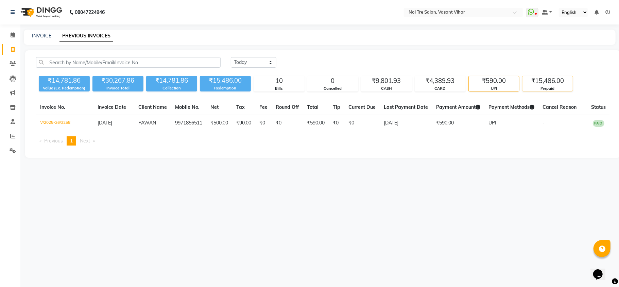
click at [536, 87] on div "Prepaid" at bounding box center [548, 89] width 50 height 6
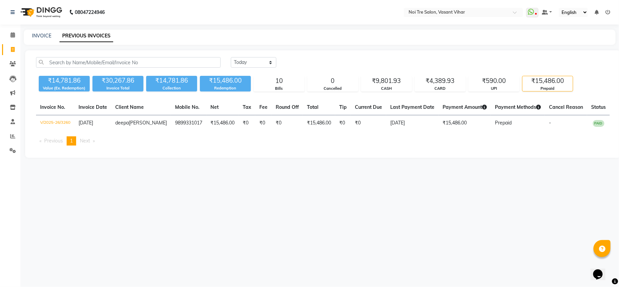
click at [308, 38] on div "INVOICE PREVIOUS INVOICES" at bounding box center [316, 35] width 584 height 7
click at [46, 35] on link "INVOICE" at bounding box center [41, 36] width 19 height 6
select select "3944"
select select "service"
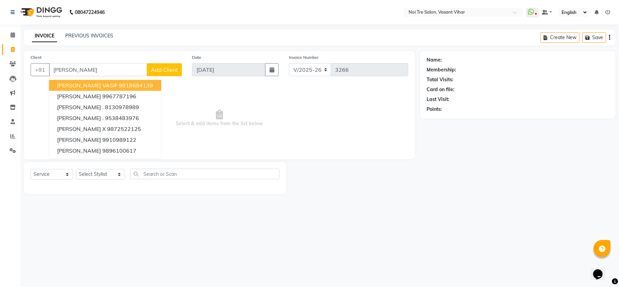
click at [143, 87] on button "[PERSON_NAME] [PERSON_NAME] 9818684139" at bounding box center [105, 85] width 112 height 11
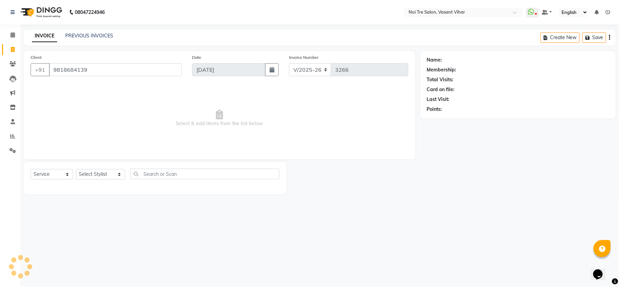
type input "9818684139"
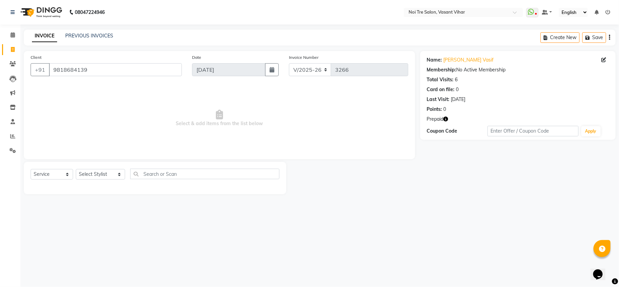
click at [446, 120] on icon "button" at bounding box center [446, 119] width 5 height 5
click at [98, 170] on select "Select Stylist [PERSON_NAME](PUNJABI BAGH) [PERSON_NAME] GEETA [PERSON_NAME] PD…" at bounding box center [100, 174] width 49 height 11
select select "46585"
click at [76, 169] on select "Select Stylist [PERSON_NAME](PUNJABI BAGH) [PERSON_NAME] GEETA [PERSON_NAME] PD…" at bounding box center [100, 174] width 49 height 11
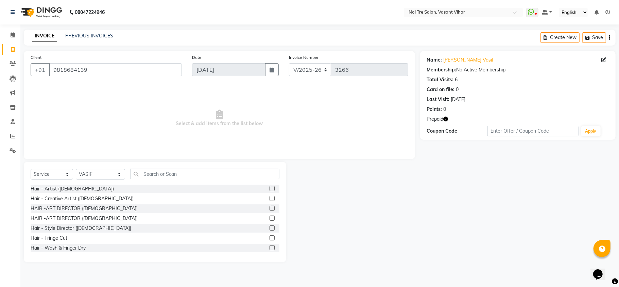
click at [373, 199] on div at bounding box center [353, 212] width 134 height 100
click at [188, 173] on input "text" at bounding box center [204, 174] width 149 height 11
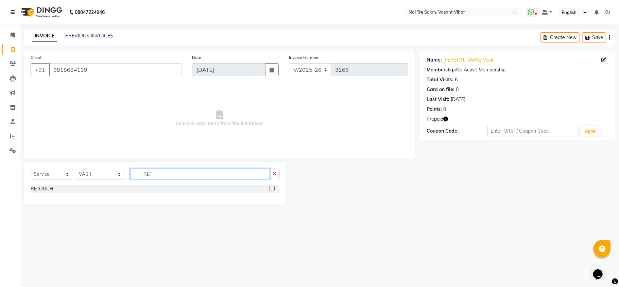
type input "RET"
click at [273, 190] on label at bounding box center [272, 188] width 5 height 5
click at [273, 190] on input "checkbox" at bounding box center [272, 189] width 4 height 4
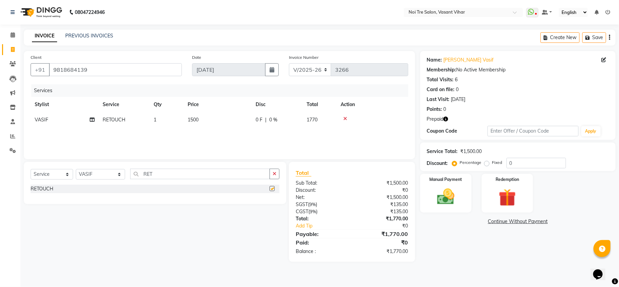
checkbox input "false"
click at [203, 127] on td "1500" at bounding box center [218, 119] width 68 height 15
select select "46585"
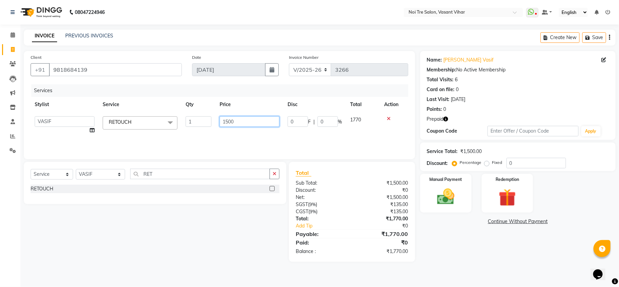
drag, startPoint x: 237, startPoint y: 117, endPoint x: 170, endPoint y: 115, distance: 66.4
click at [174, 116] on tr "[PERSON_NAME](PUNJABI BAGH) [PERSON_NAME] GEETA [PERSON_NAME] PDC [PERSON_NAME]…" at bounding box center [220, 125] width 378 height 26
type input "1751"
click at [447, 120] on icon "button" at bounding box center [446, 119] width 5 height 5
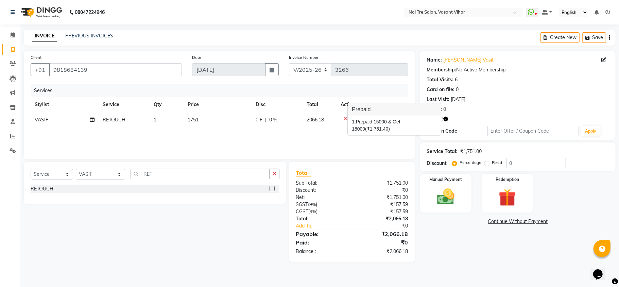
click at [456, 231] on div "Name: [PERSON_NAME] Vasif Membership: No Active Membership Total Visits: 6 Card…" at bounding box center [520, 156] width 201 height 211
click at [203, 127] on td "1751" at bounding box center [218, 119] width 68 height 15
select select "46585"
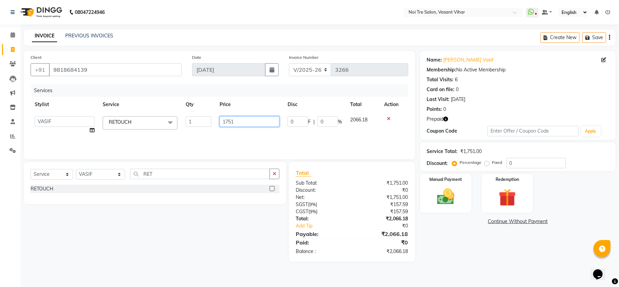
drag, startPoint x: 246, startPoint y: 119, endPoint x: 169, endPoint y: 123, distance: 77.3
click at [169, 123] on tr "[PERSON_NAME](PUNJABI BAGH) [PERSON_NAME] GEETA [PERSON_NAME] PDC [PERSON_NAME]…" at bounding box center [220, 125] width 378 height 26
type input "1500"
click at [292, 135] on div "Services Stylist Service Qty Price Disc Total Action [PERSON_NAME](PUNJABI BAGH…" at bounding box center [220, 118] width 378 height 68
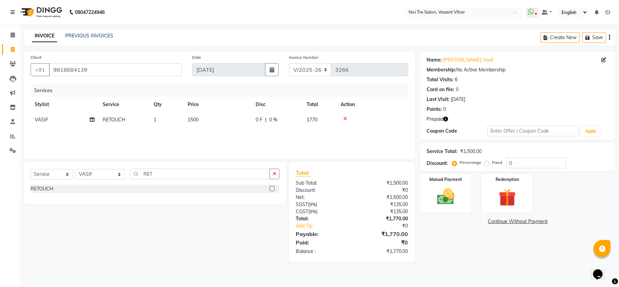
click at [473, 188] on div "Manual Payment Redemption" at bounding box center [518, 193] width 206 height 39
click at [458, 192] on img at bounding box center [446, 196] width 30 height 21
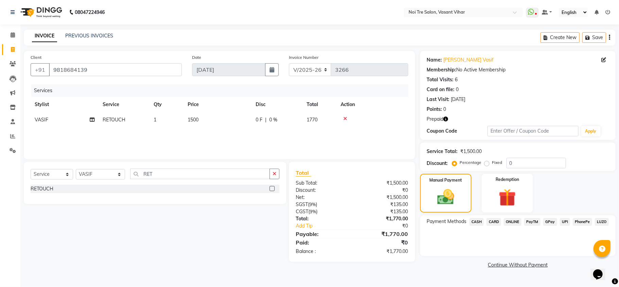
click at [477, 220] on span "CASH" at bounding box center [477, 222] width 15 height 8
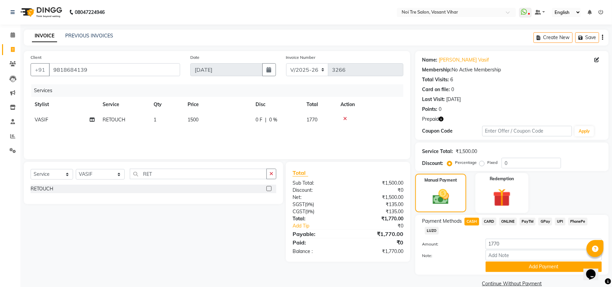
click at [485, 186] on div "Redemption" at bounding box center [502, 193] width 53 height 40
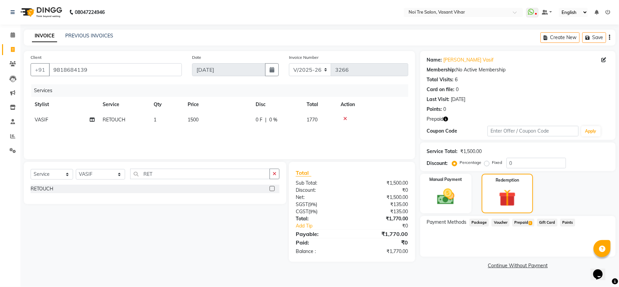
click at [532, 225] on span "Prepaid 1" at bounding box center [523, 223] width 22 height 8
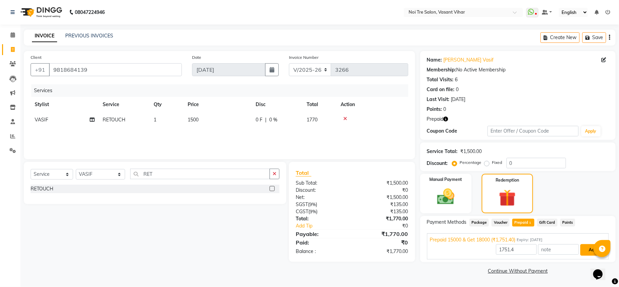
click at [581, 251] on button "Add" at bounding box center [592, 250] width 25 height 12
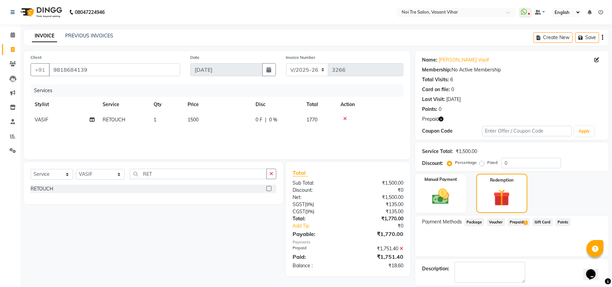
scroll to position [32, 0]
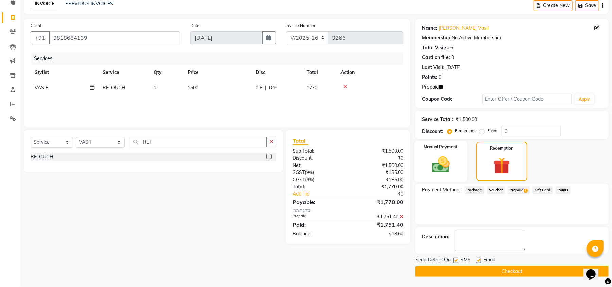
click at [448, 158] on img at bounding box center [440, 164] width 29 height 21
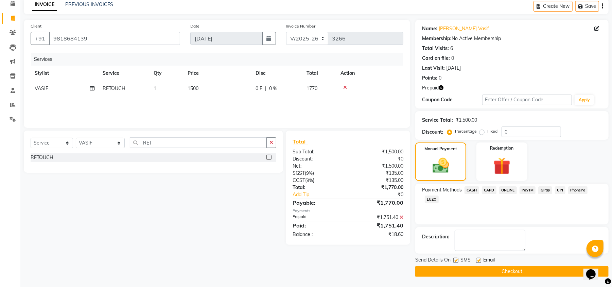
click at [475, 189] on span "CASH" at bounding box center [472, 190] width 15 height 8
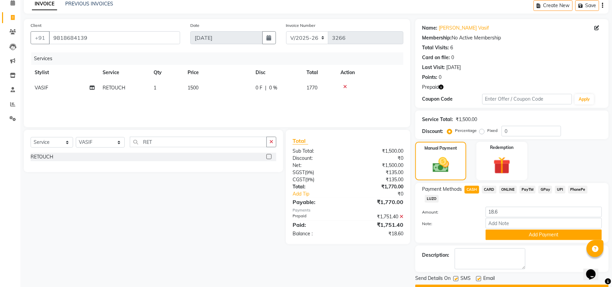
scroll to position [51, 0]
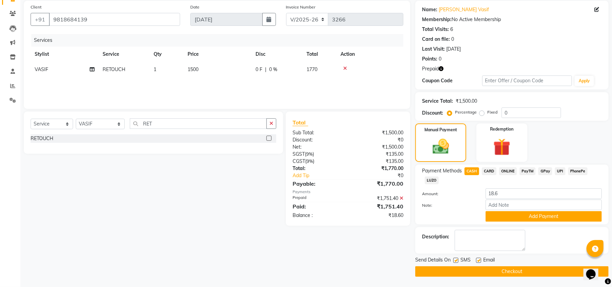
click at [479, 260] on label at bounding box center [478, 260] width 5 height 5
click at [479, 260] on input "checkbox" at bounding box center [478, 260] width 4 height 4
checkbox input "false"
click at [456, 260] on label at bounding box center [456, 260] width 5 height 5
click at [456, 260] on input "checkbox" at bounding box center [456, 260] width 4 height 4
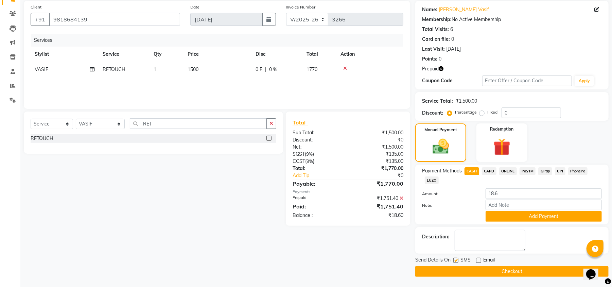
checkbox input "false"
click at [530, 211] on button "Add Payment" at bounding box center [544, 216] width 116 height 11
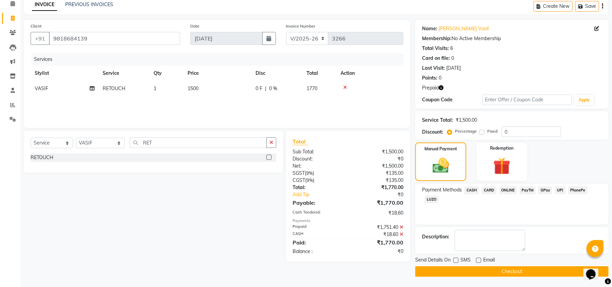
scroll to position [32, 0]
click at [527, 274] on button "Checkout" at bounding box center [511, 271] width 193 height 11
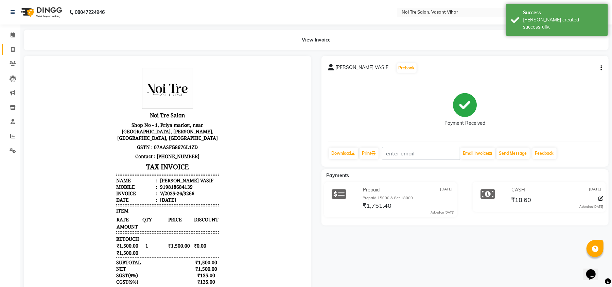
click at [15, 45] on link "Invoice" at bounding box center [10, 49] width 16 height 11
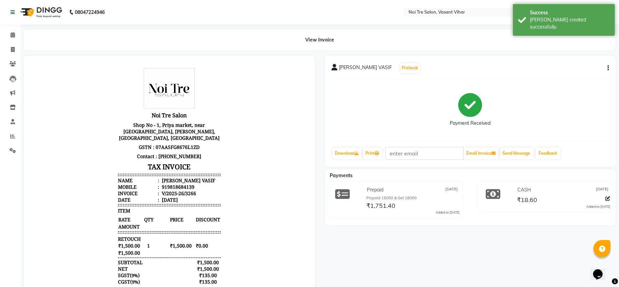
select select "3944"
select select "service"
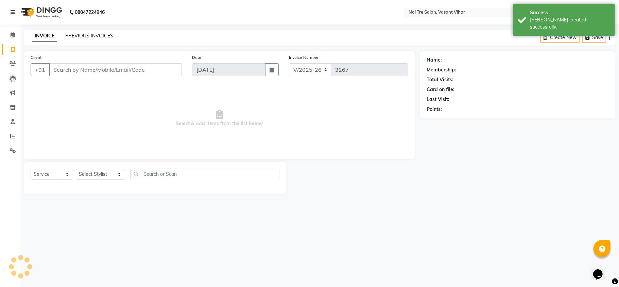
click at [84, 35] on link "PREVIOUS INVOICES" at bounding box center [89, 36] width 48 height 6
